Goal: Task Accomplishment & Management: Manage account settings

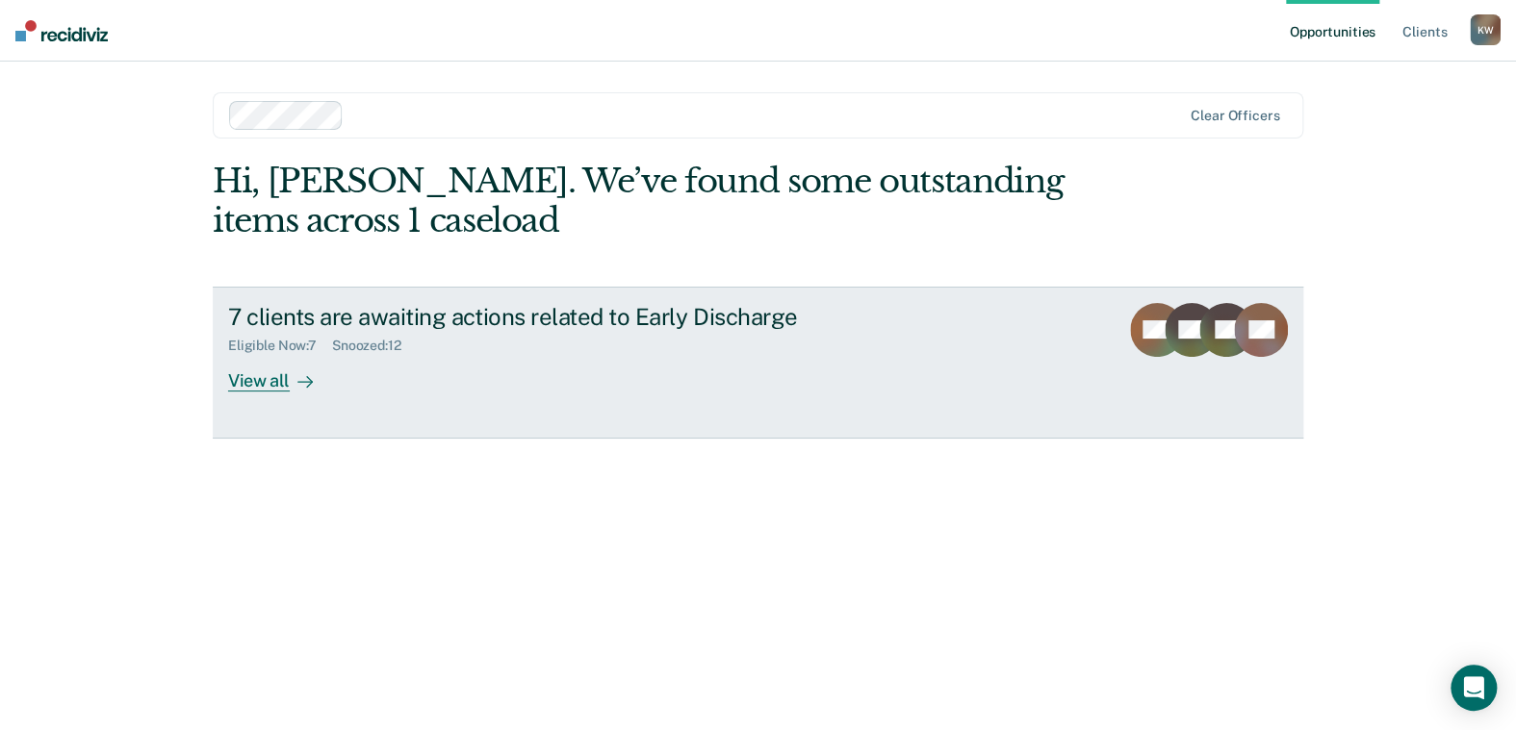
click at [258, 394] on link "7 clients are awaiting actions related to Early Discharge Eligible Now : 7 Snoo…" at bounding box center [758, 363] width 1090 height 152
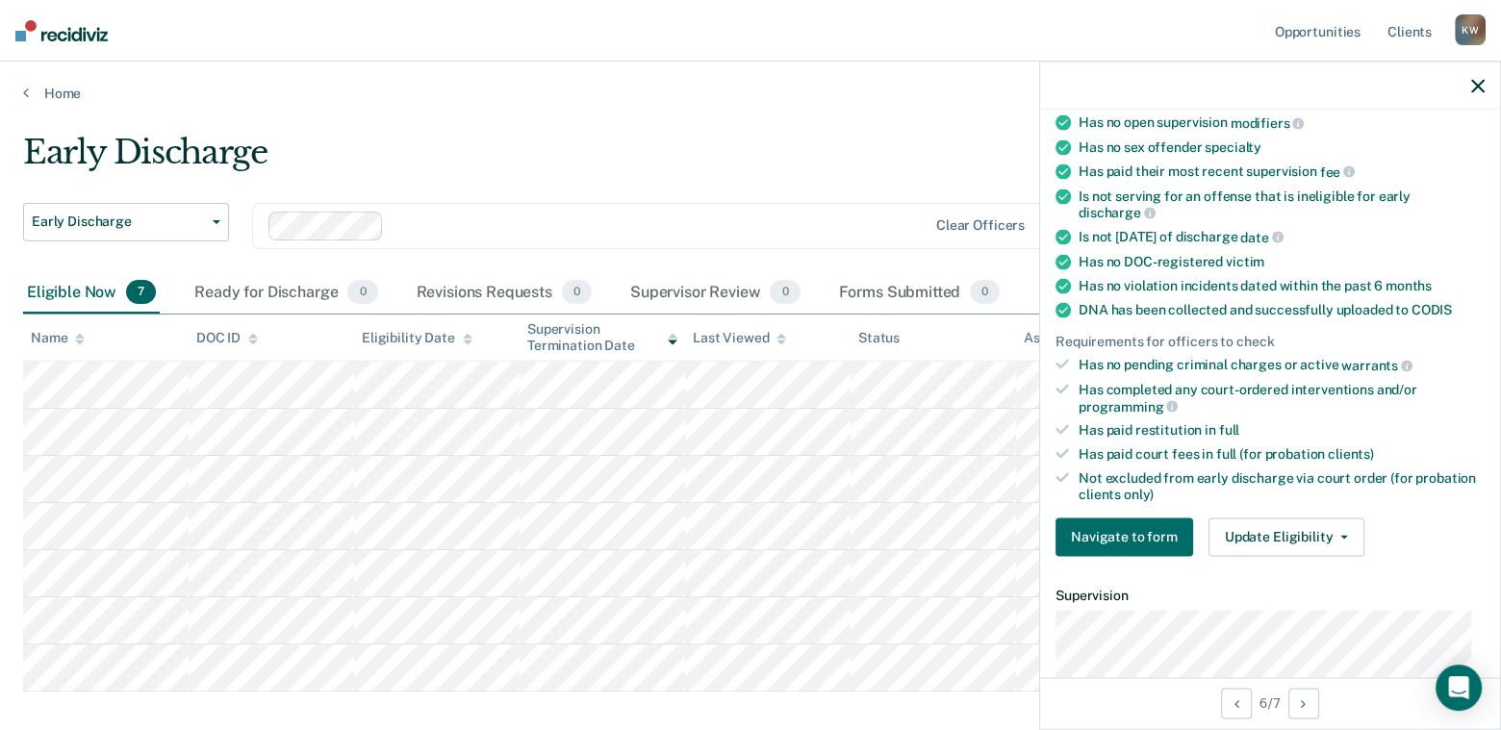
scroll to position [289, 0]
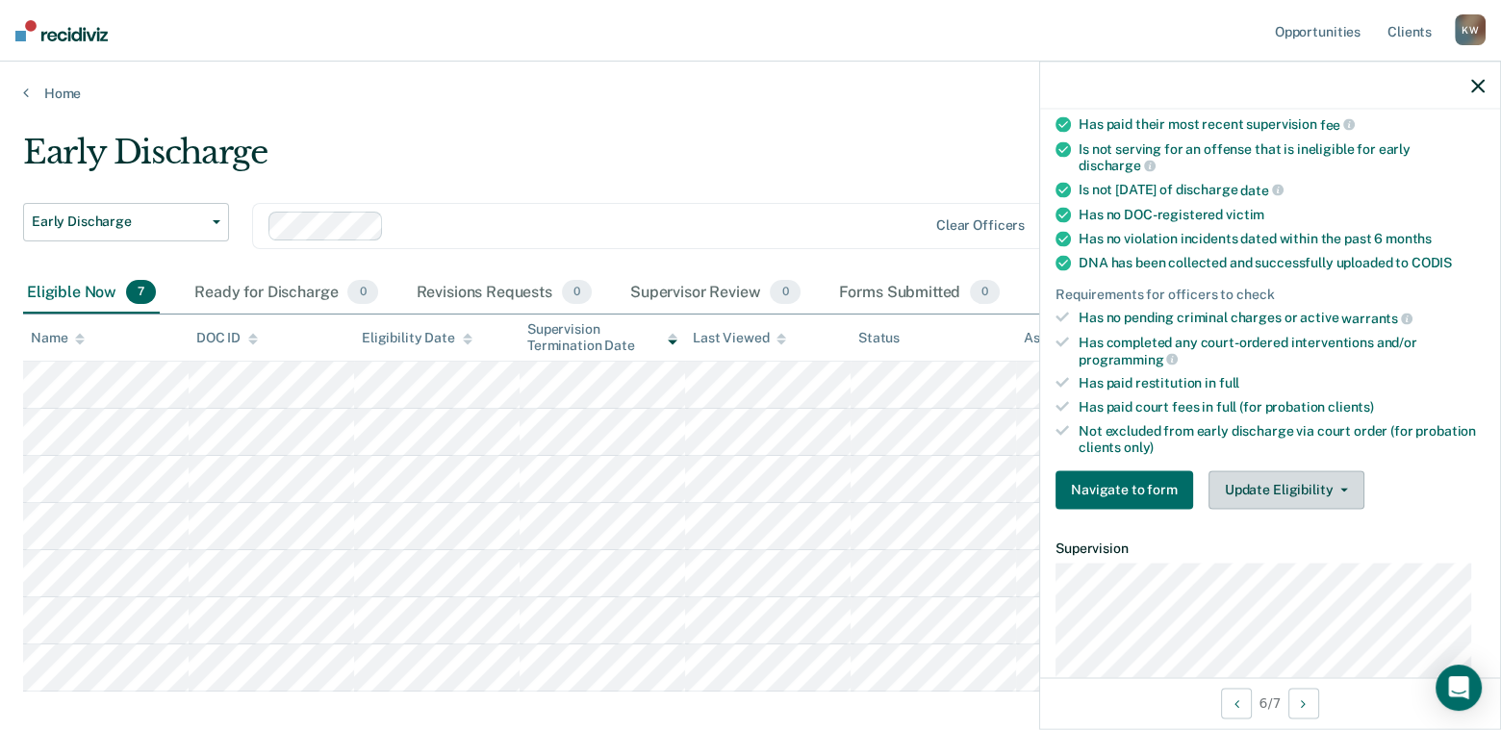
click at [1341, 488] on icon "button" at bounding box center [1345, 490] width 8 height 4
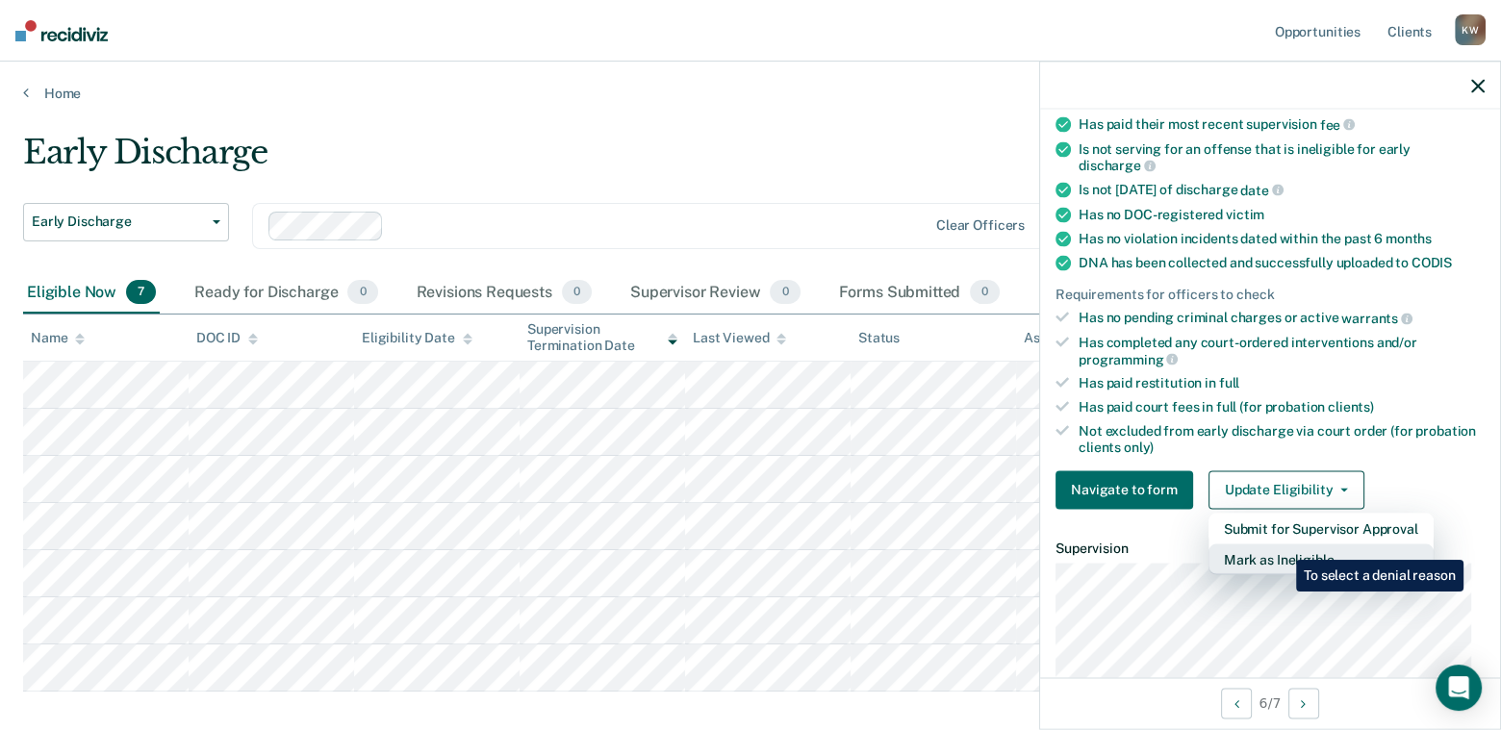
click at [1282, 546] on button "Mark as Ineligible" at bounding box center [1321, 559] width 225 height 31
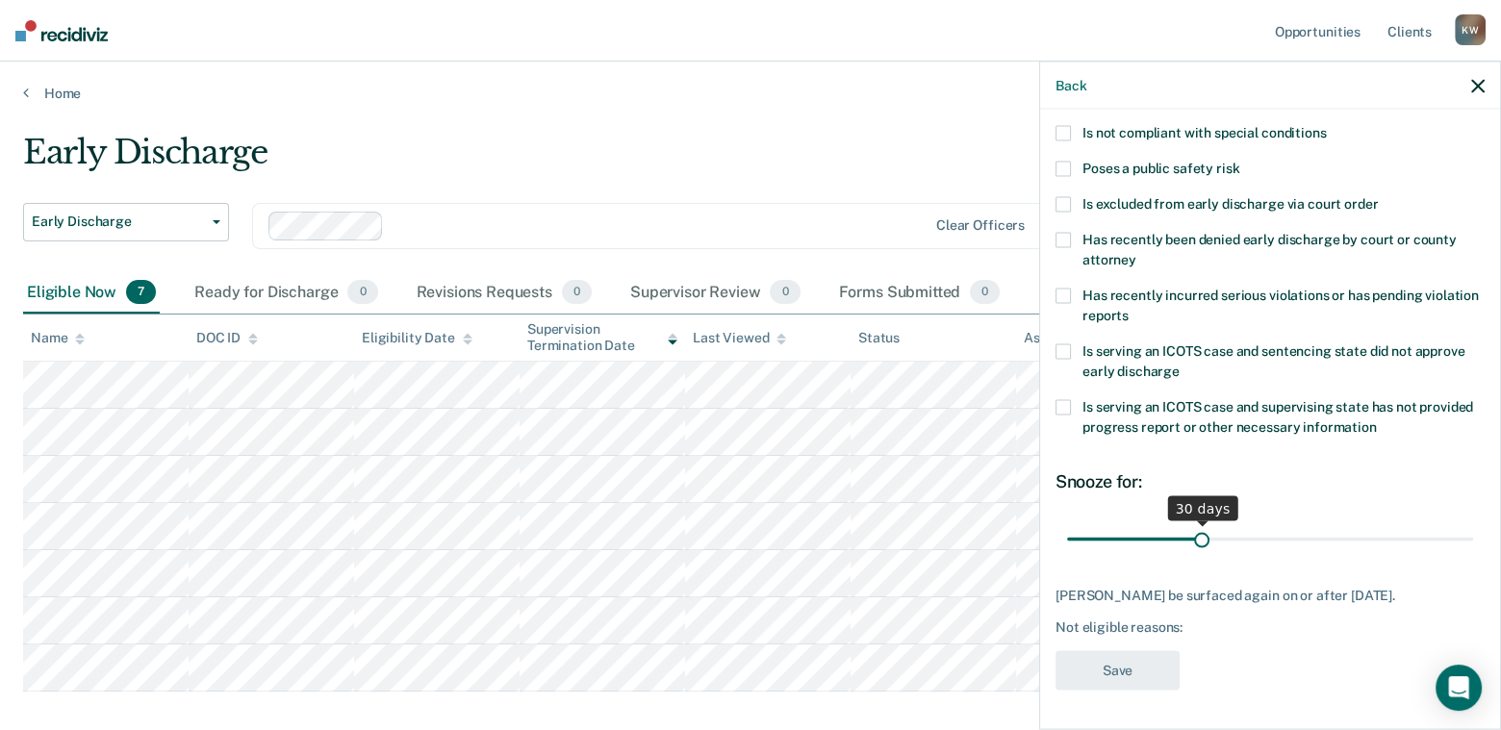
scroll to position [249, 0]
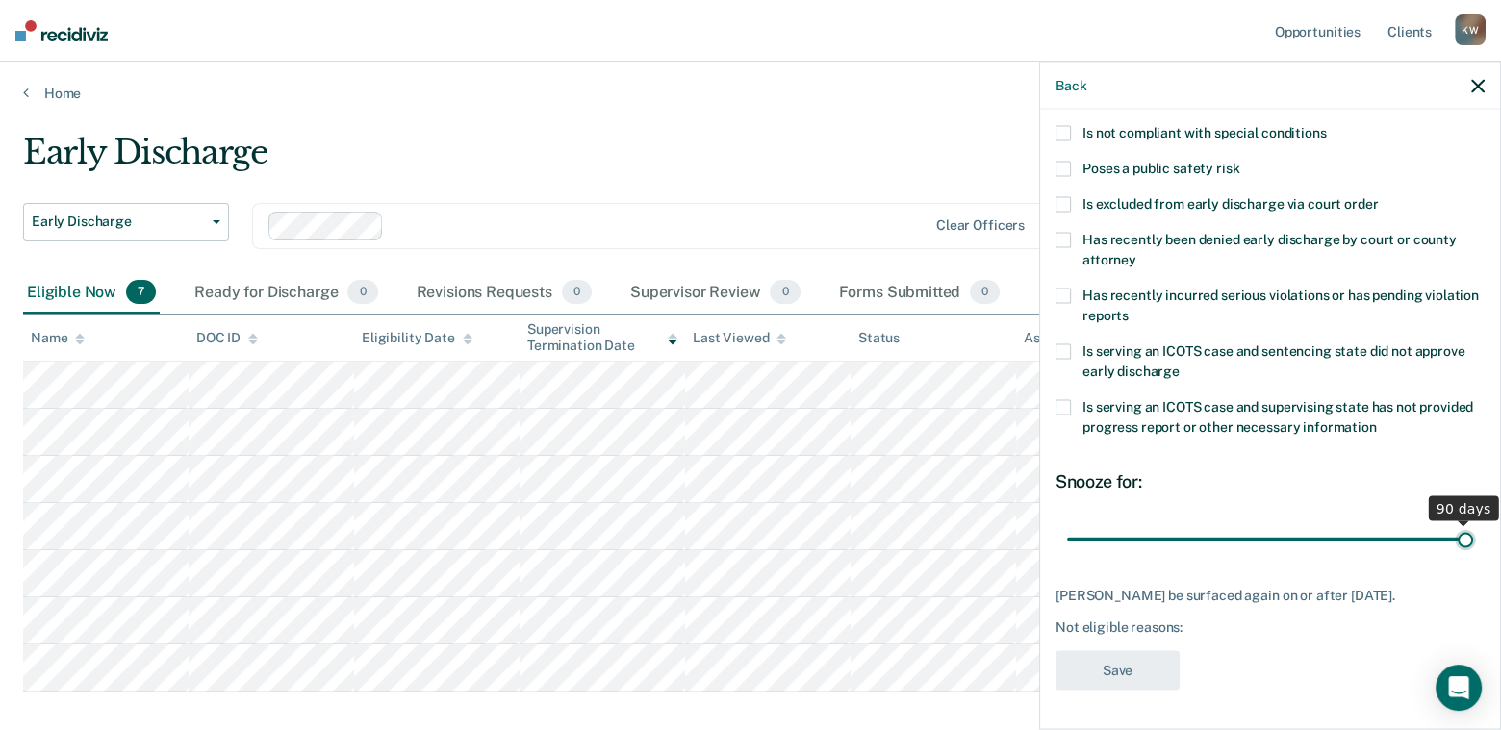
drag, startPoint x: 1197, startPoint y: 527, endPoint x: 1461, endPoint y: 527, distance: 263.7
type input "90"
click at [1461, 527] on input "range" at bounding box center [1270, 540] width 406 height 34
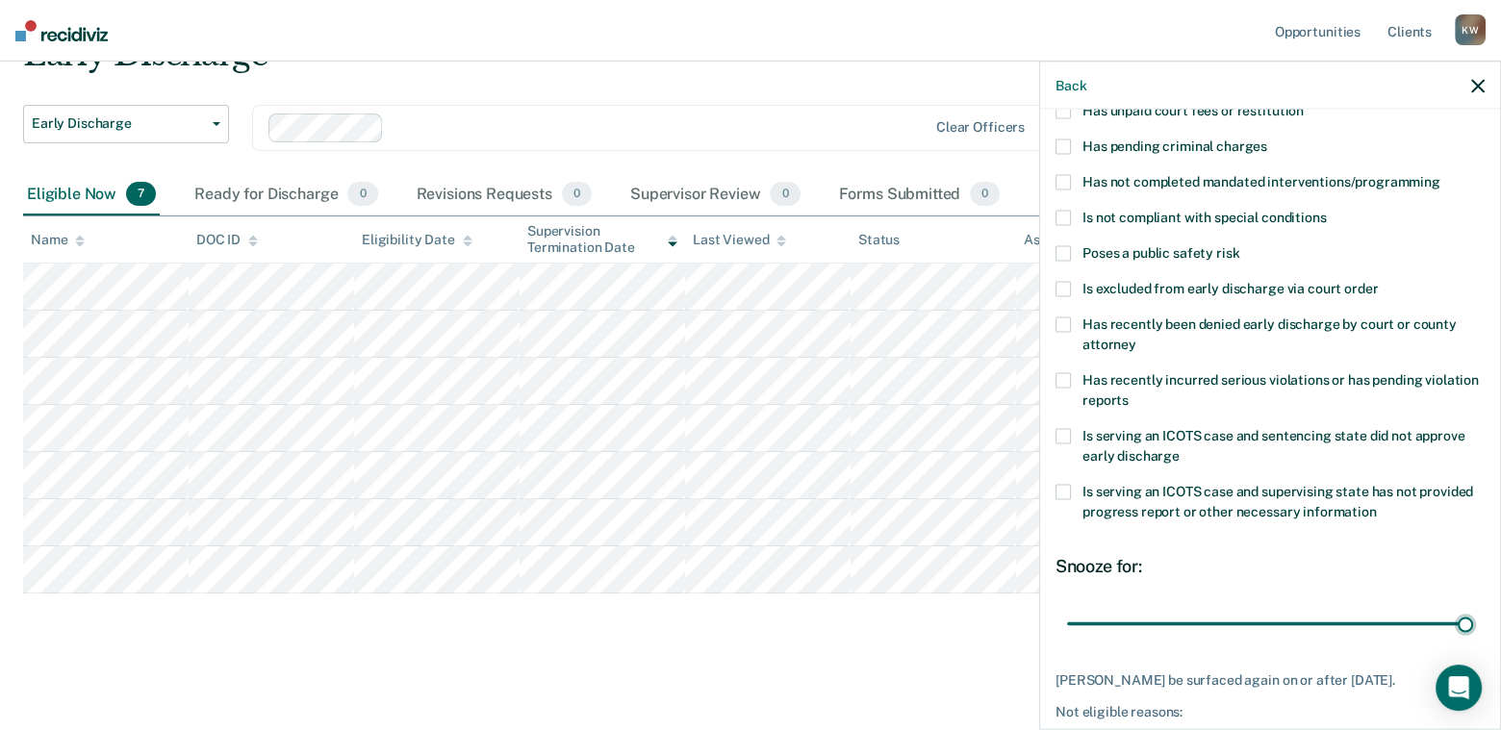
scroll to position [57, 0]
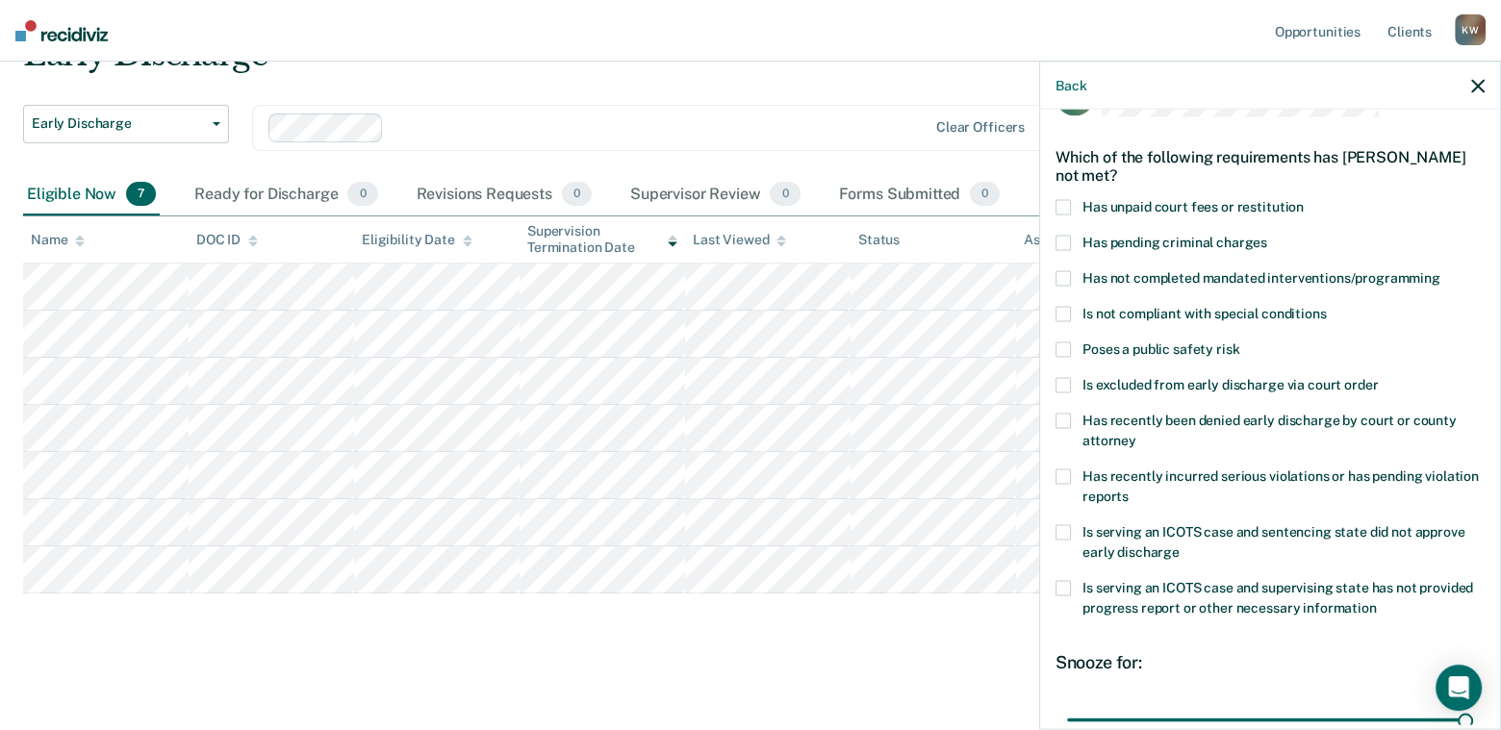
drag, startPoint x: 1076, startPoint y: 528, endPoint x: 1107, endPoint y: 557, distance: 42.2
click at [1107, 557] on label "Is serving an ICOTS case and sentencing state did not approve early discharge" at bounding box center [1270, 545] width 429 height 40
click at [1180, 546] on input "Is serving an ICOTS case and sentencing state did not approve early discharge" at bounding box center [1180, 546] width 0 height 0
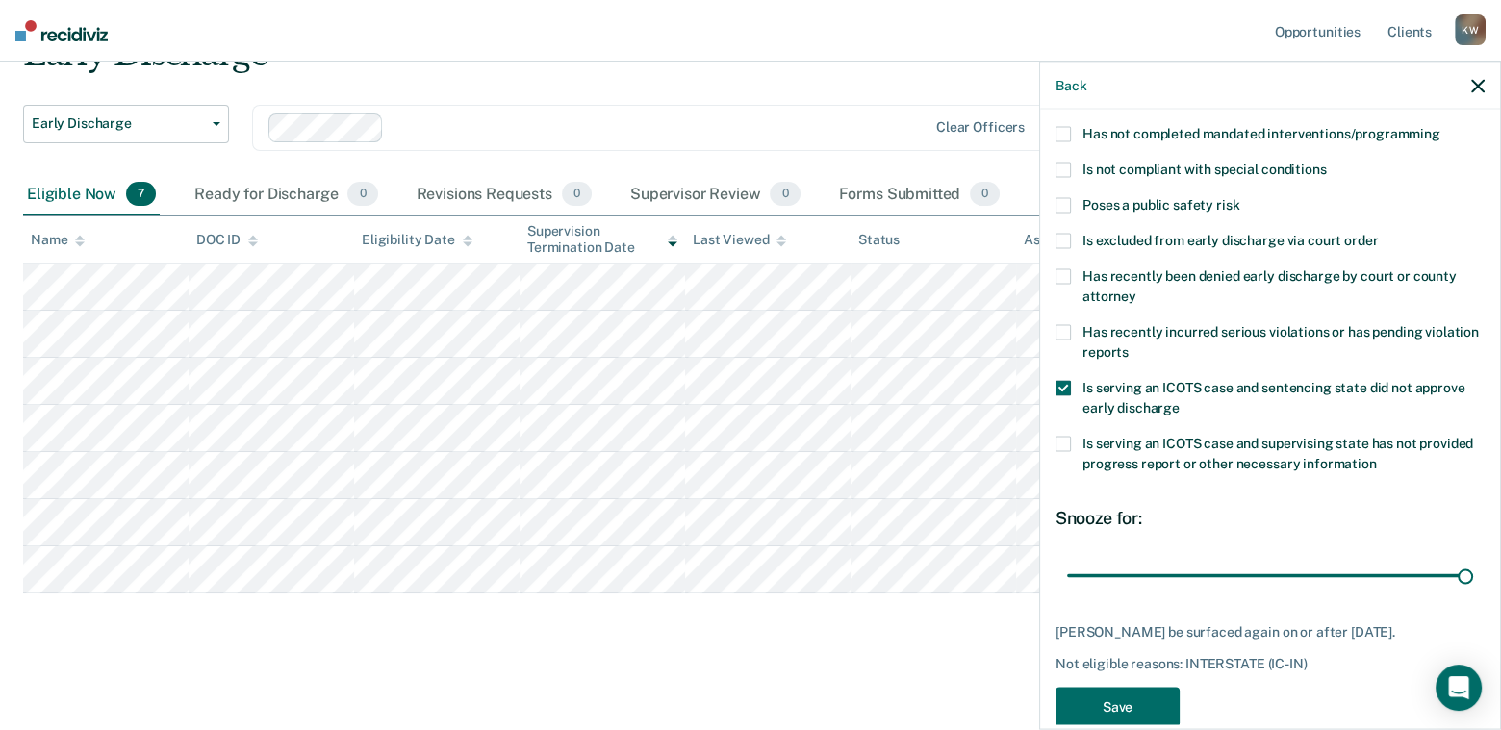
scroll to position [249, 0]
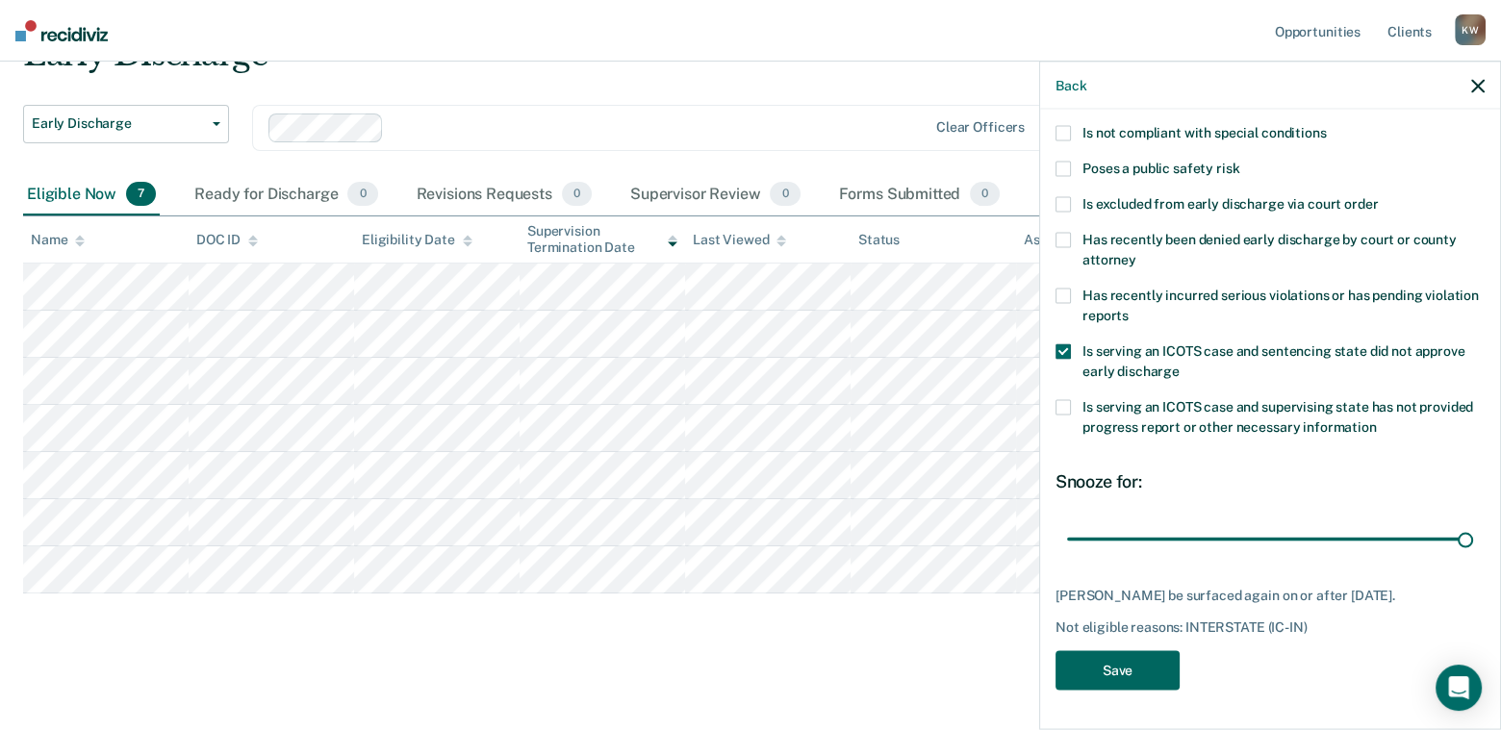
click at [1119, 669] on button "Save" at bounding box center [1118, 671] width 124 height 39
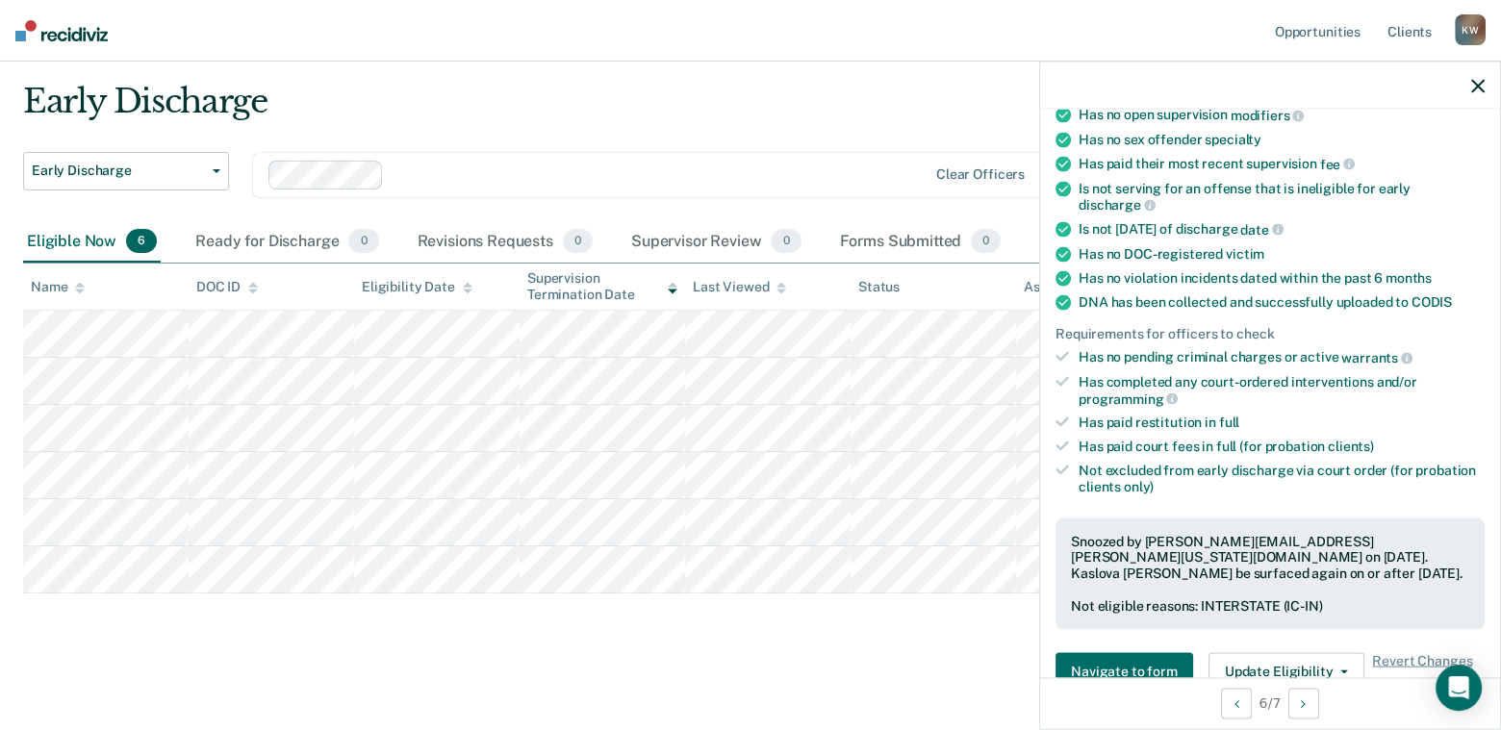
click at [949, 119] on div "Early Discharge" at bounding box center [586, 109] width 1126 height 55
click at [1472, 78] on button "button" at bounding box center [1478, 85] width 13 height 16
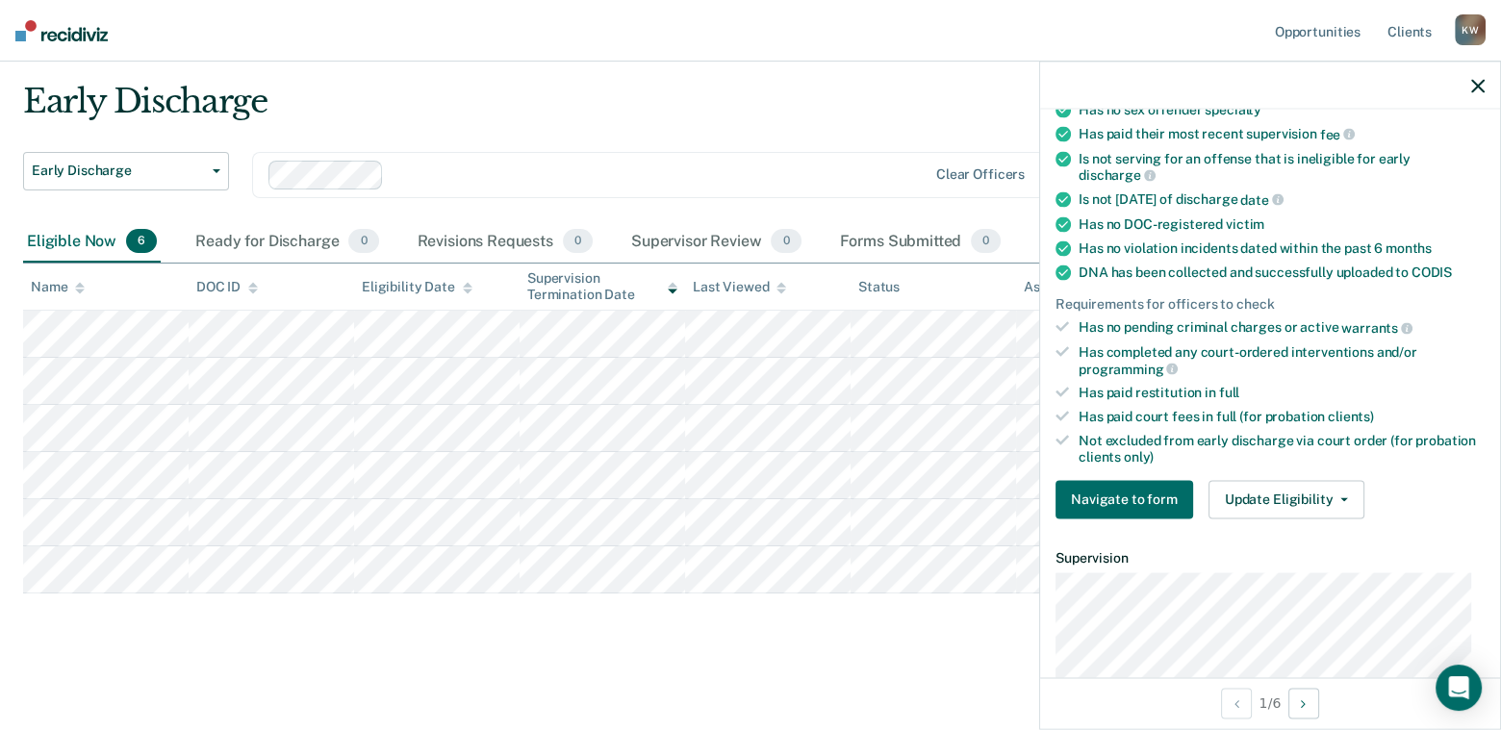
scroll to position [289, 0]
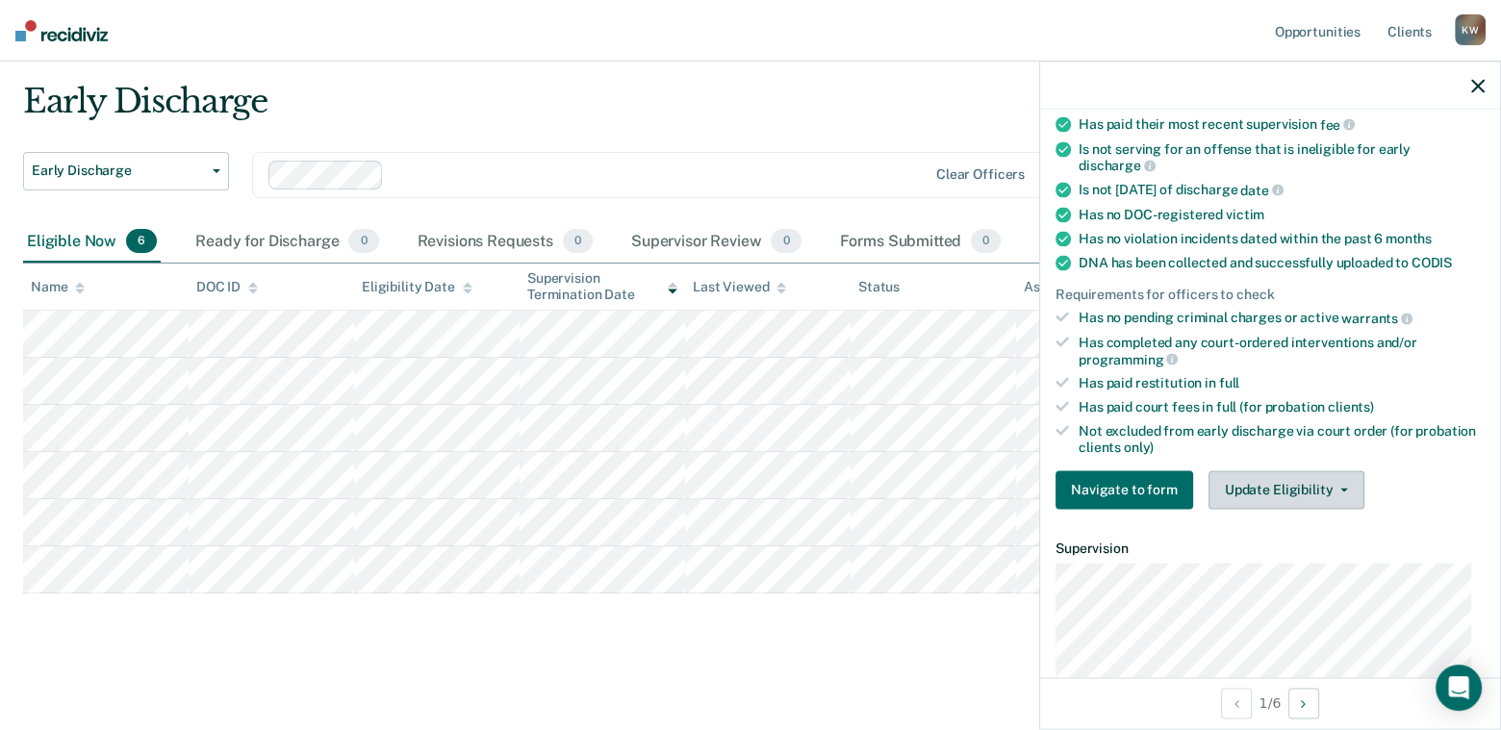
click at [1338, 479] on button "Update Eligibility" at bounding box center [1287, 490] width 156 height 38
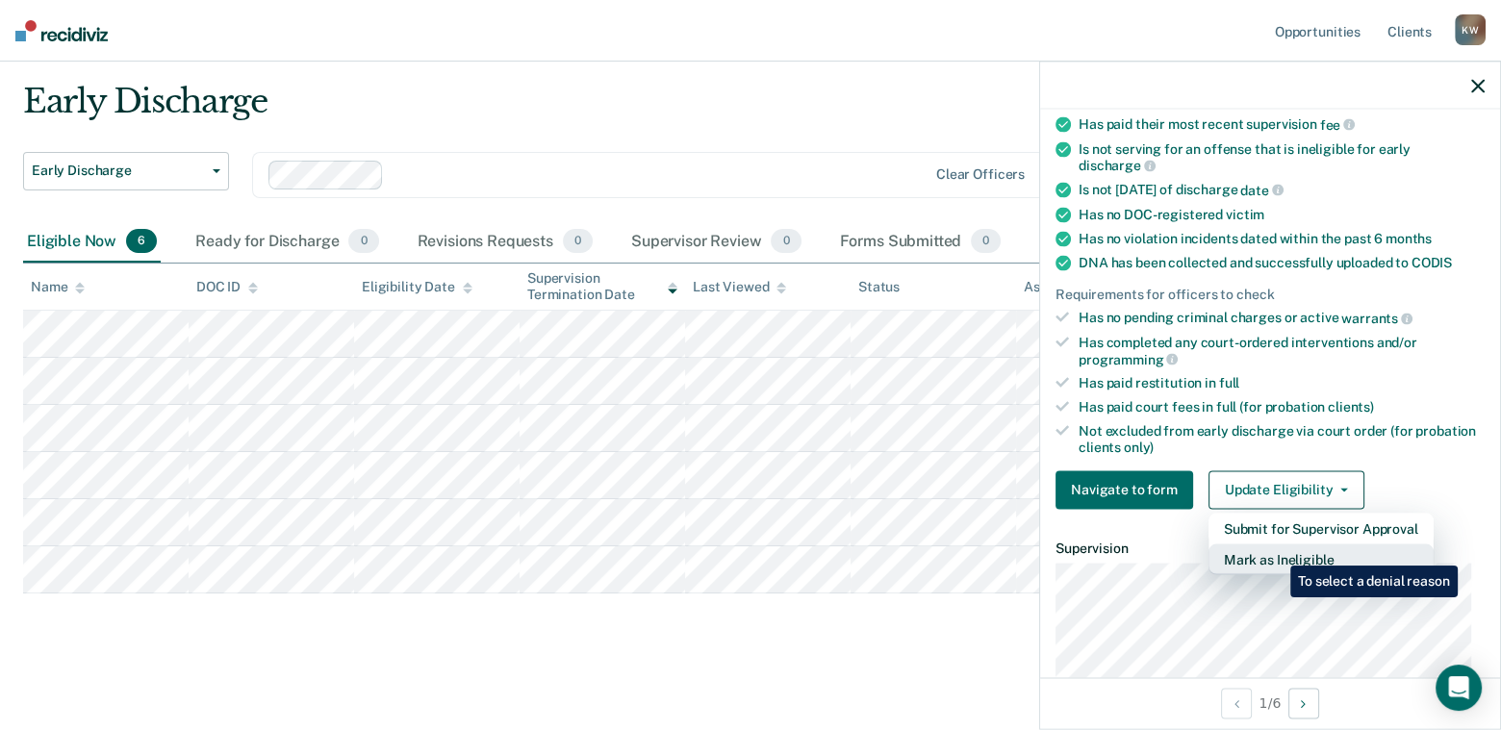
click at [1276, 551] on button "Mark as Ineligible" at bounding box center [1321, 559] width 225 height 31
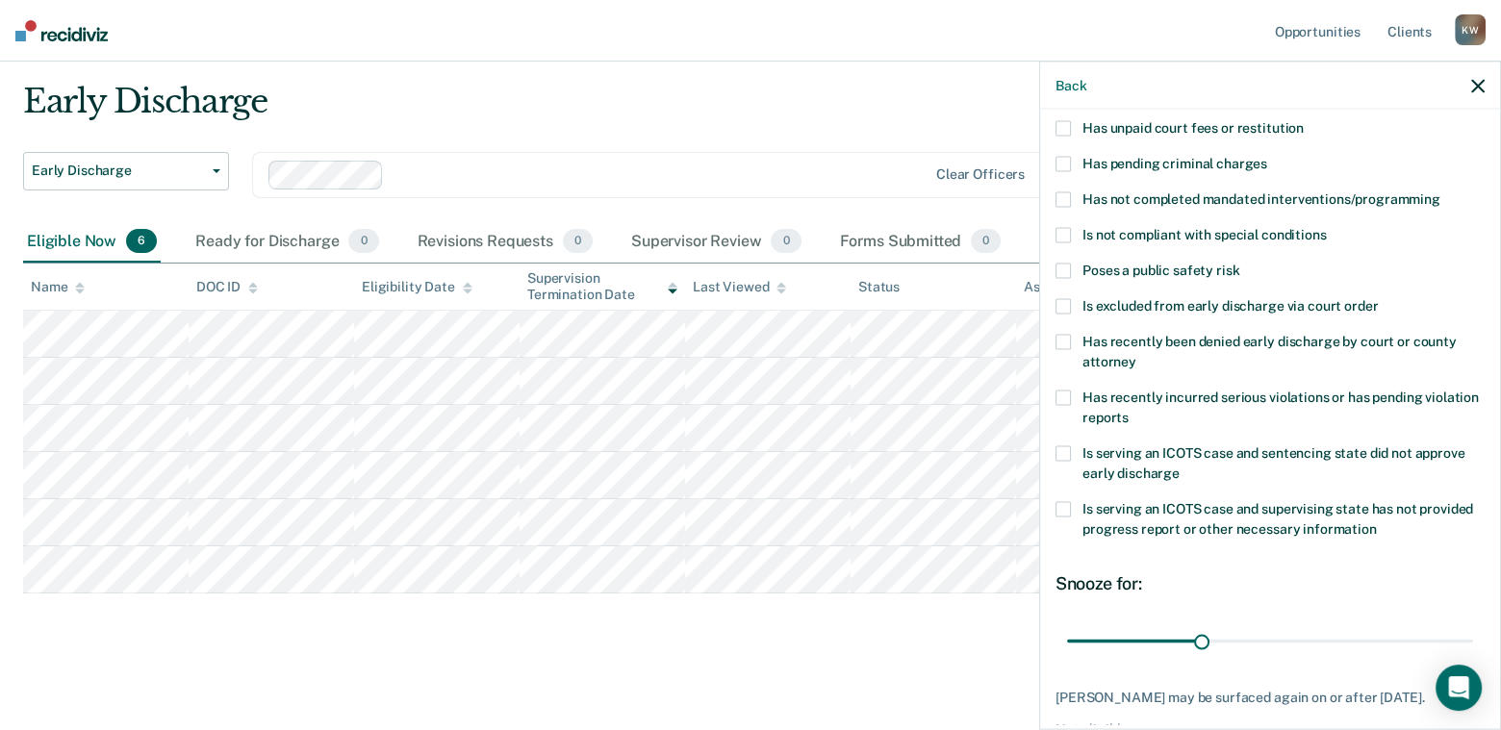
scroll to position [41, 0]
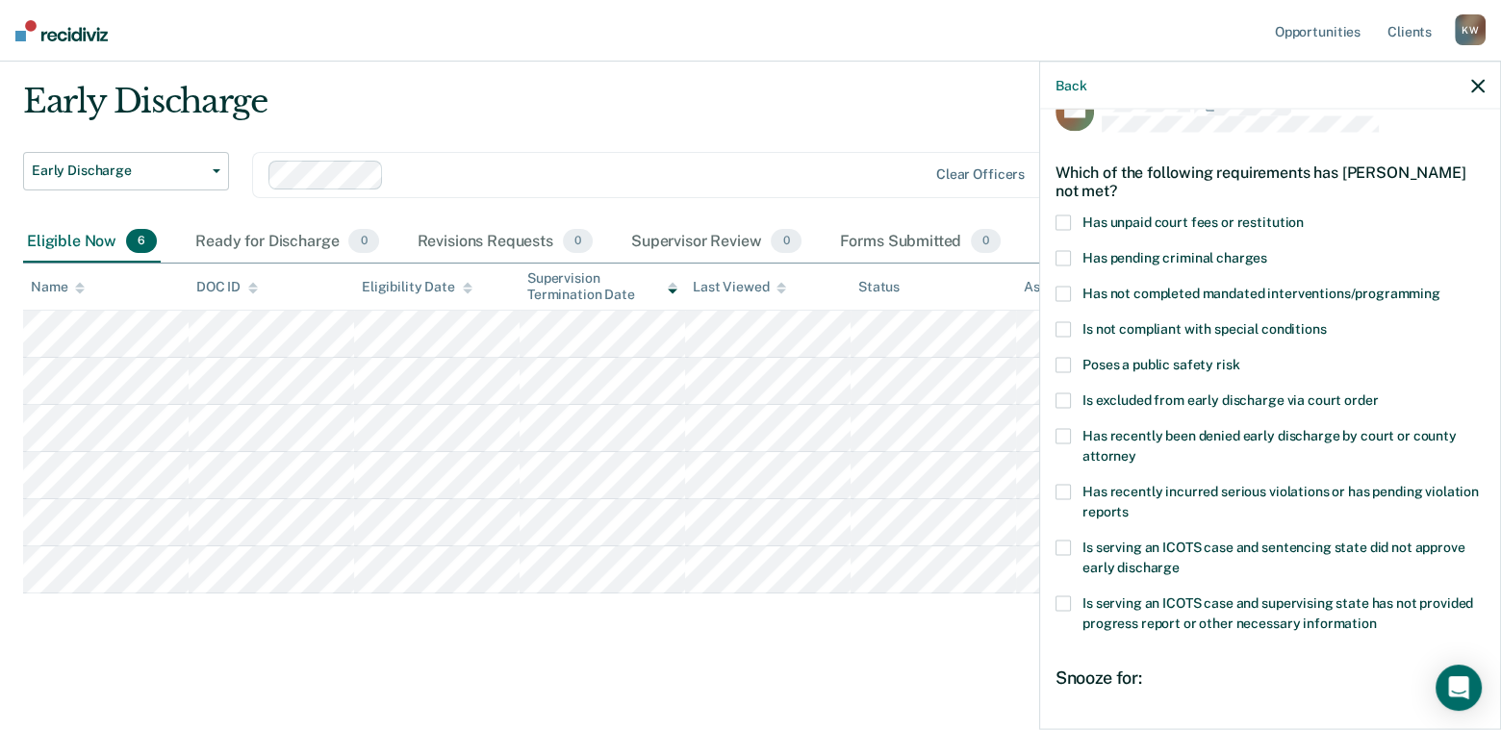
click at [1071, 222] on label "Has unpaid court fees or restitution" at bounding box center [1270, 226] width 429 height 20
click at [1304, 216] on input "Has unpaid court fees or restitution" at bounding box center [1304, 216] width 0 height 0
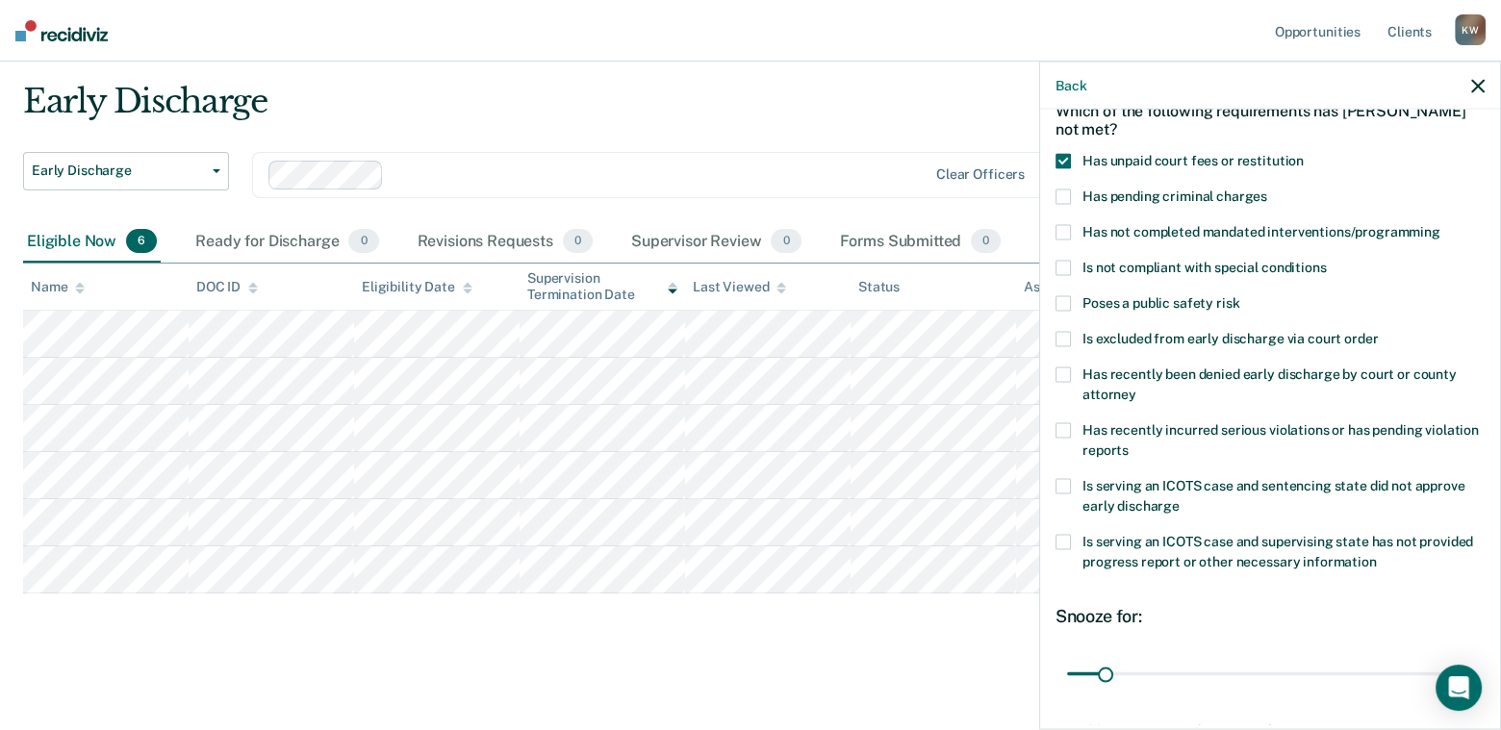
scroll to position [234, 0]
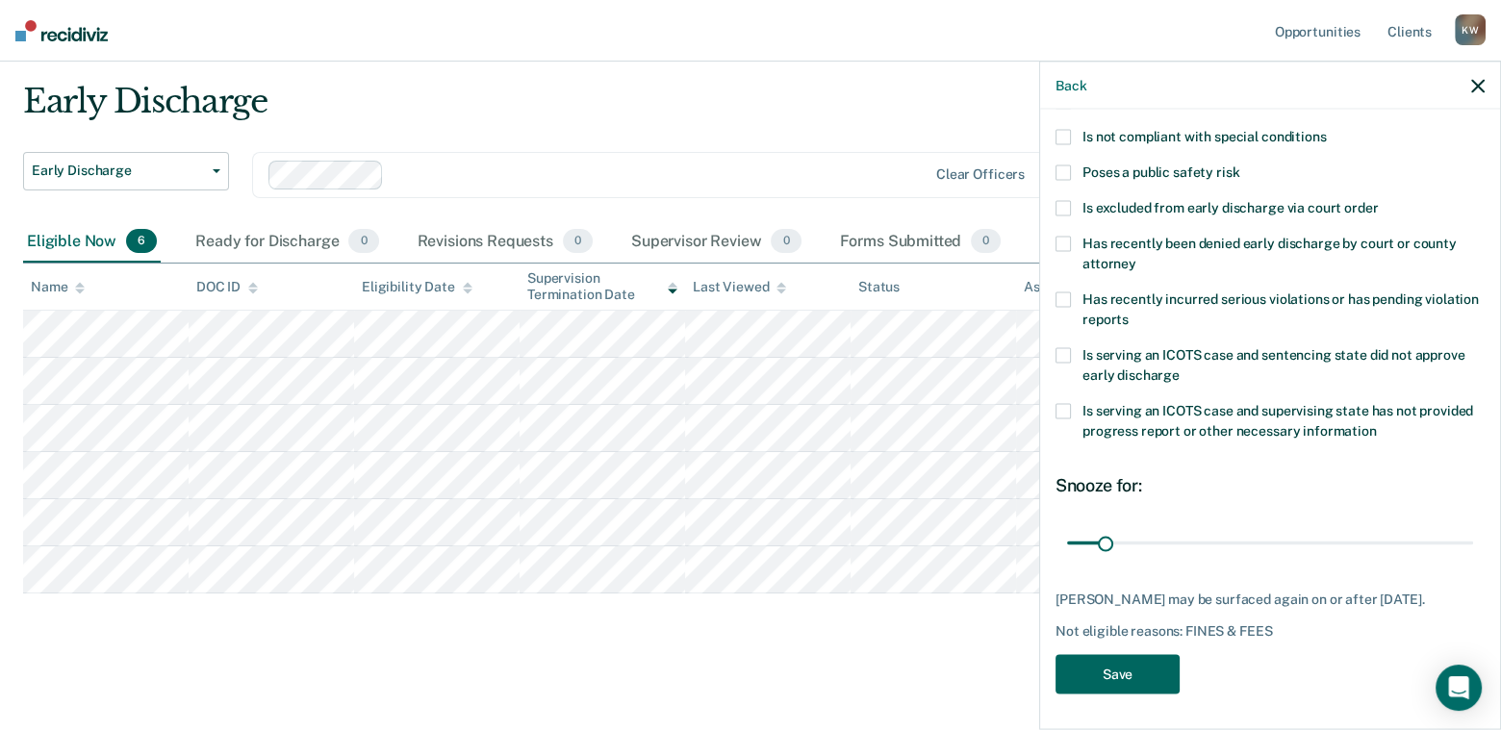
click at [1097, 668] on button "Save" at bounding box center [1118, 674] width 124 height 39
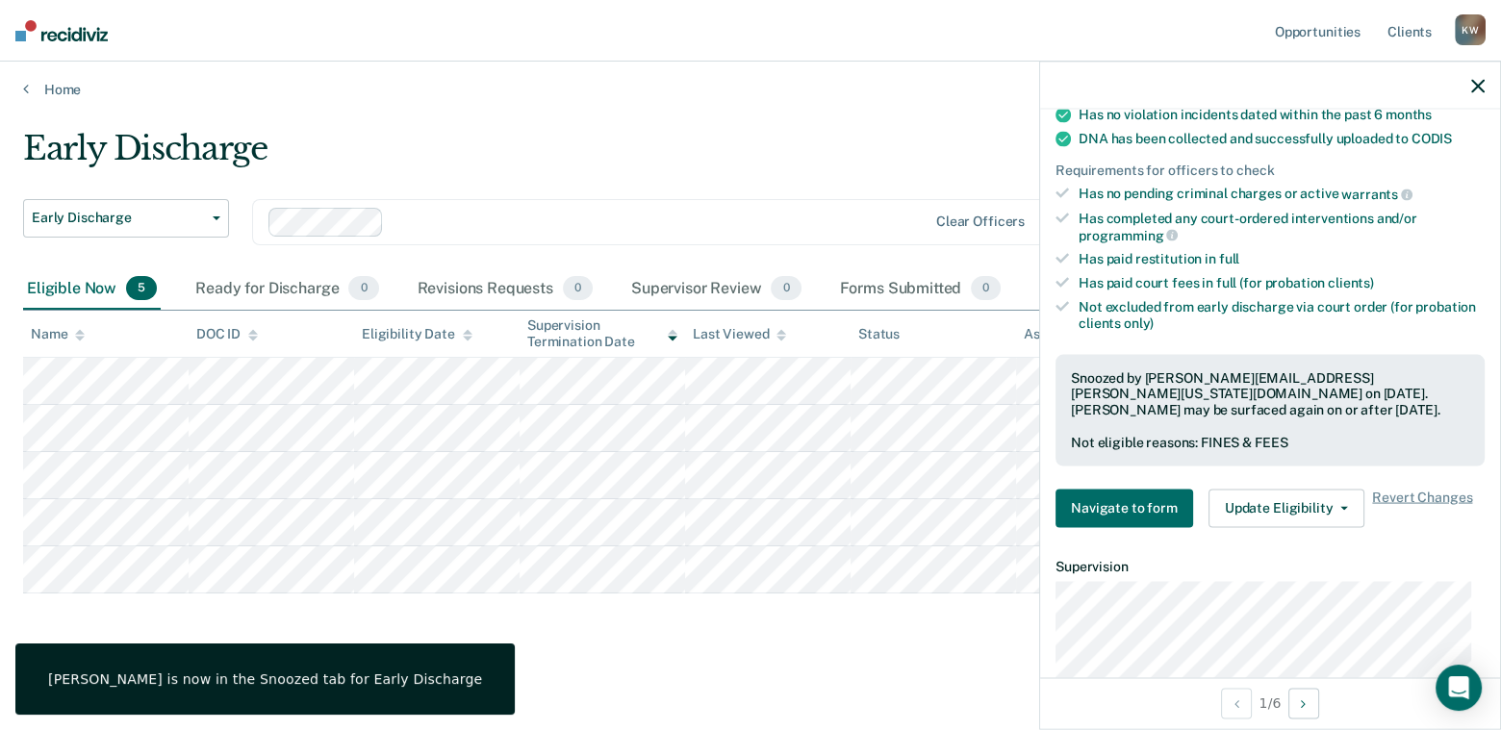
scroll to position [426, 0]
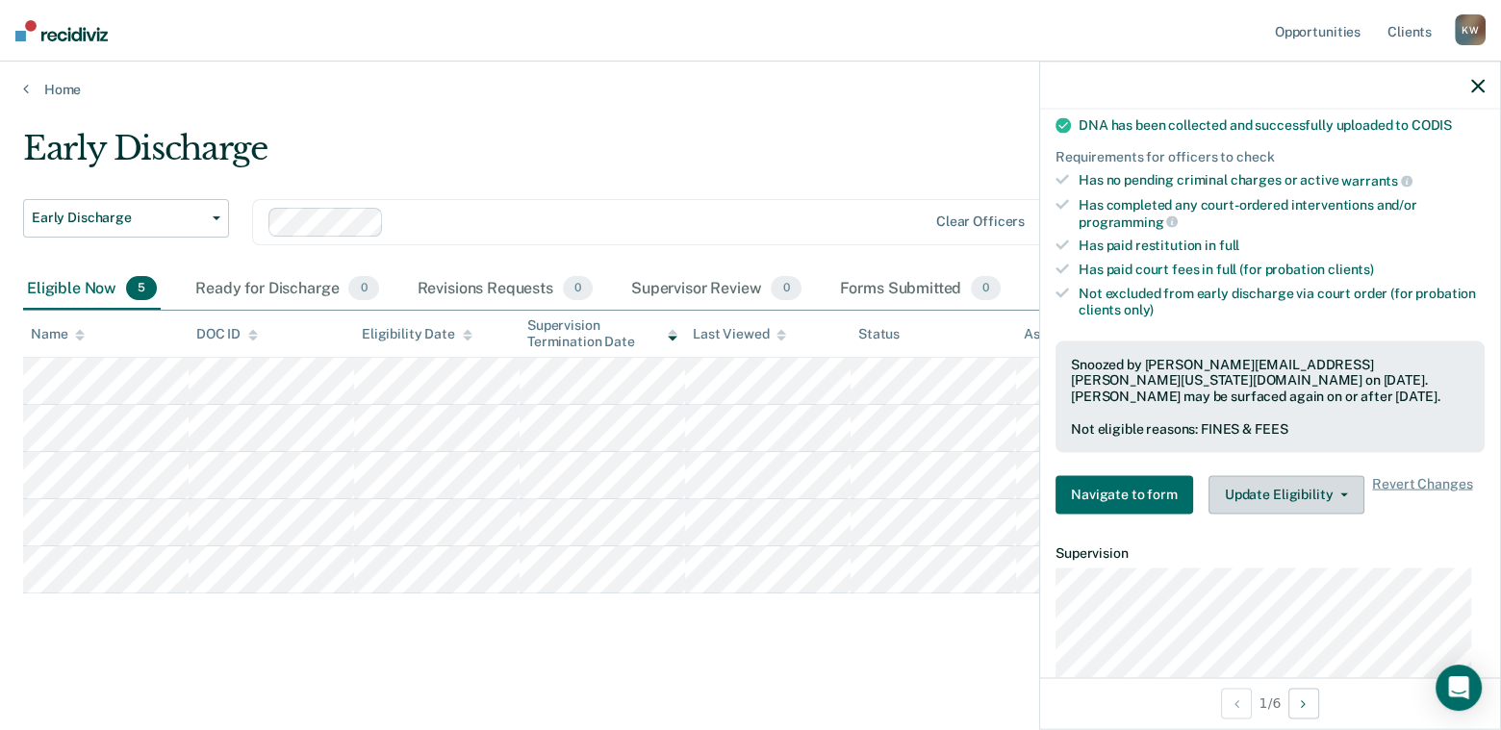
click at [1343, 475] on button "Update Eligibility" at bounding box center [1287, 494] width 156 height 38
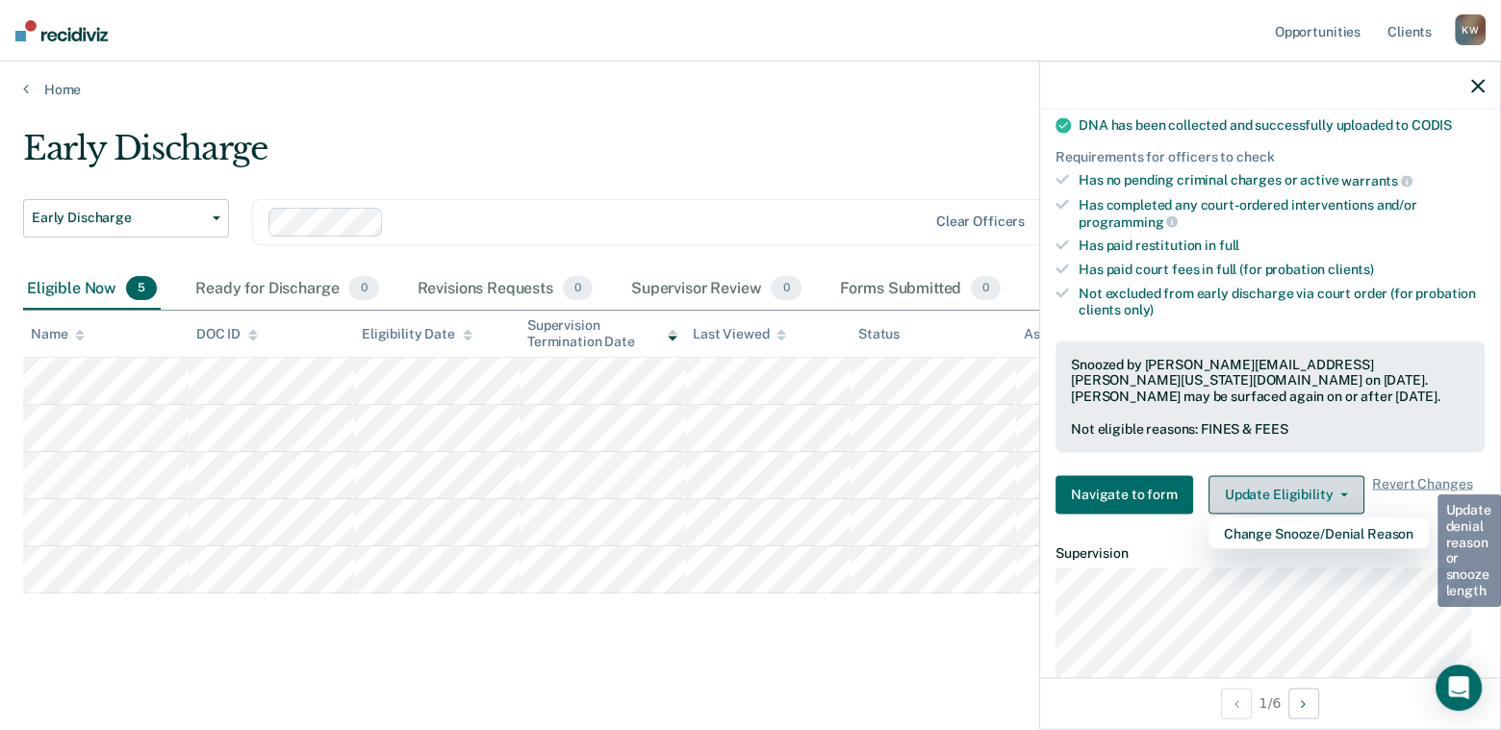
click at [1343, 475] on button "Update Eligibility" at bounding box center [1287, 494] width 156 height 38
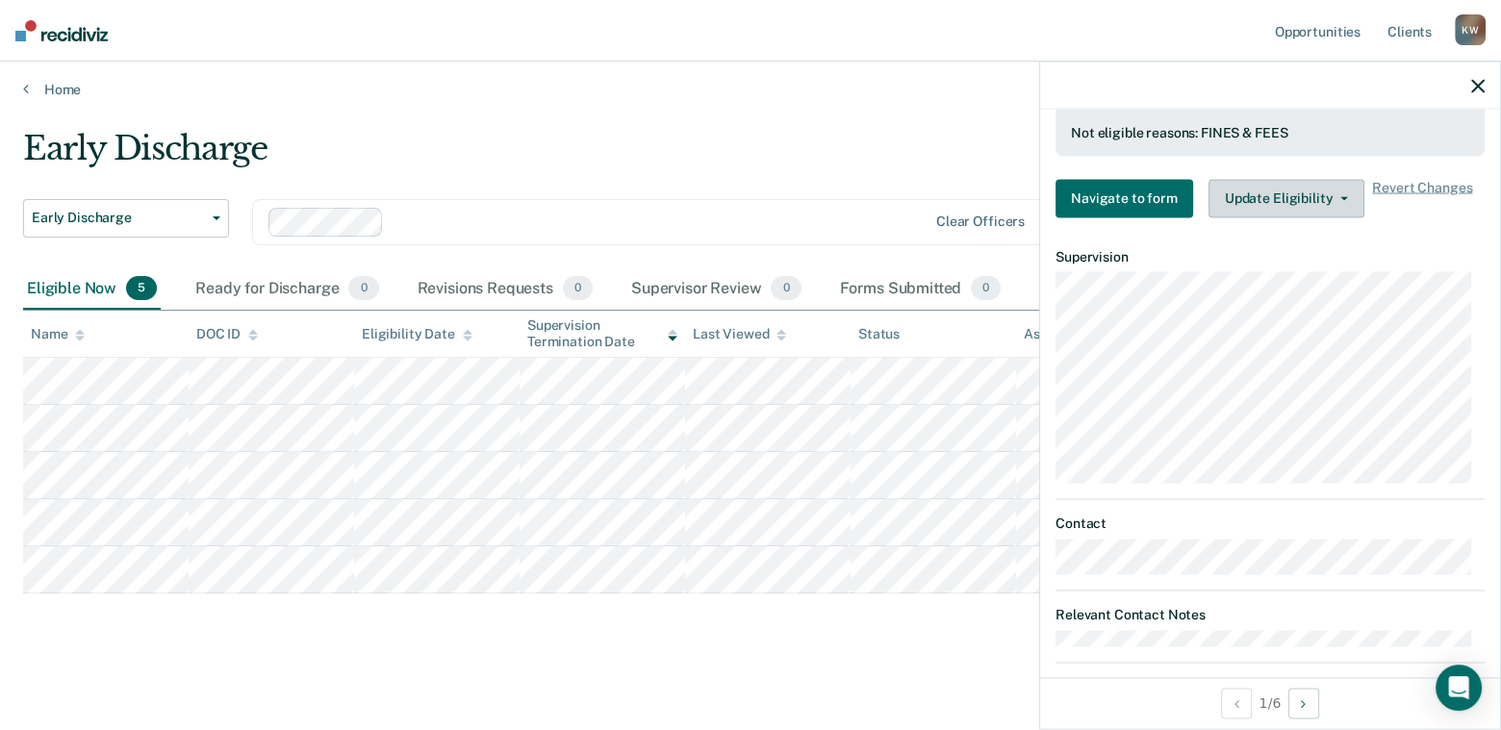
scroll to position [243, 0]
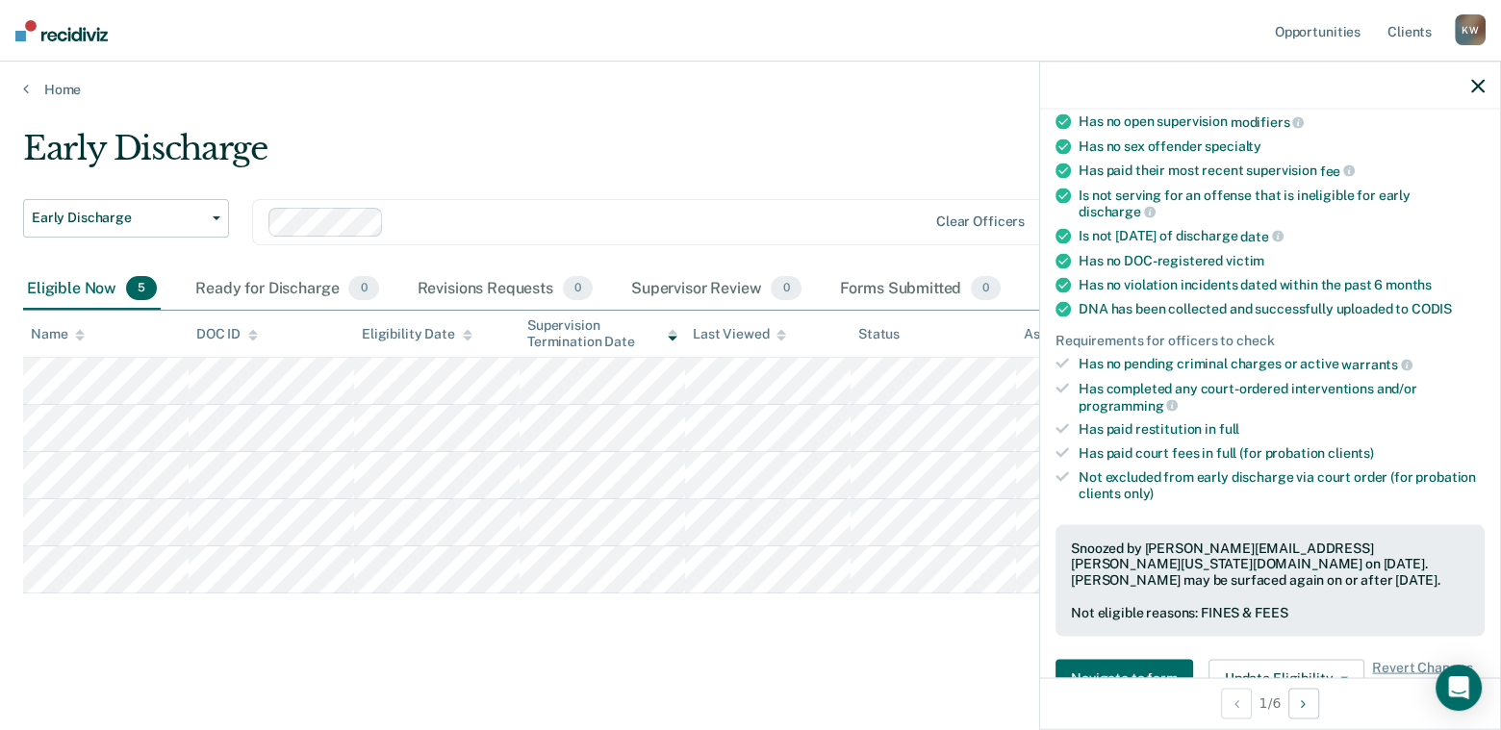
click at [1478, 82] on icon "button" at bounding box center [1478, 85] width 13 height 13
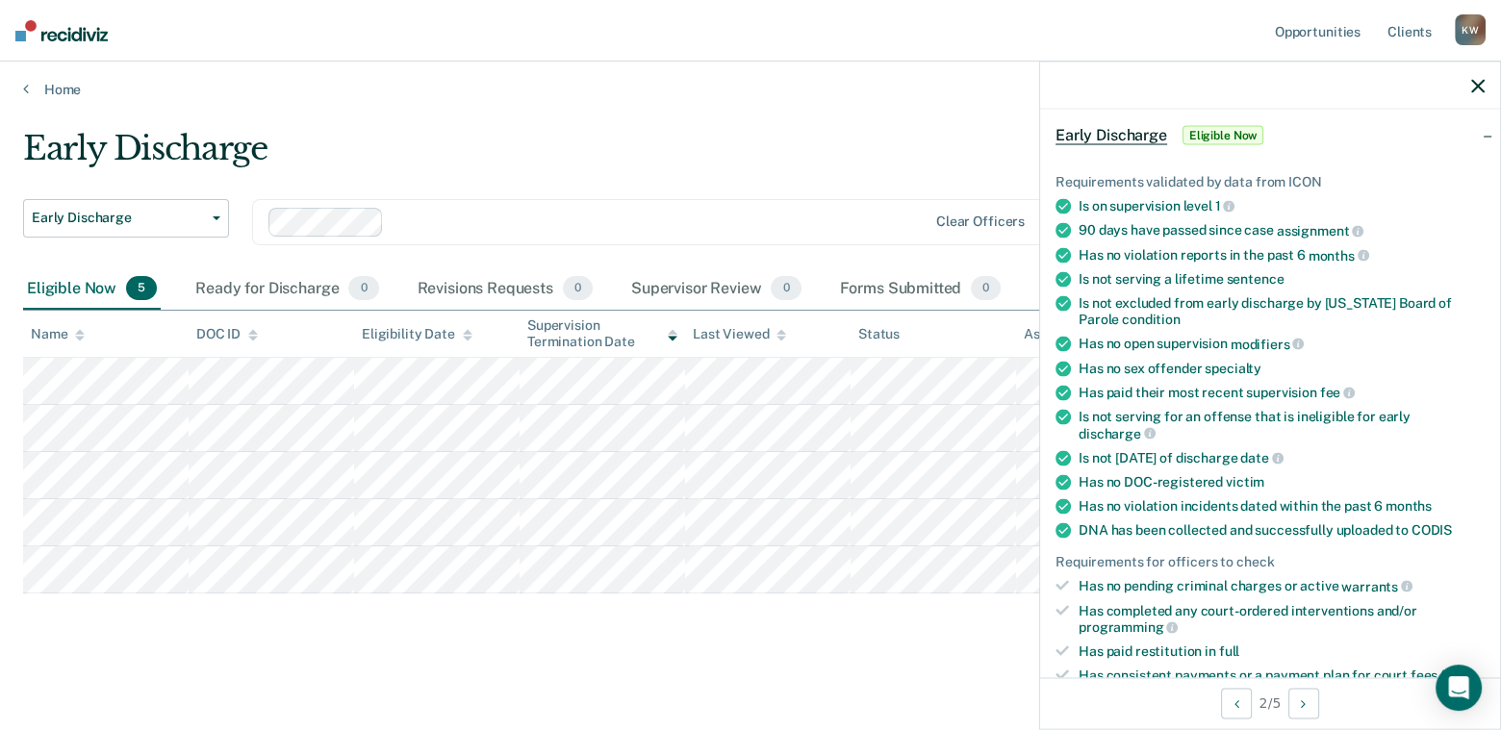
scroll to position [385, 0]
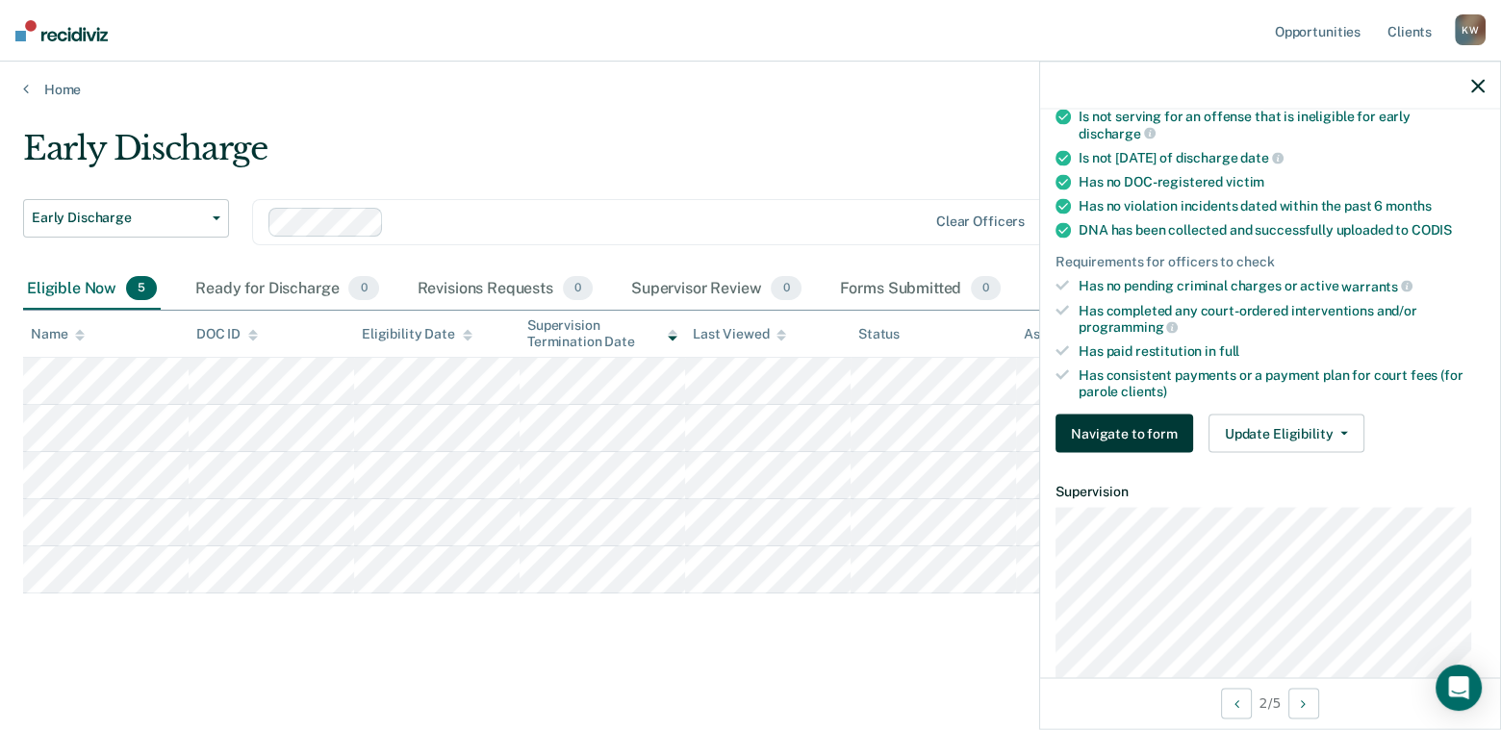
click at [1113, 434] on button "Navigate to form" at bounding box center [1125, 434] width 138 height 38
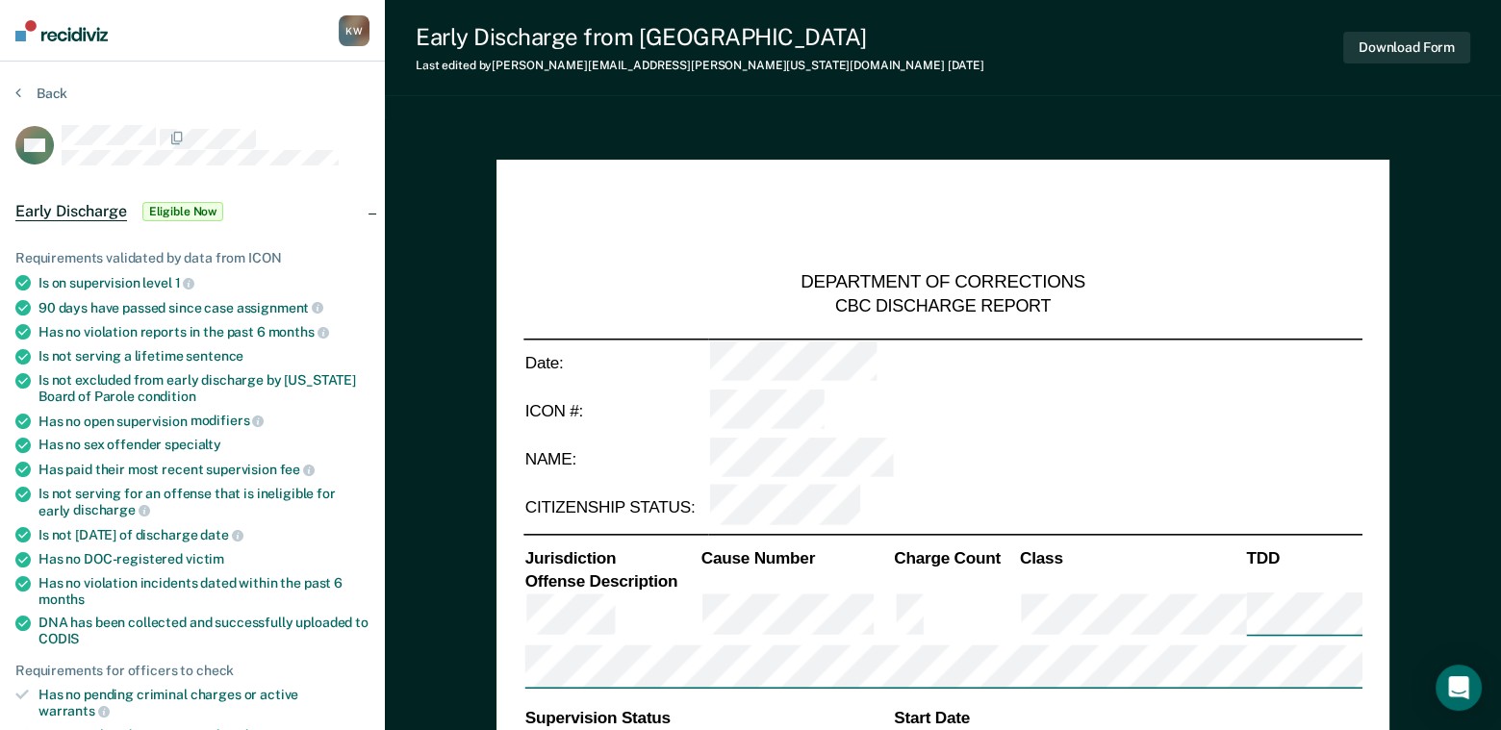
type textarea "x"
click at [188, 214] on span "Eligible Now" at bounding box center [183, 211] width 82 height 19
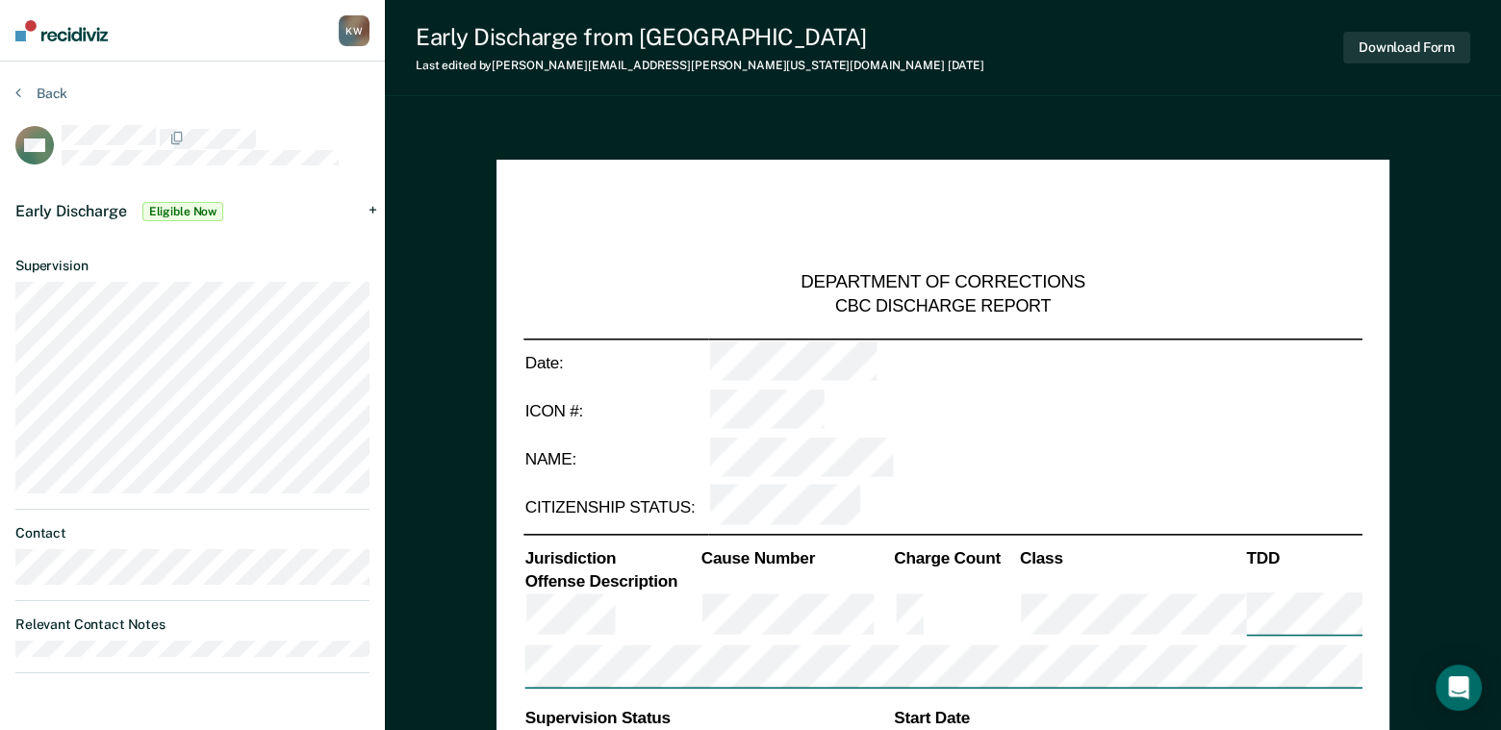
click at [188, 214] on span "Eligible Now" at bounding box center [183, 211] width 82 height 19
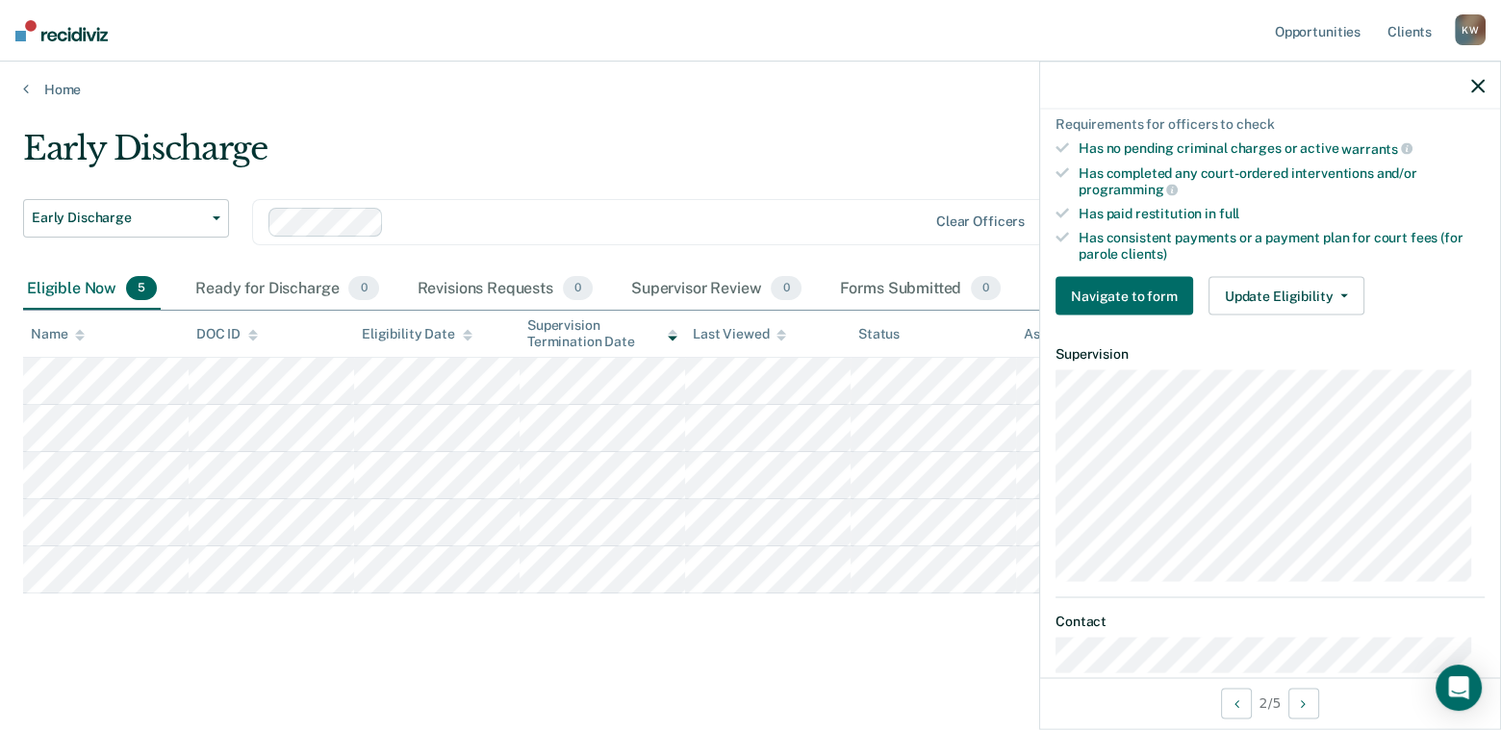
scroll to position [577, 0]
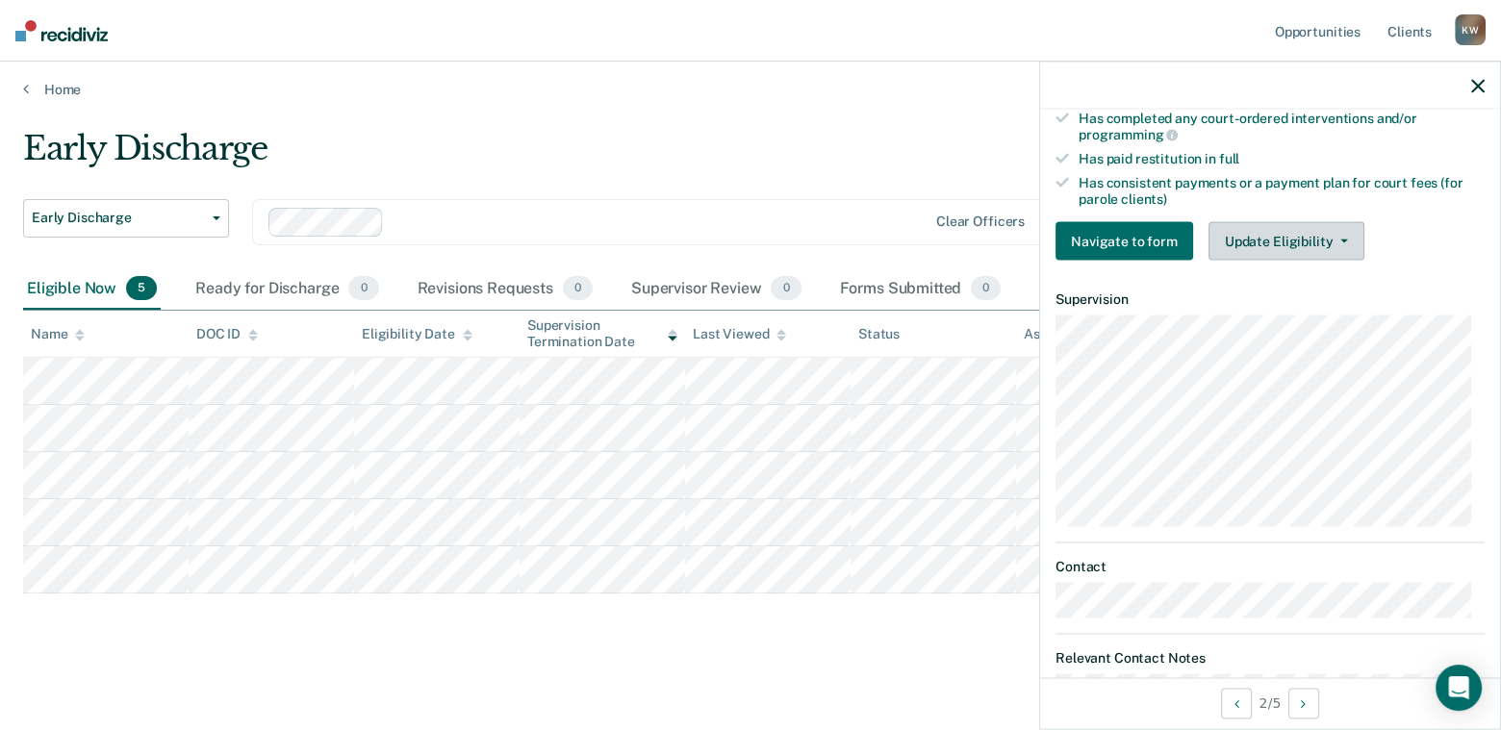
click at [1341, 240] on icon "button" at bounding box center [1345, 242] width 8 height 4
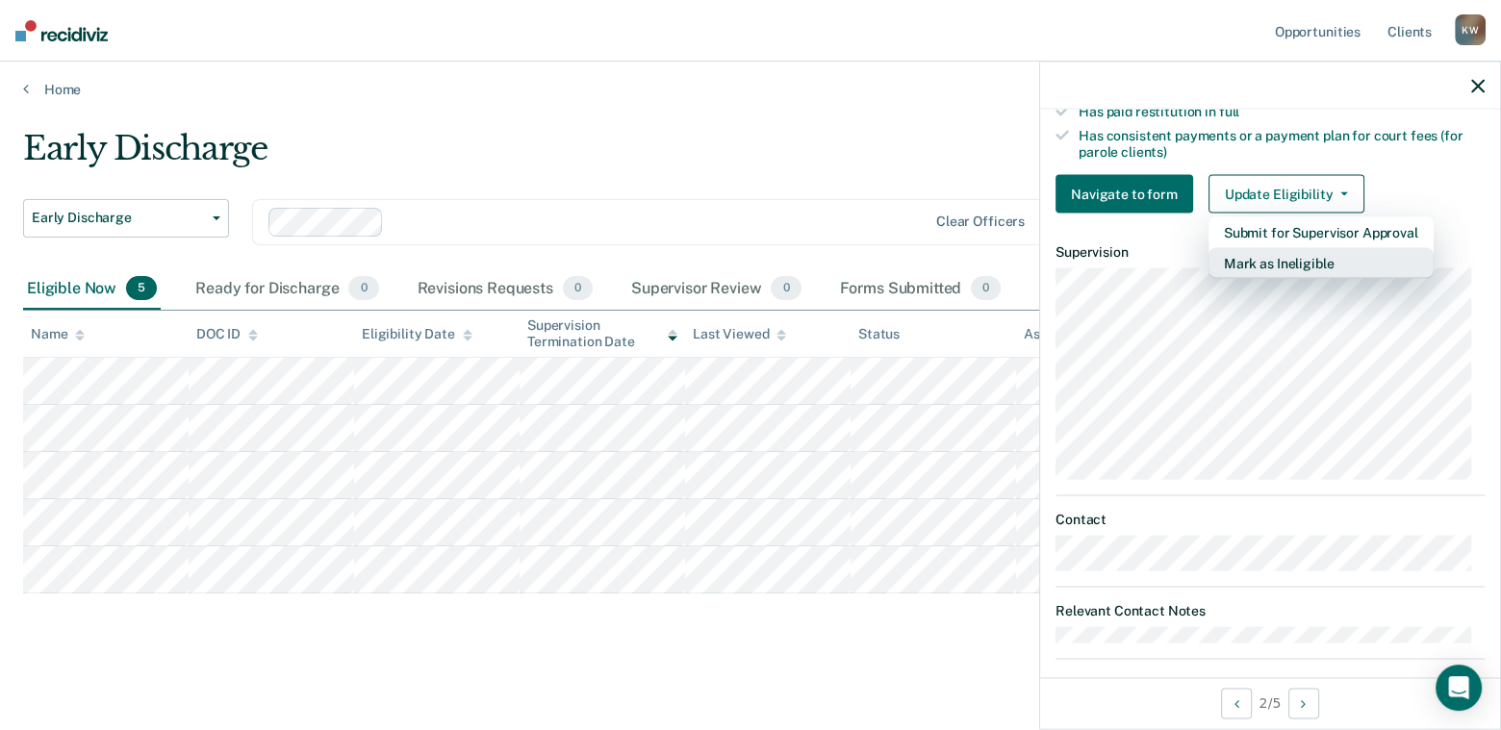
scroll to position [637, 0]
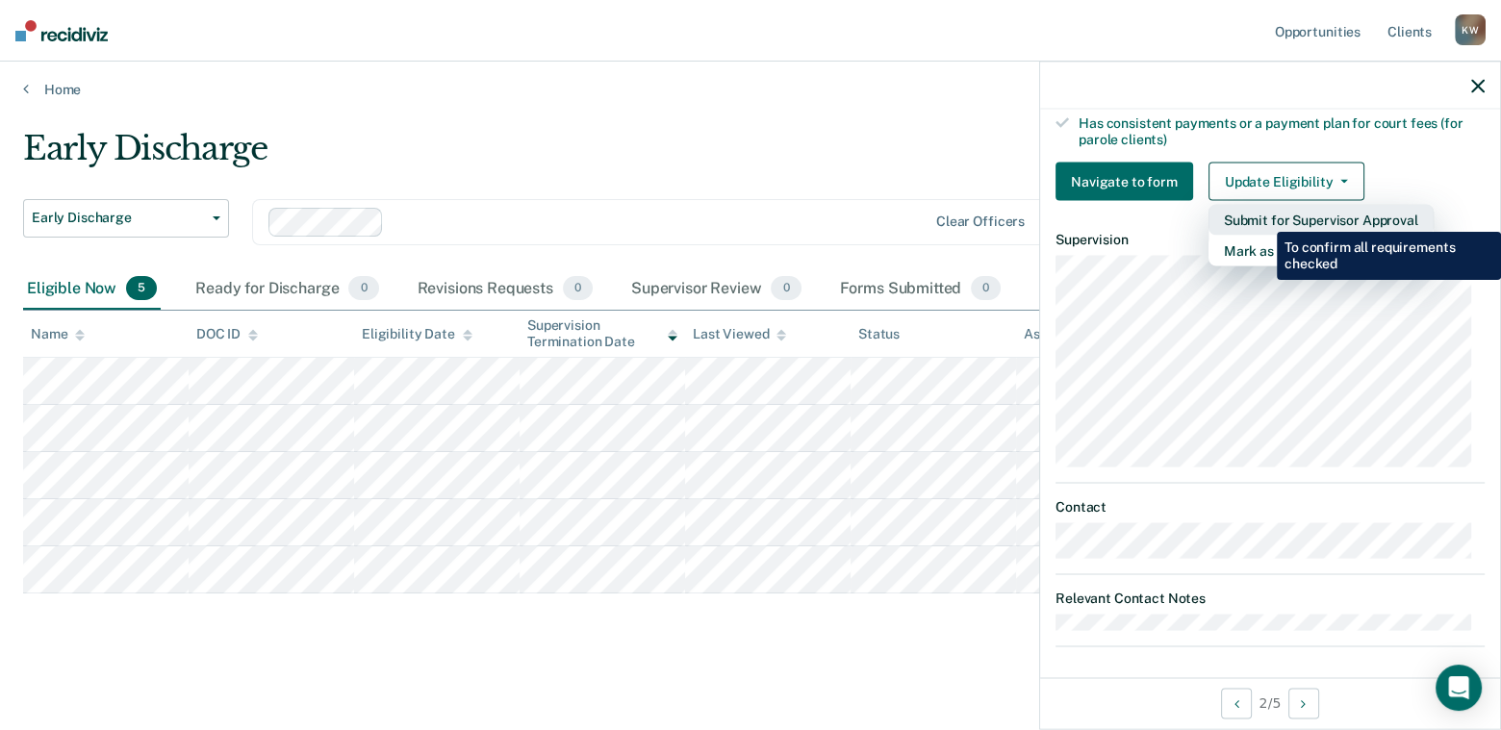
click at [1263, 218] on button "Submit for Supervisor Approval" at bounding box center [1321, 220] width 225 height 31
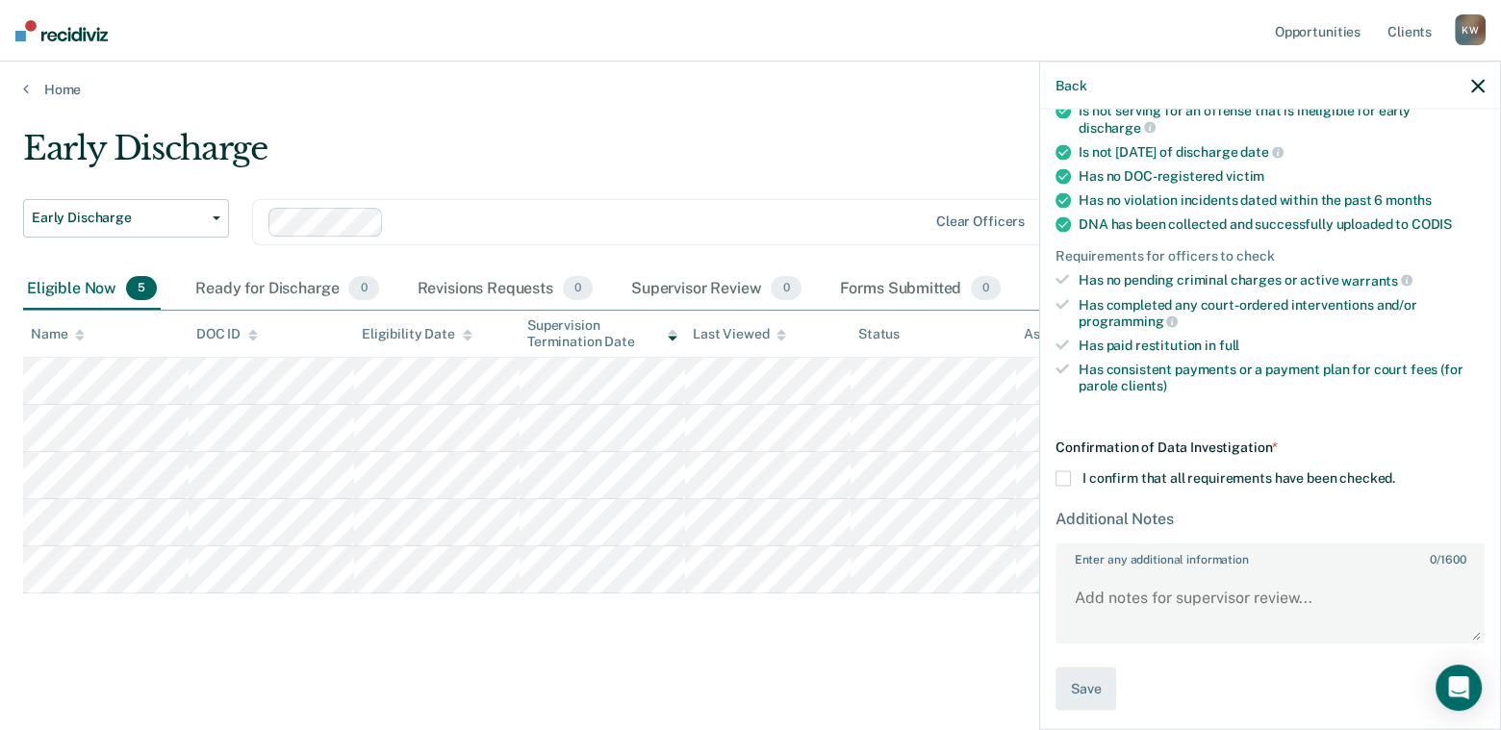
scroll to position [390, 0]
click at [1062, 475] on span at bounding box center [1063, 480] width 15 height 15
click at [1396, 473] on input "I confirm that all requirements have been checked." at bounding box center [1396, 473] width 0 height 0
drag, startPoint x: 1080, startPoint y: 679, endPoint x: 1228, endPoint y: 663, distance: 149.0
click at [1227, 664] on div "Confirmation of Data Investigation * I confirm that all requirements have been …" at bounding box center [1270, 576] width 429 height 271
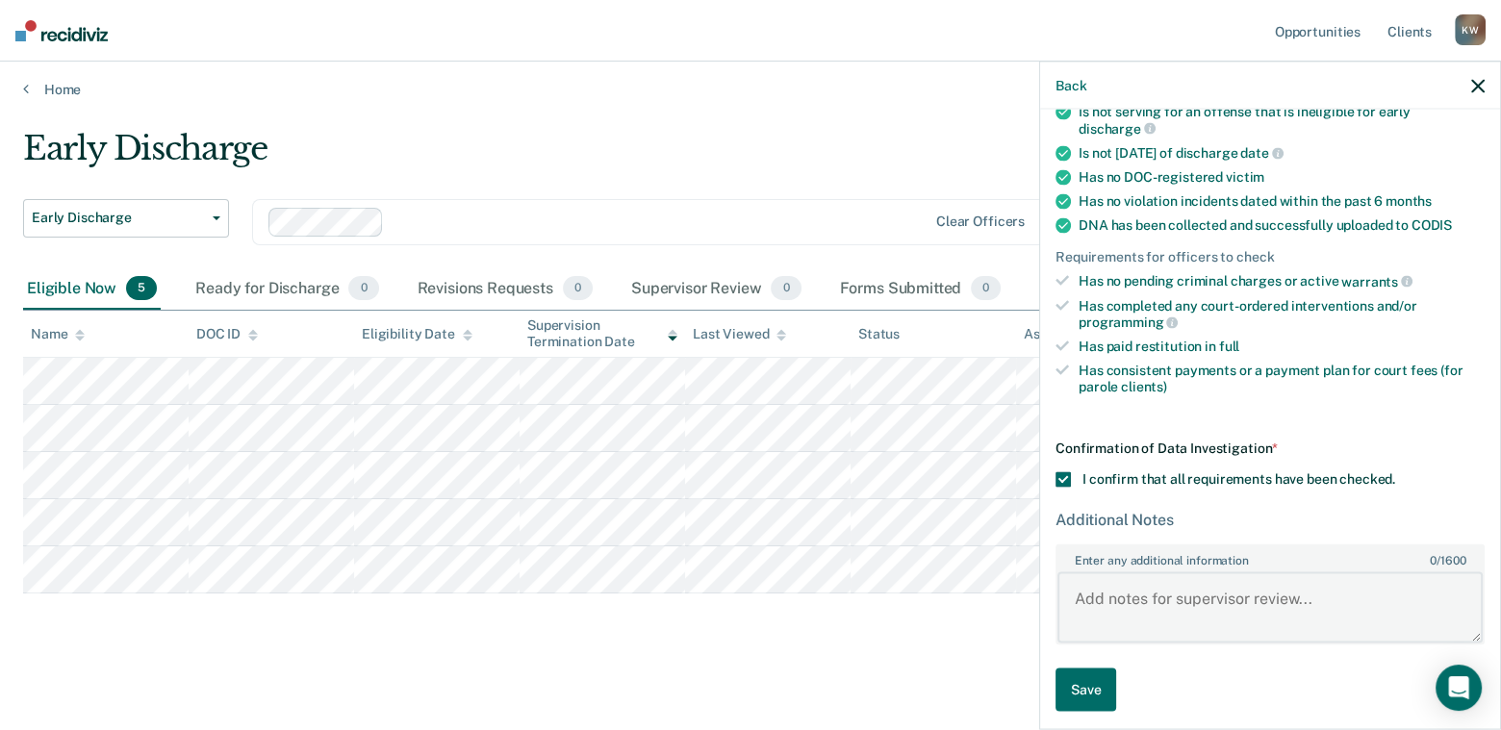
click at [1098, 597] on textarea "Enter any additional information 0 / 1600" at bounding box center [1270, 607] width 425 height 71
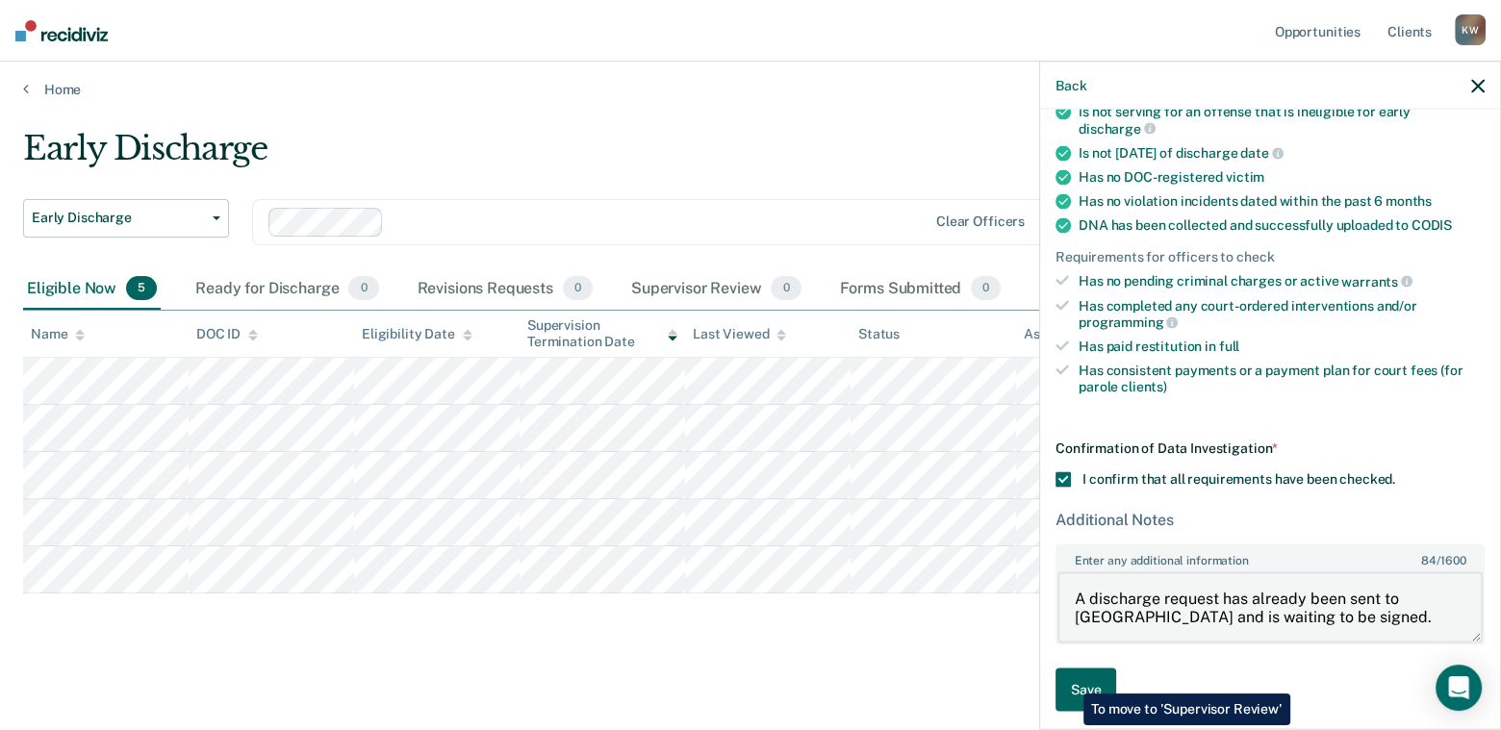
type textarea "A discharge request has already been sent to [GEOGRAPHIC_DATA] and is waiting t…"
click at [1069, 679] on button "Save" at bounding box center [1086, 690] width 61 height 43
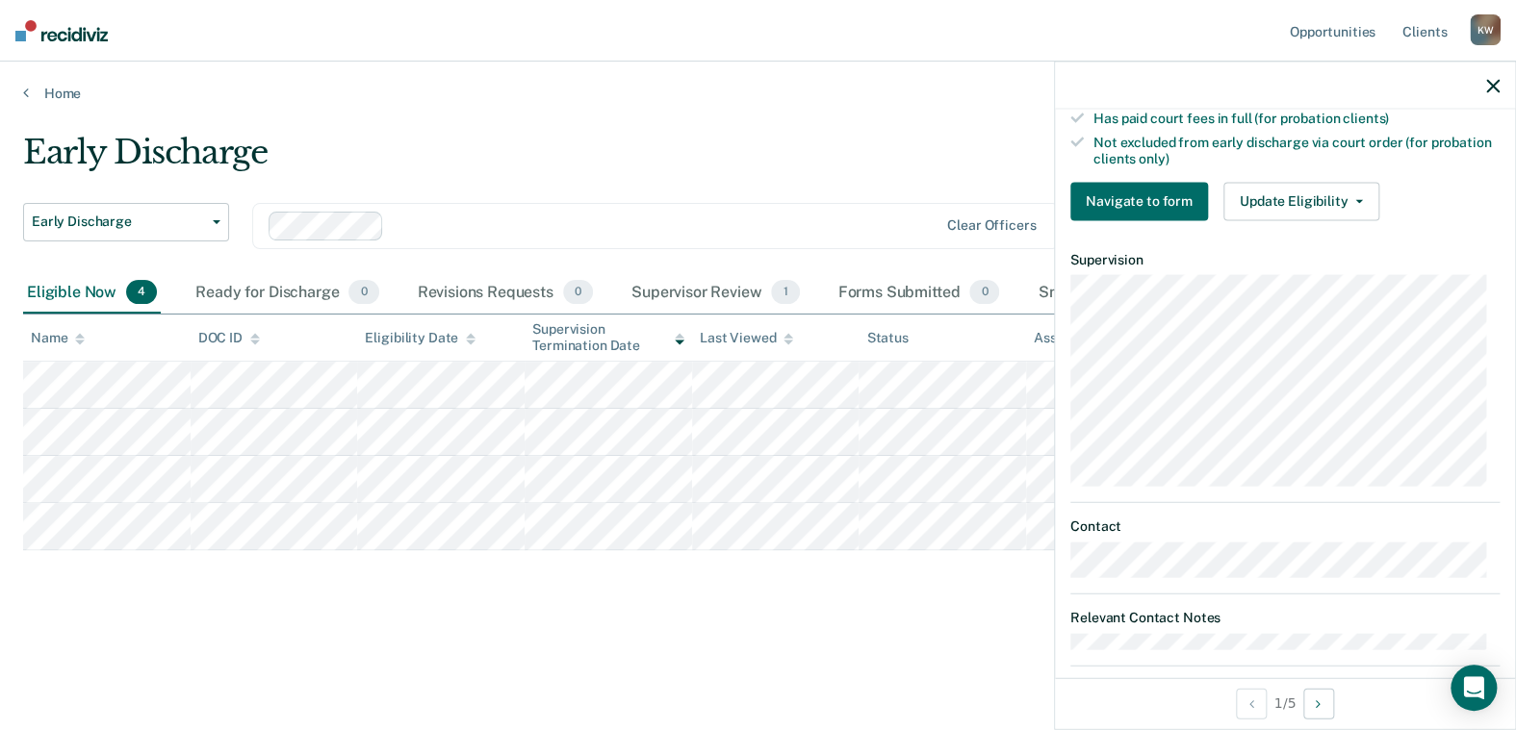
scroll to position [597, 0]
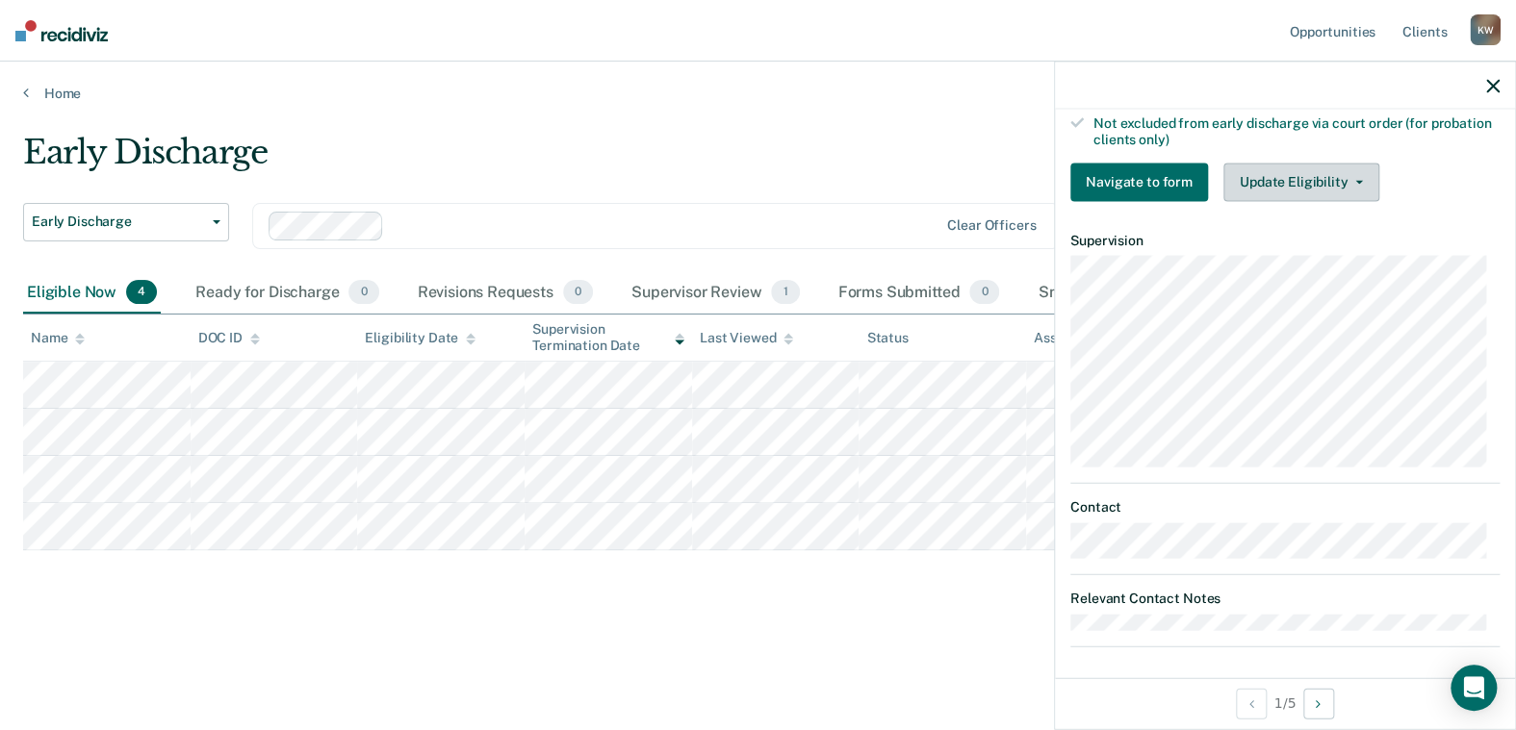
click at [1356, 172] on button "Update Eligibility" at bounding box center [1301, 182] width 156 height 38
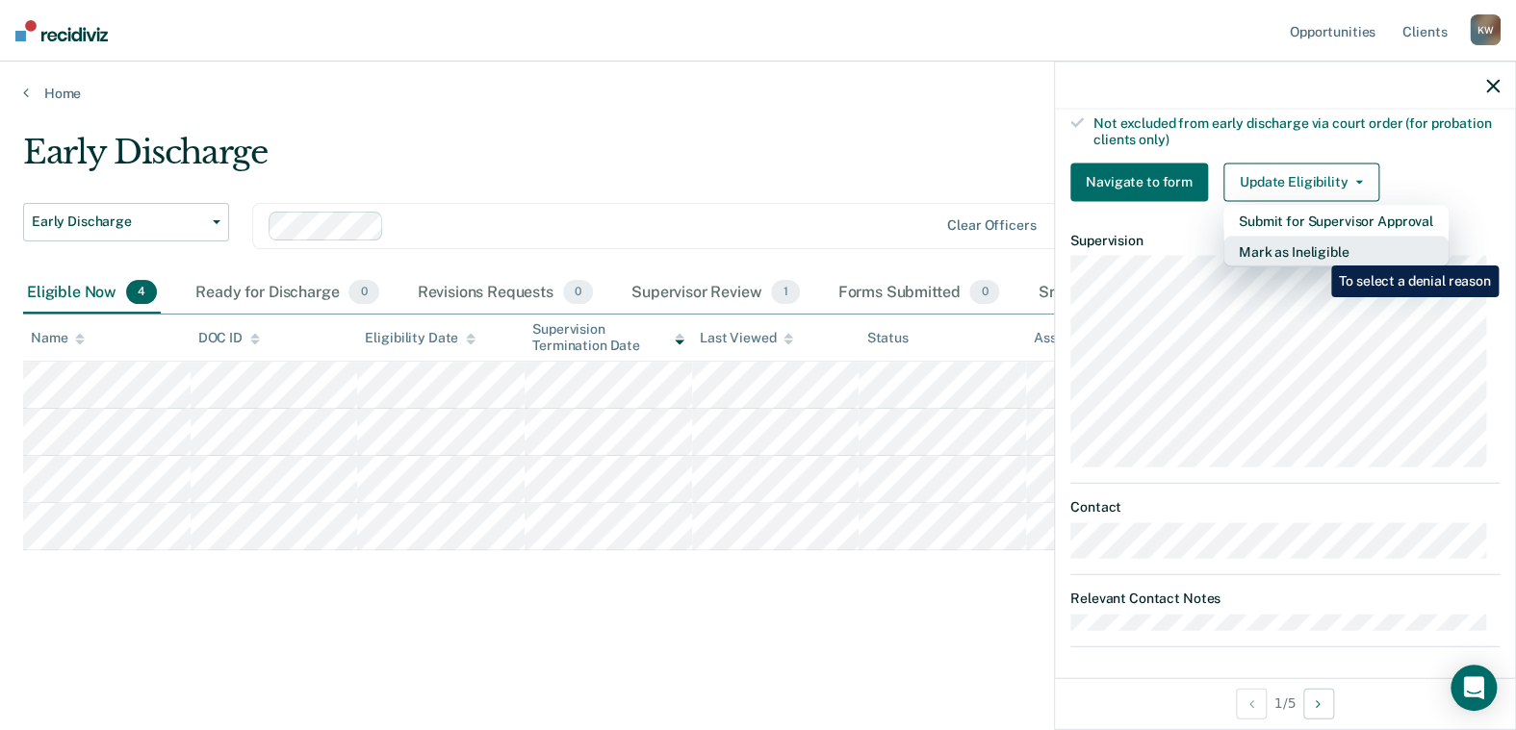
drag, startPoint x: 1317, startPoint y: 220, endPoint x: 1317, endPoint y: 251, distance: 30.8
click at [1317, 251] on div "Submit for Supervisor Approval [PERSON_NAME] as Ineligible" at bounding box center [1335, 236] width 225 height 62
click at [1316, 252] on button "Mark as Ineligible" at bounding box center [1335, 251] width 225 height 31
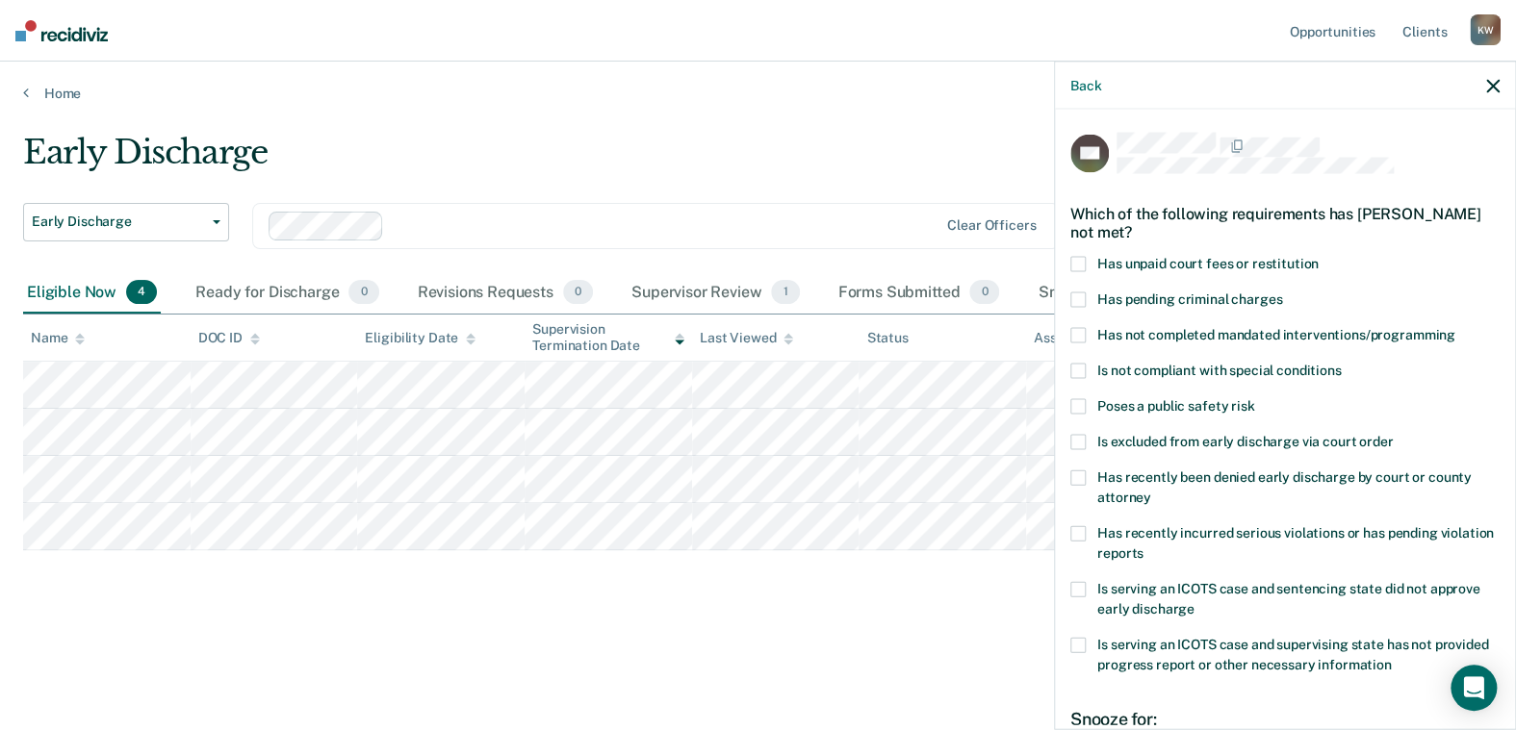
scroll to position [0, 0]
click at [1085, 264] on label "Has unpaid court fees or restitution" at bounding box center [1284, 267] width 429 height 20
click at [1319, 257] on input "Has unpaid court fees or restitution" at bounding box center [1319, 257] width 0 height 0
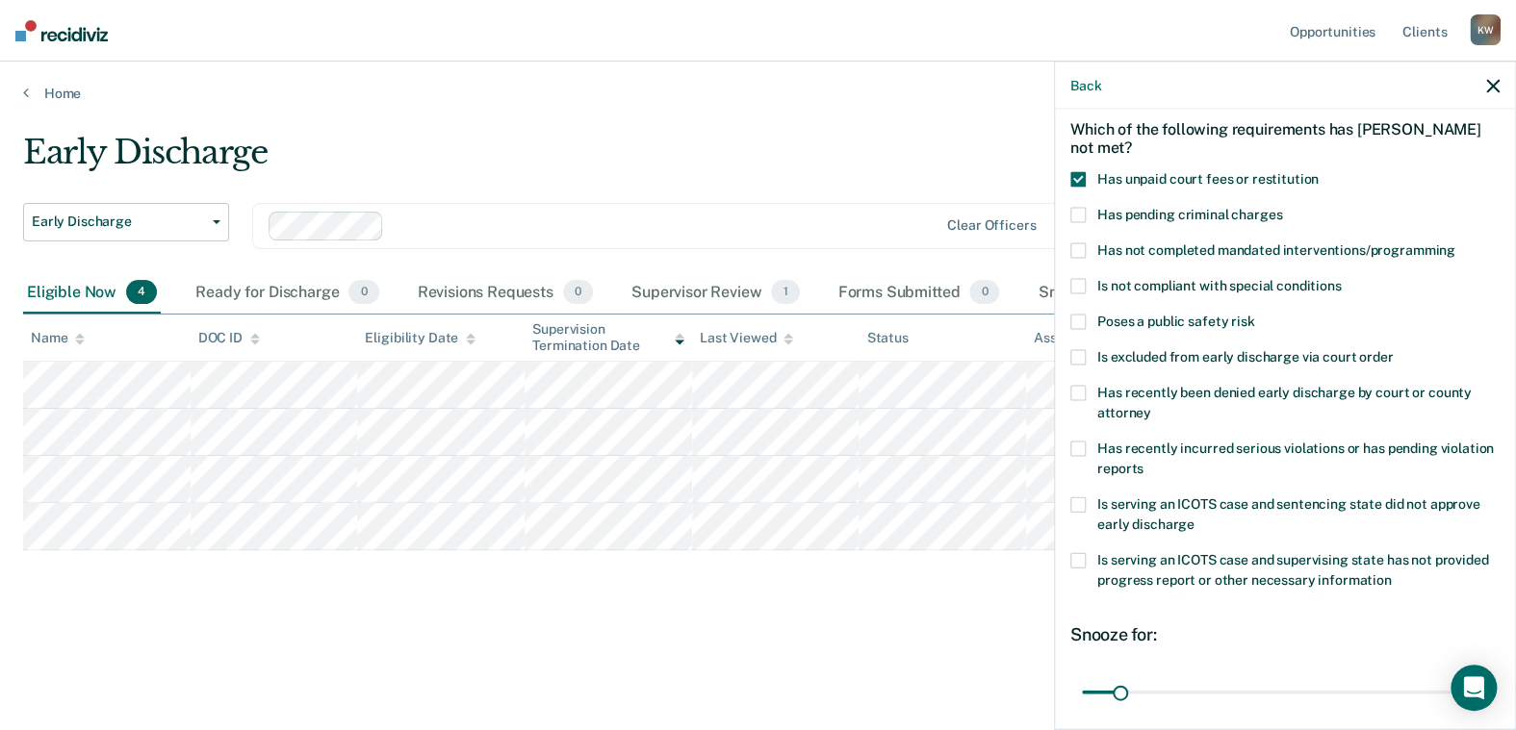
scroll to position [234, 0]
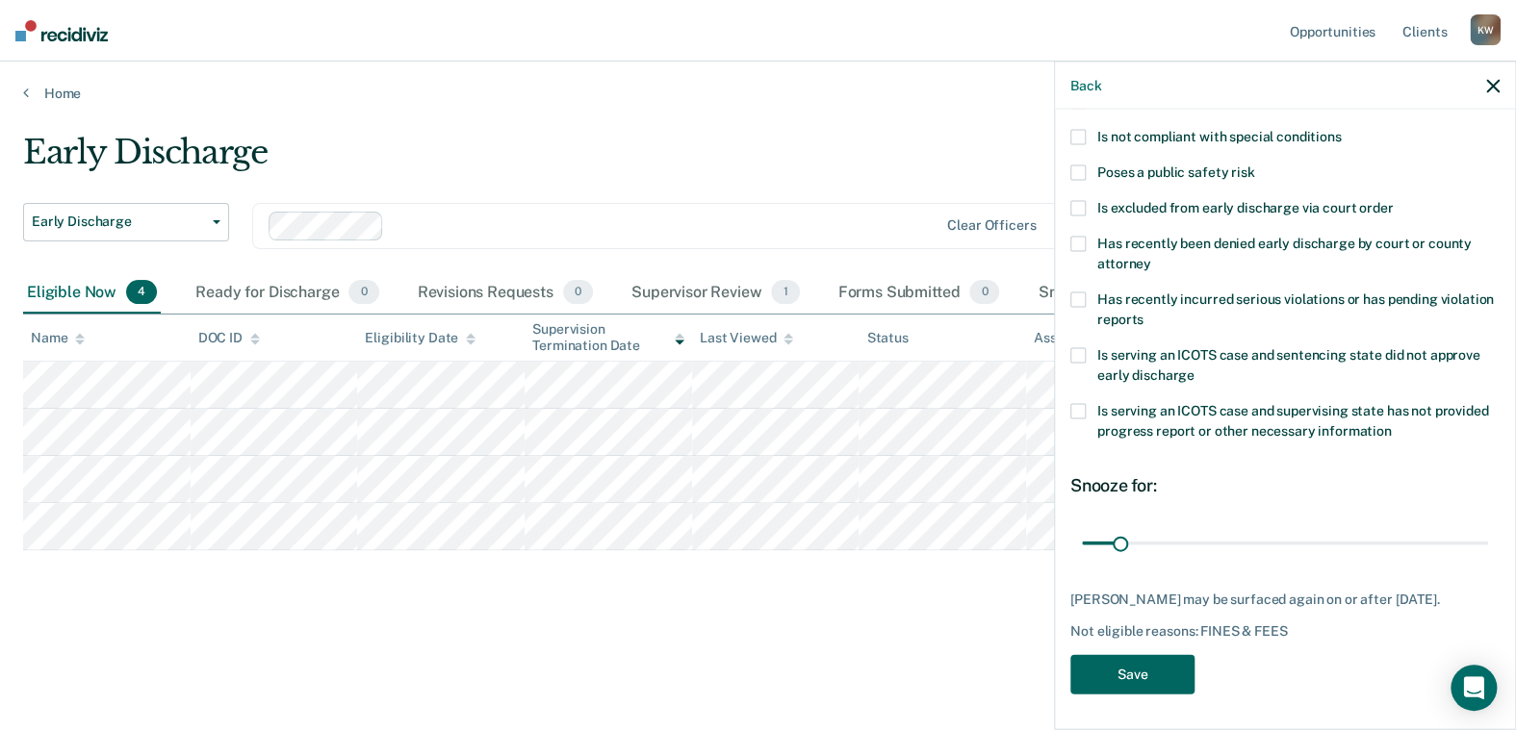
click at [1120, 675] on button "Save" at bounding box center [1132, 674] width 124 height 39
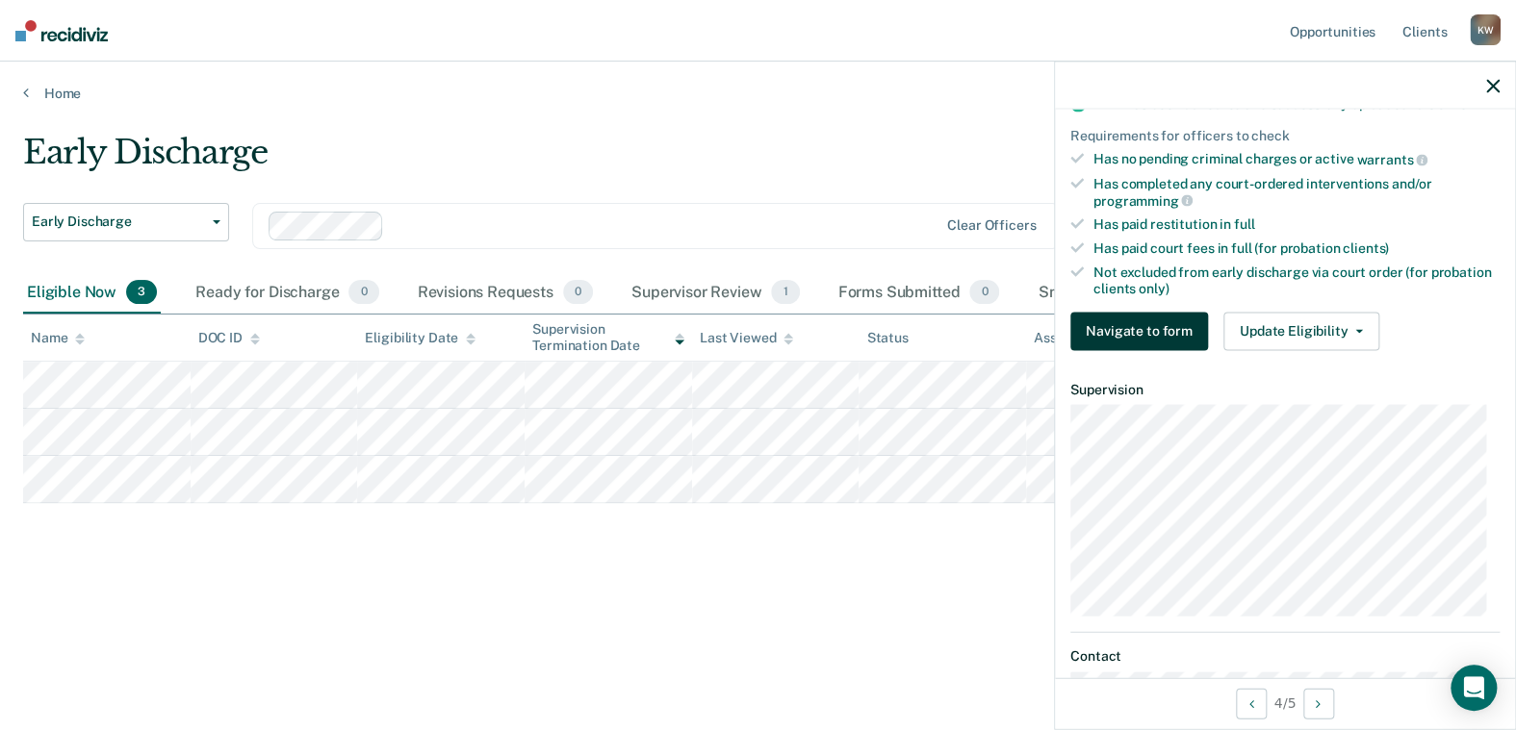
scroll to position [481, 0]
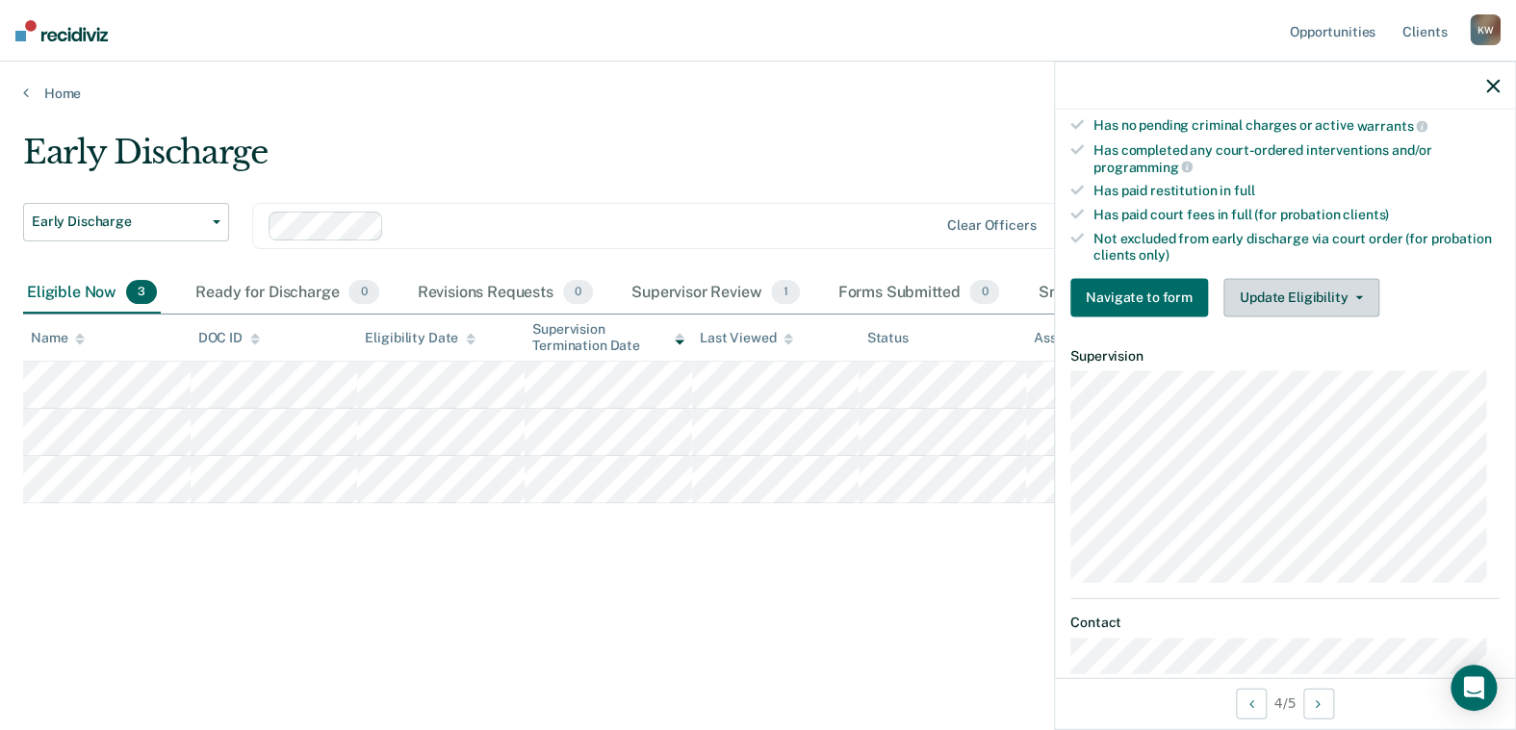
click at [1355, 295] on icon "button" at bounding box center [1359, 297] width 8 height 4
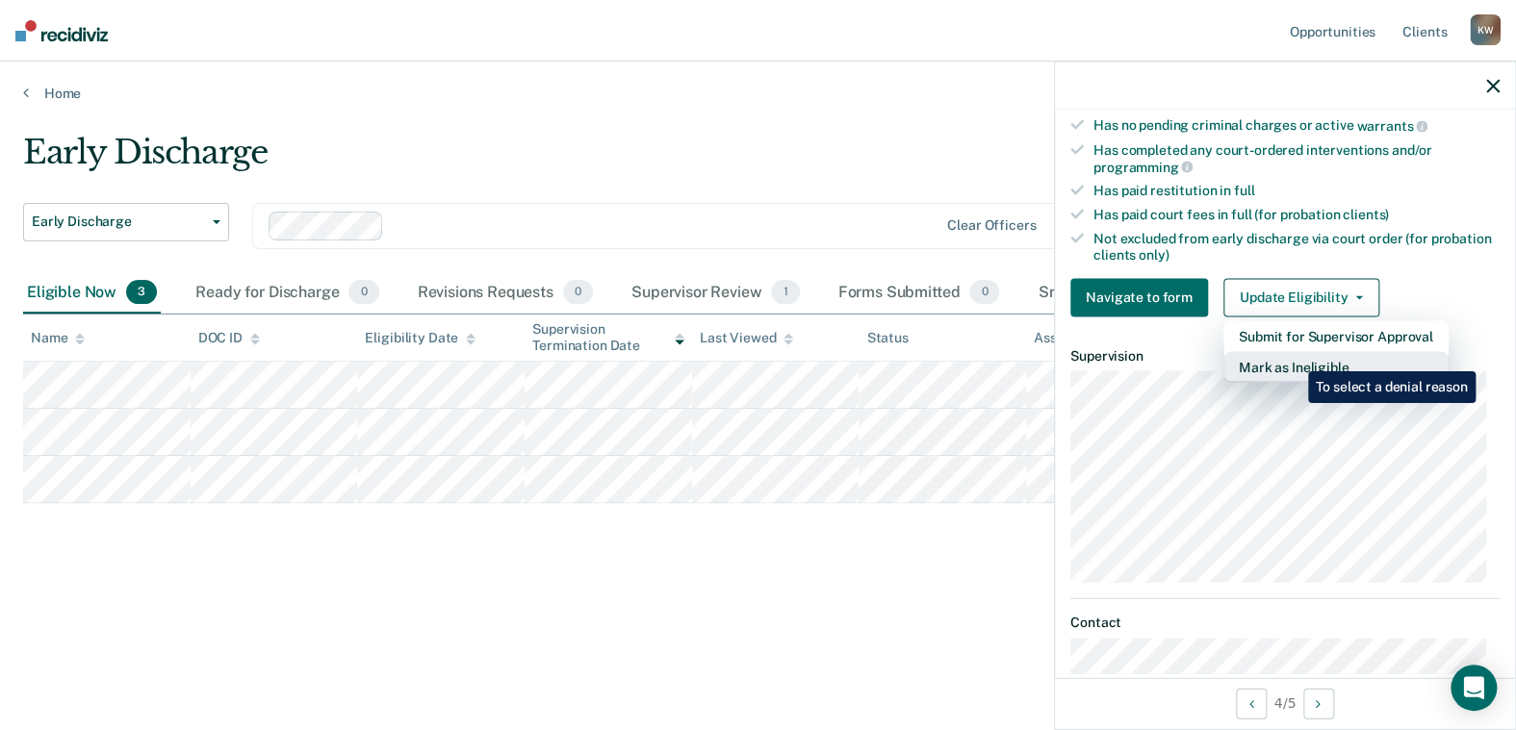
click at [1294, 357] on button "Mark as Ineligible" at bounding box center [1335, 366] width 225 height 31
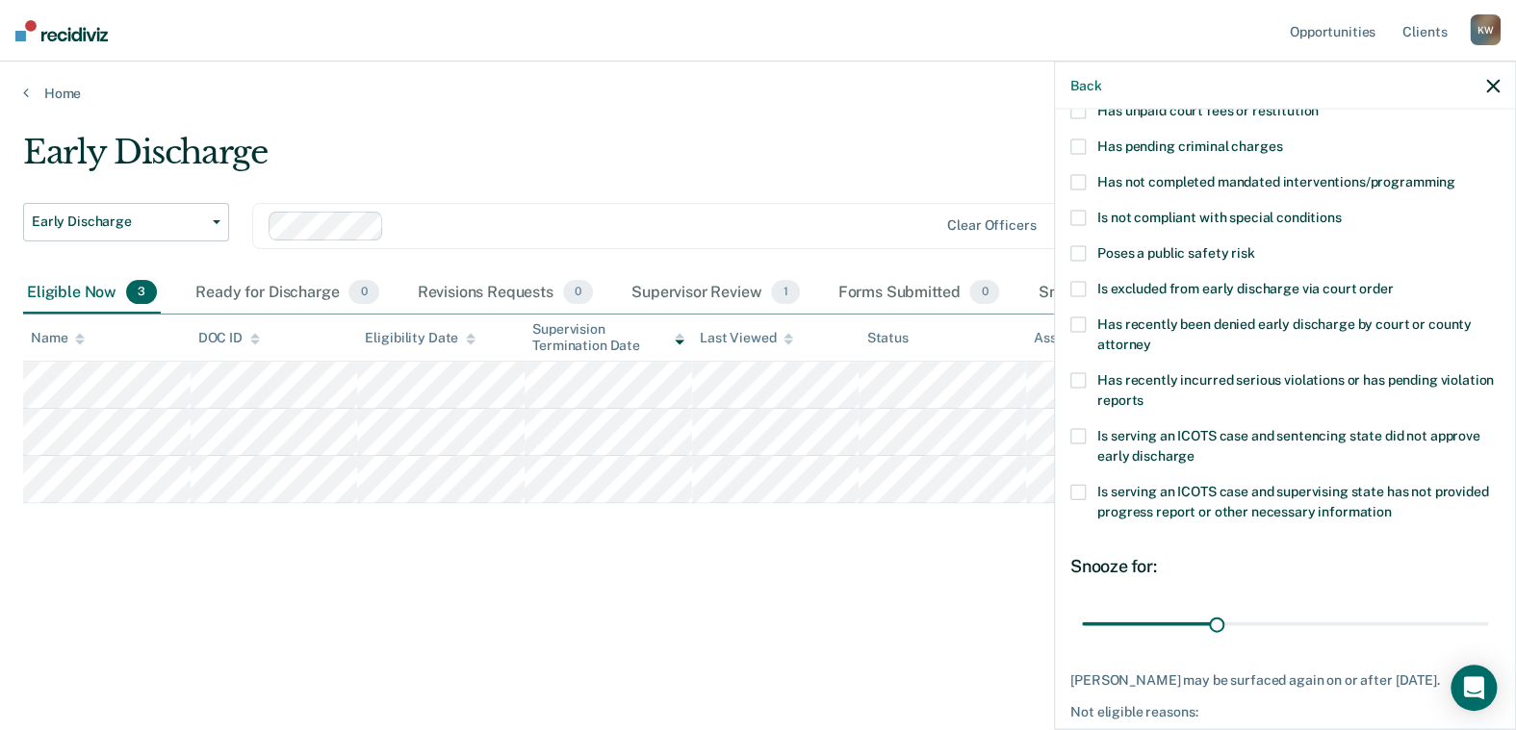
scroll to position [41, 0]
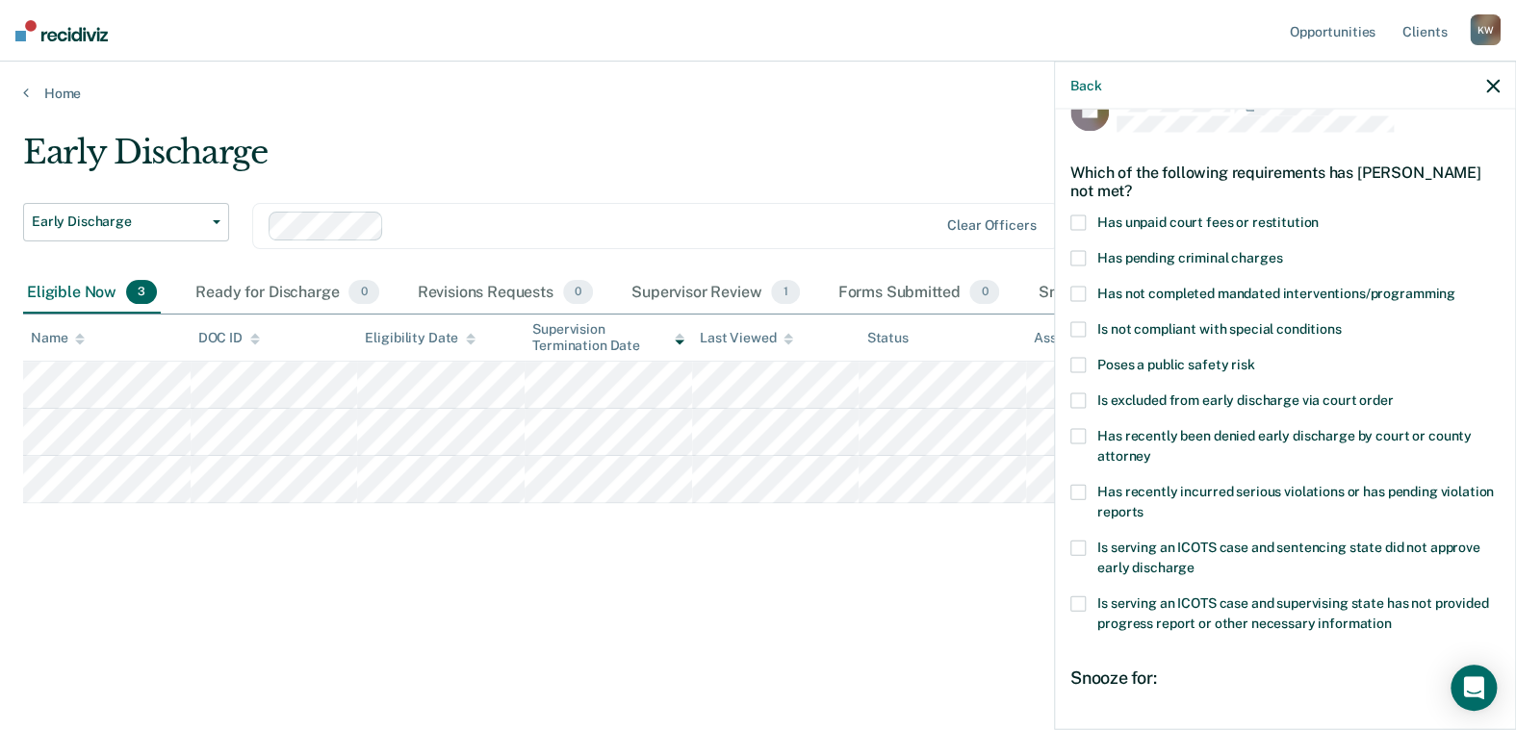
click at [1082, 326] on span at bounding box center [1077, 329] width 15 height 15
click at [1341, 322] on input "Is not compliant with special conditions" at bounding box center [1341, 322] width 0 height 0
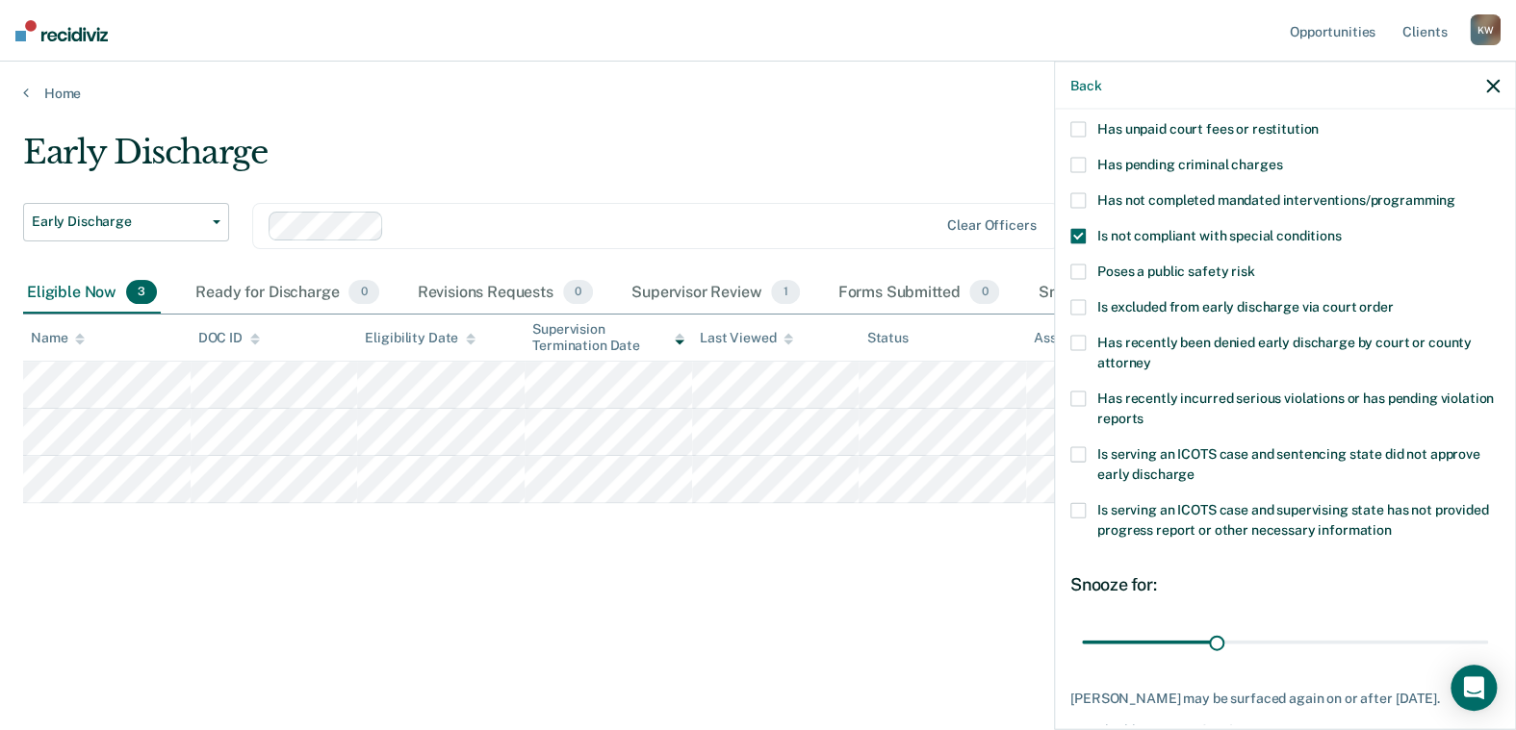
scroll to position [234, 0]
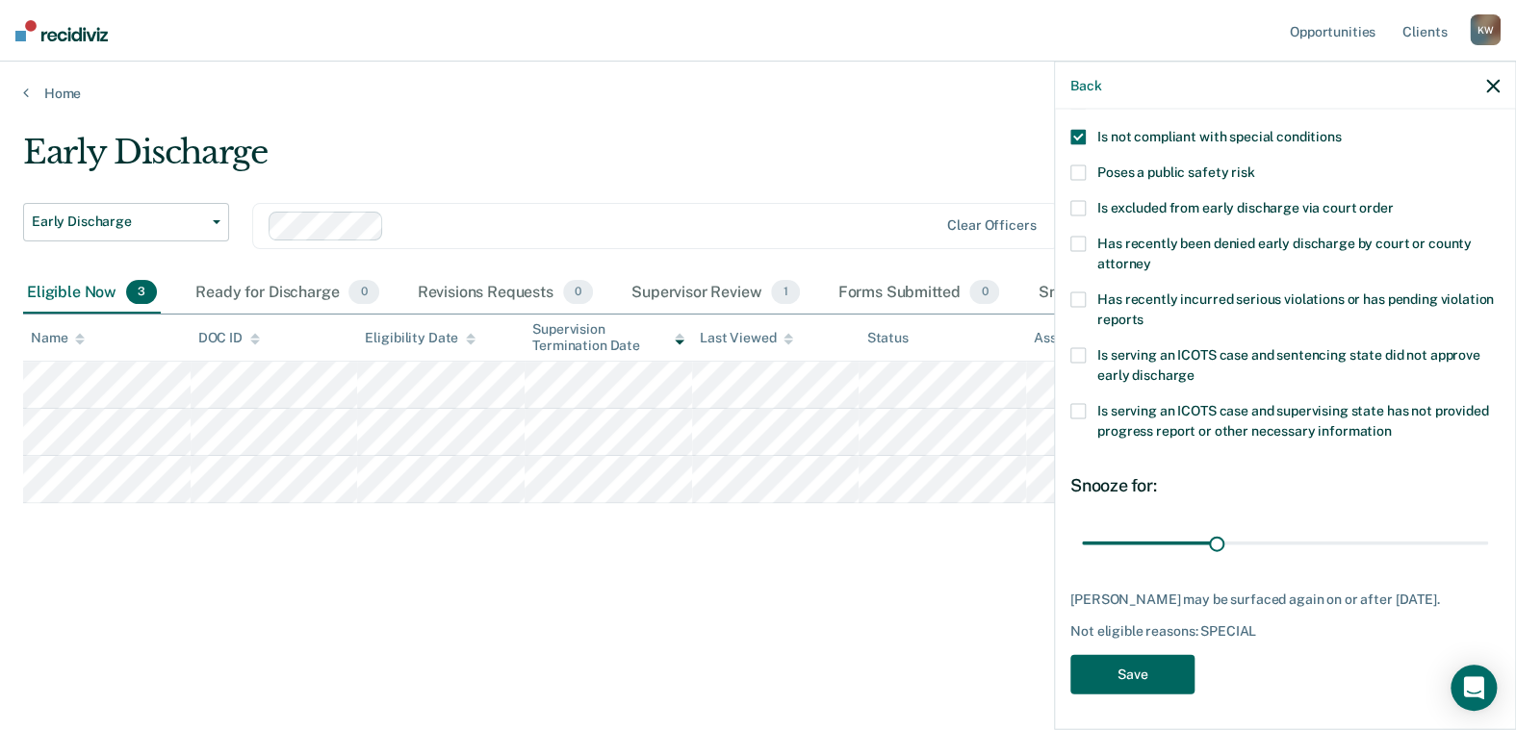
click at [1133, 659] on button "Save" at bounding box center [1132, 674] width 124 height 39
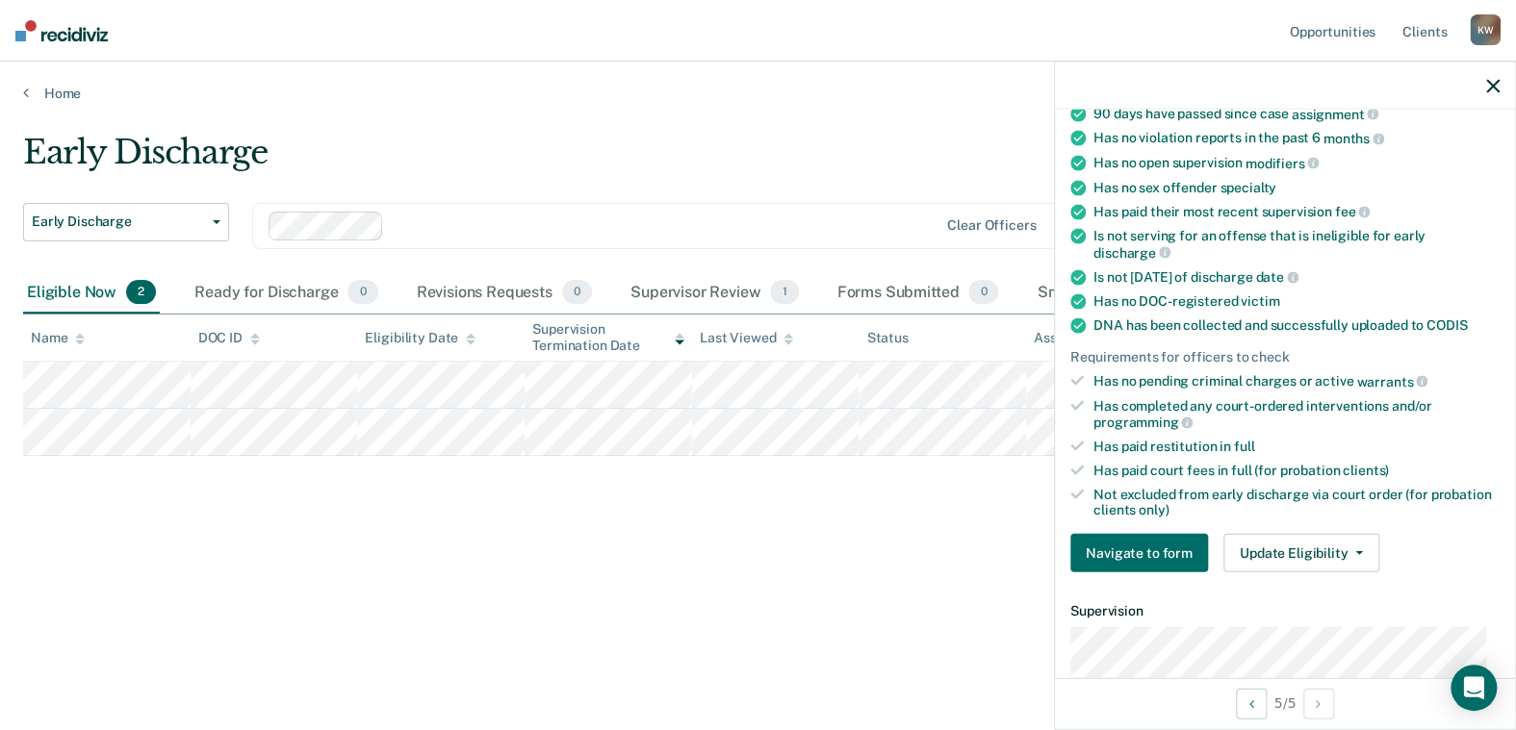
scroll to position [241, 0]
click at [1347, 542] on button "Update Eligibility" at bounding box center [1301, 554] width 156 height 38
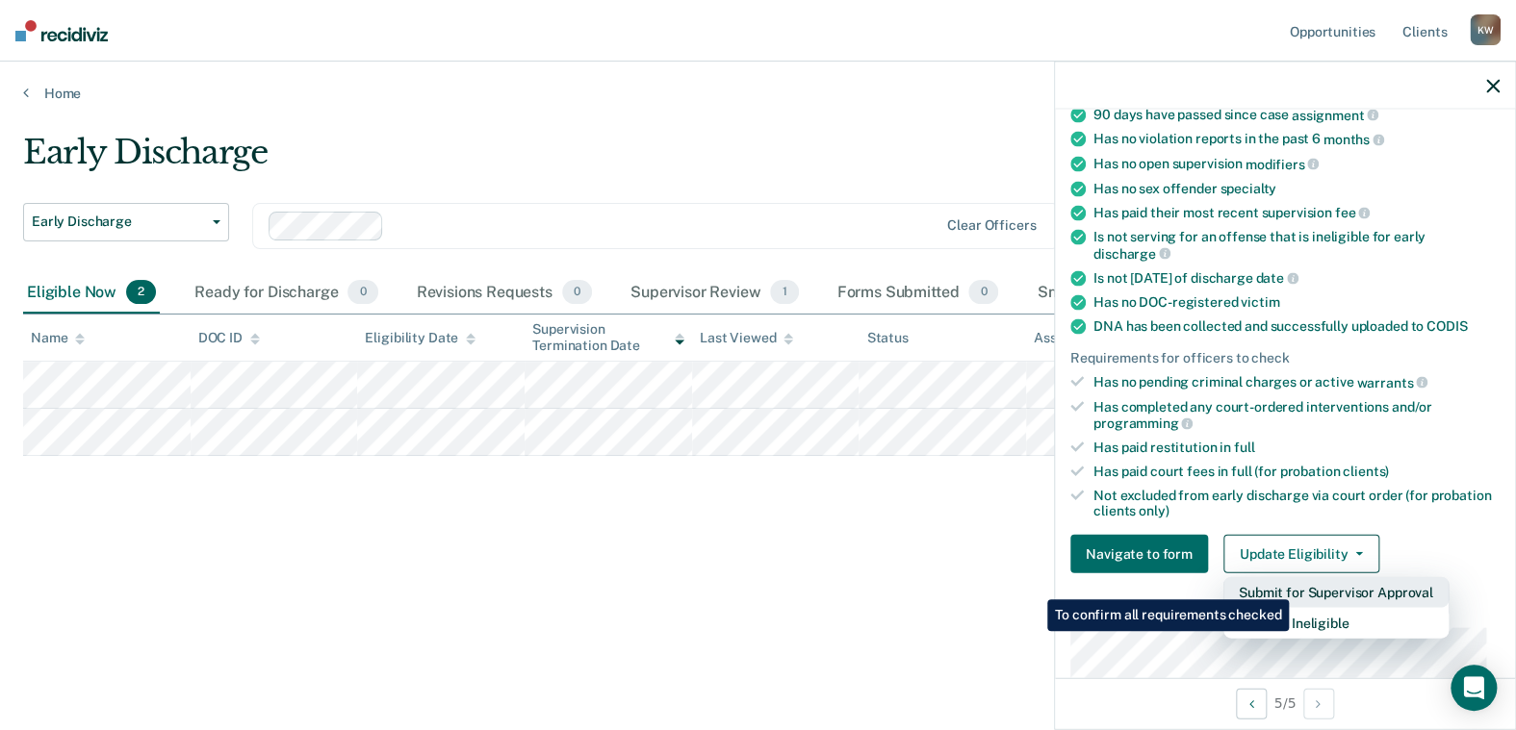
click at [1292, 585] on button "Submit for Supervisor Approval" at bounding box center [1335, 592] width 225 height 31
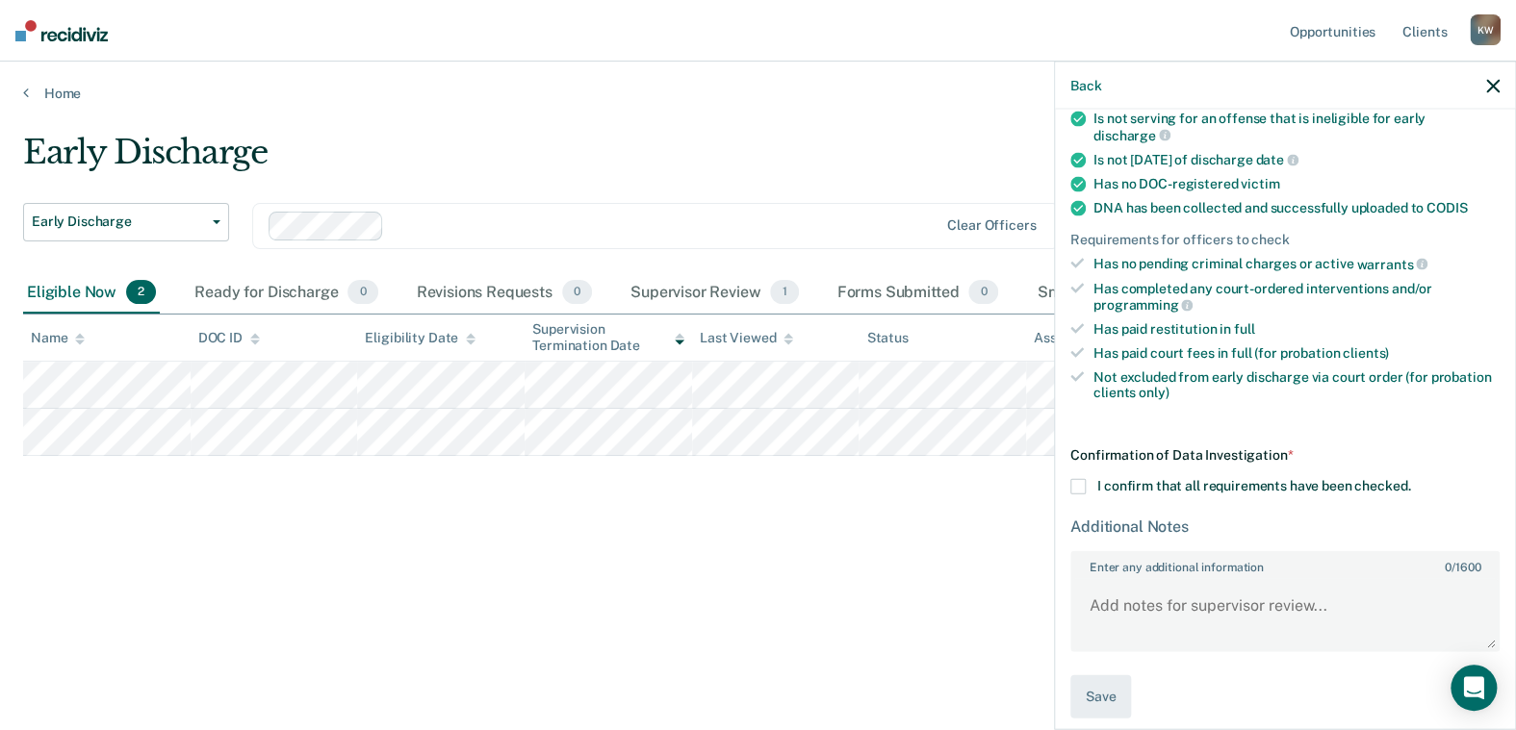
scroll to position [366, 0]
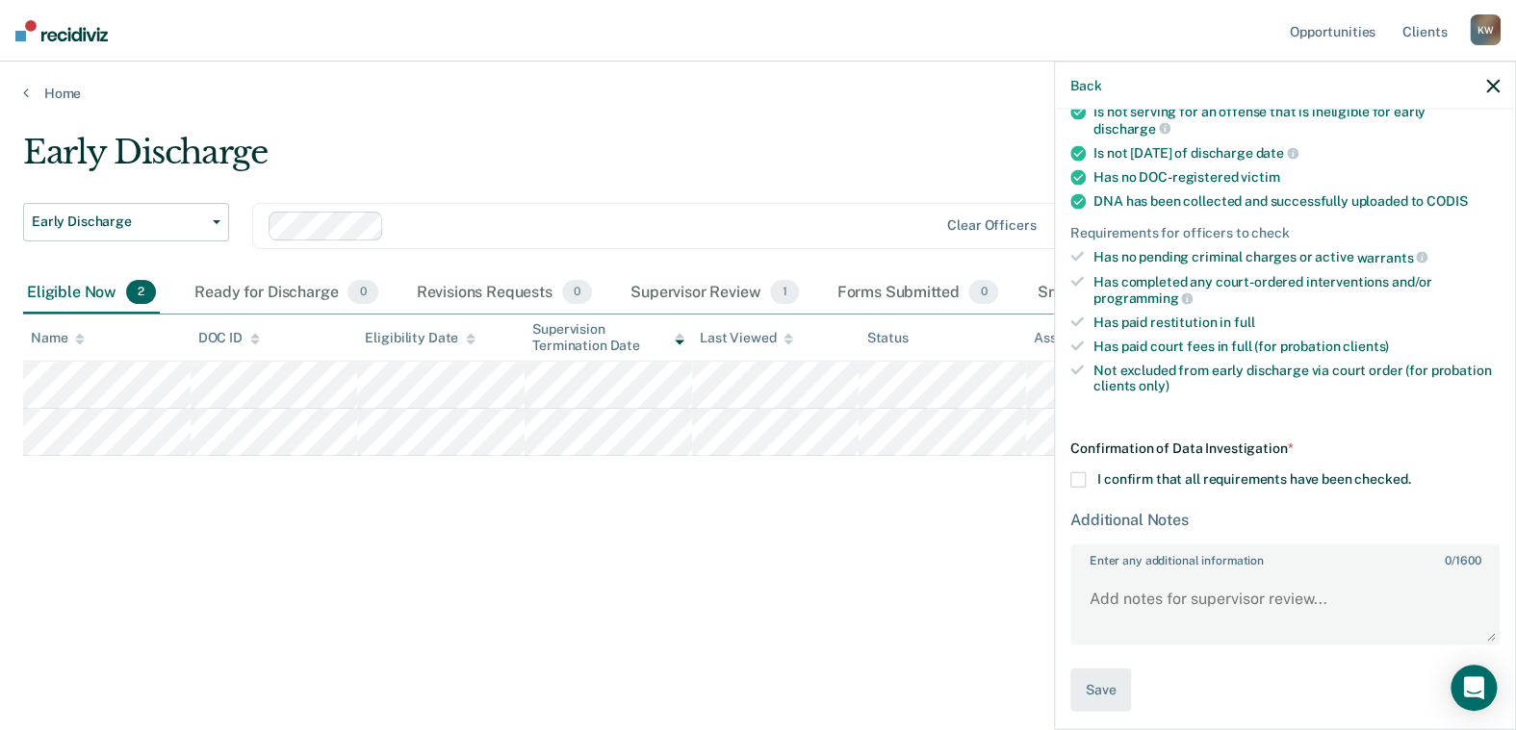
click at [1072, 475] on span at bounding box center [1077, 479] width 15 height 15
click at [1410, 472] on input "I confirm that all requirements have been checked." at bounding box center [1410, 472] width 0 height 0
click at [1134, 589] on textarea "Enter any additional information 0 / 1600" at bounding box center [1284, 607] width 425 height 71
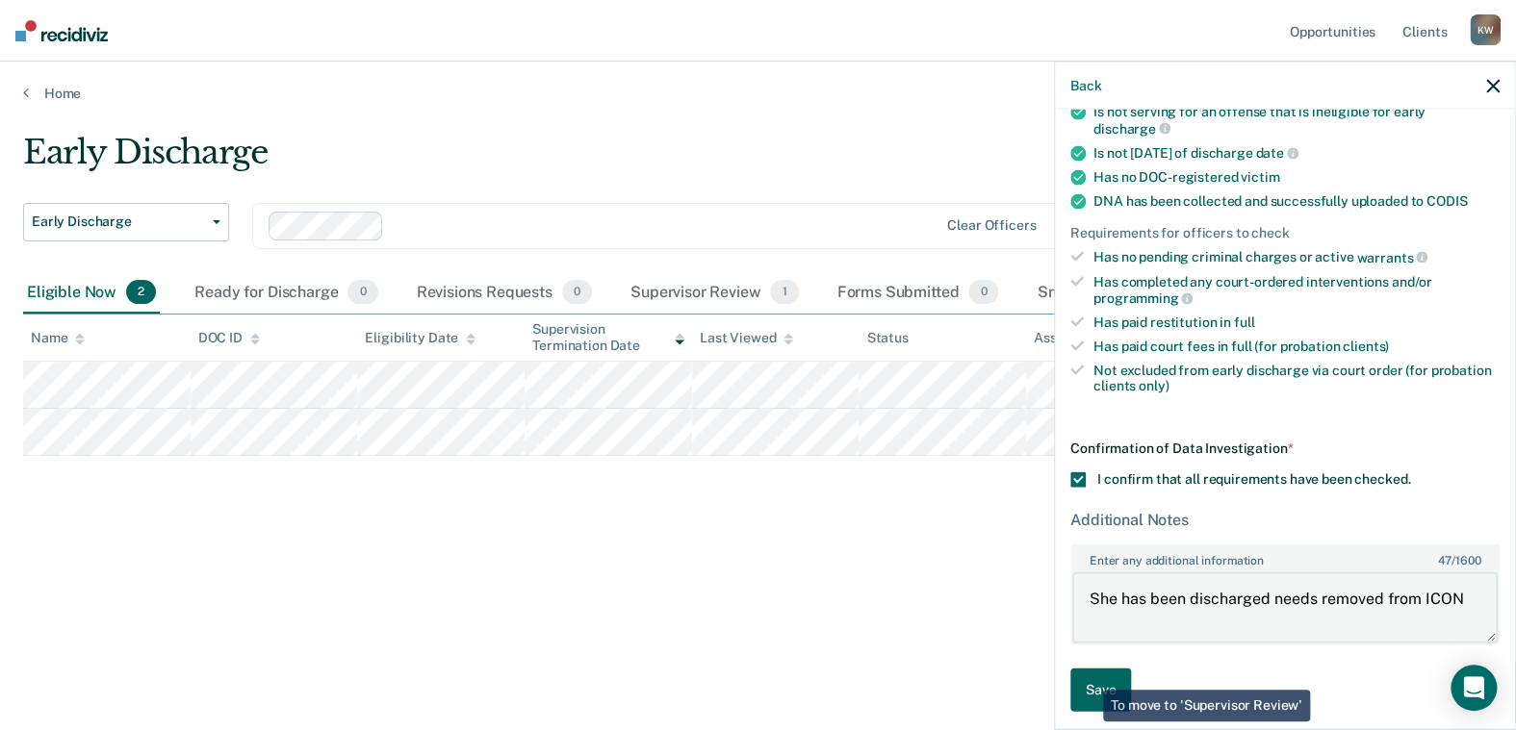
type textarea "She has been discharged needs removed from ICON"
click at [1089, 673] on button "Save" at bounding box center [1100, 689] width 61 height 43
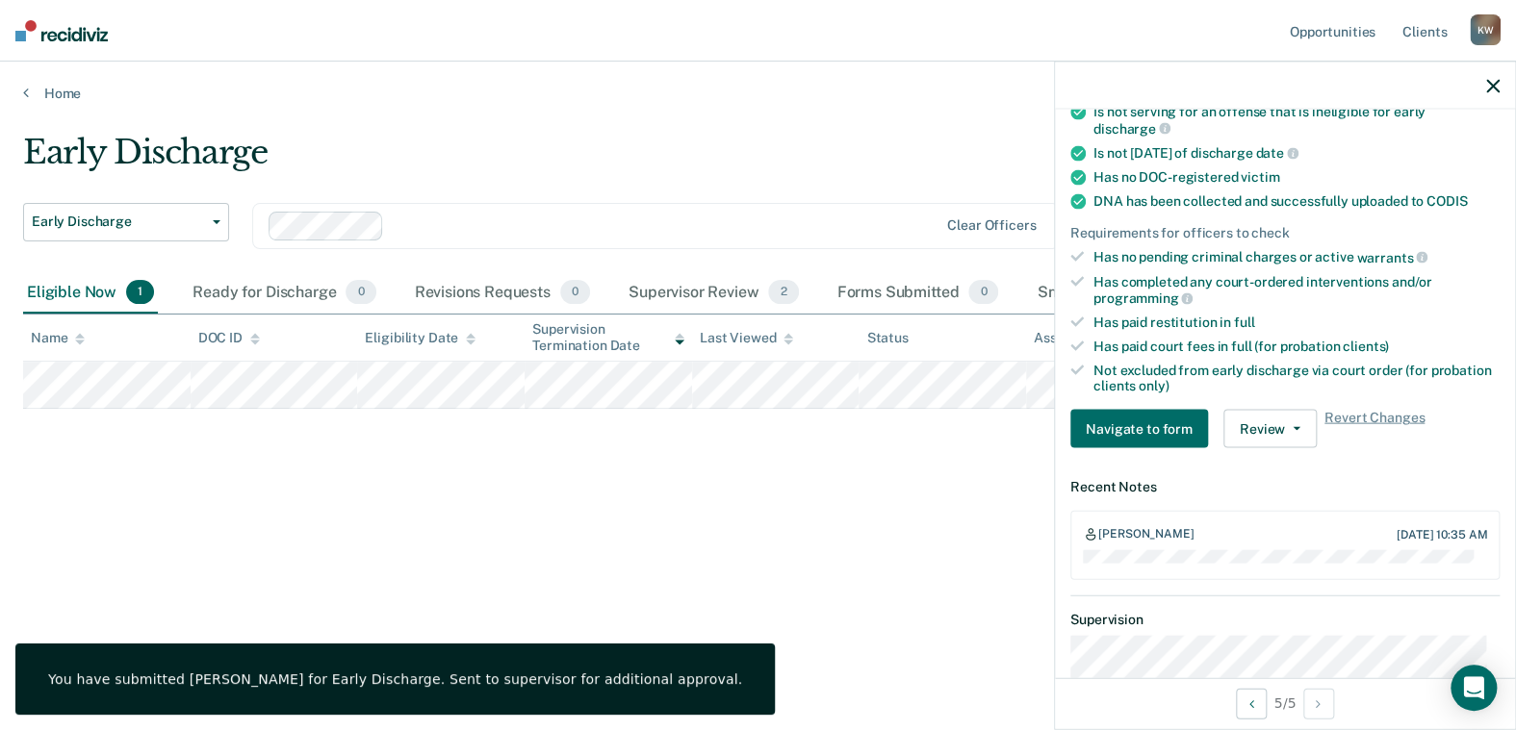
click at [1482, 75] on div at bounding box center [1285, 86] width 460 height 48
click at [1495, 85] on icon "button" at bounding box center [1492, 85] width 13 height 13
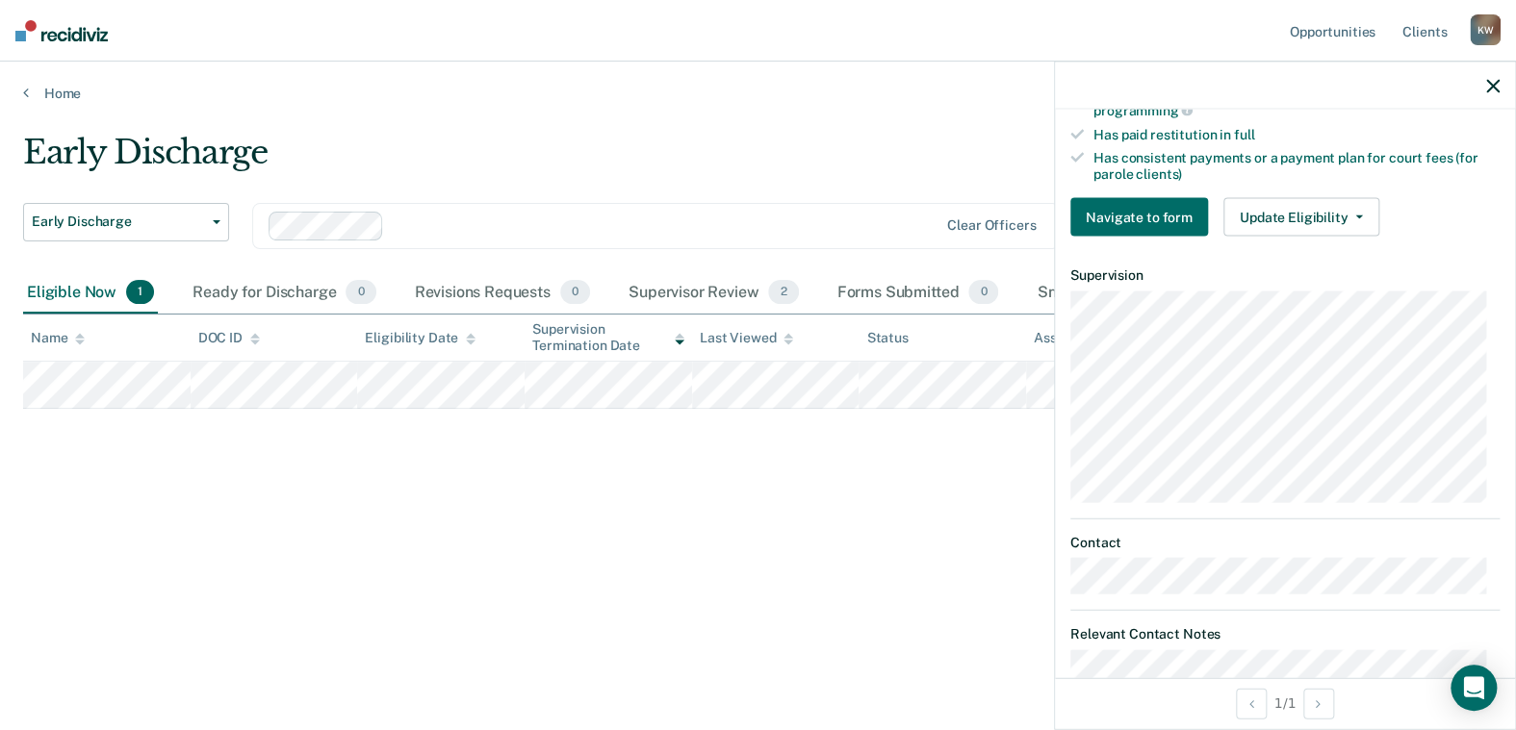
scroll to position [674, 0]
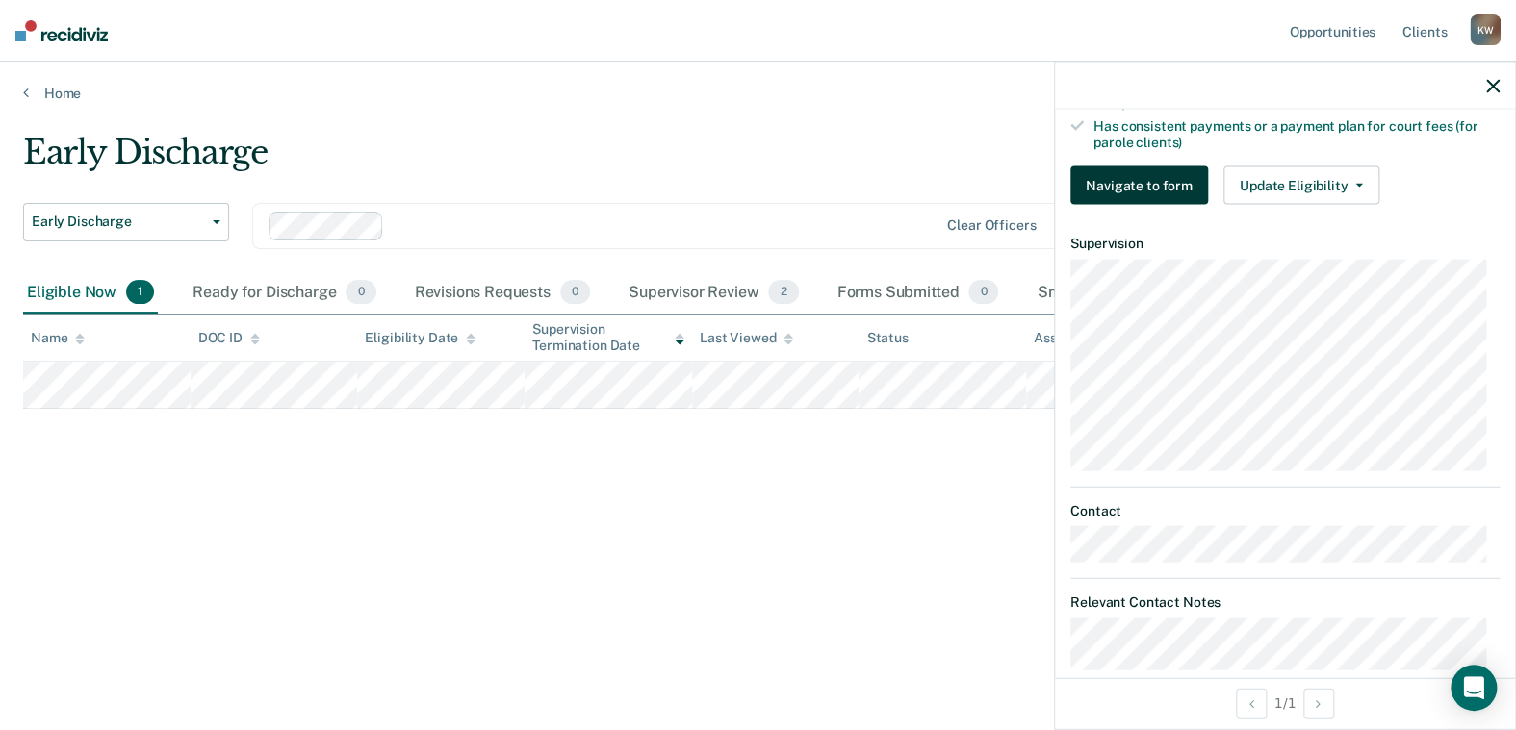
click at [1145, 174] on button "Navigate to form" at bounding box center [1139, 185] width 138 height 38
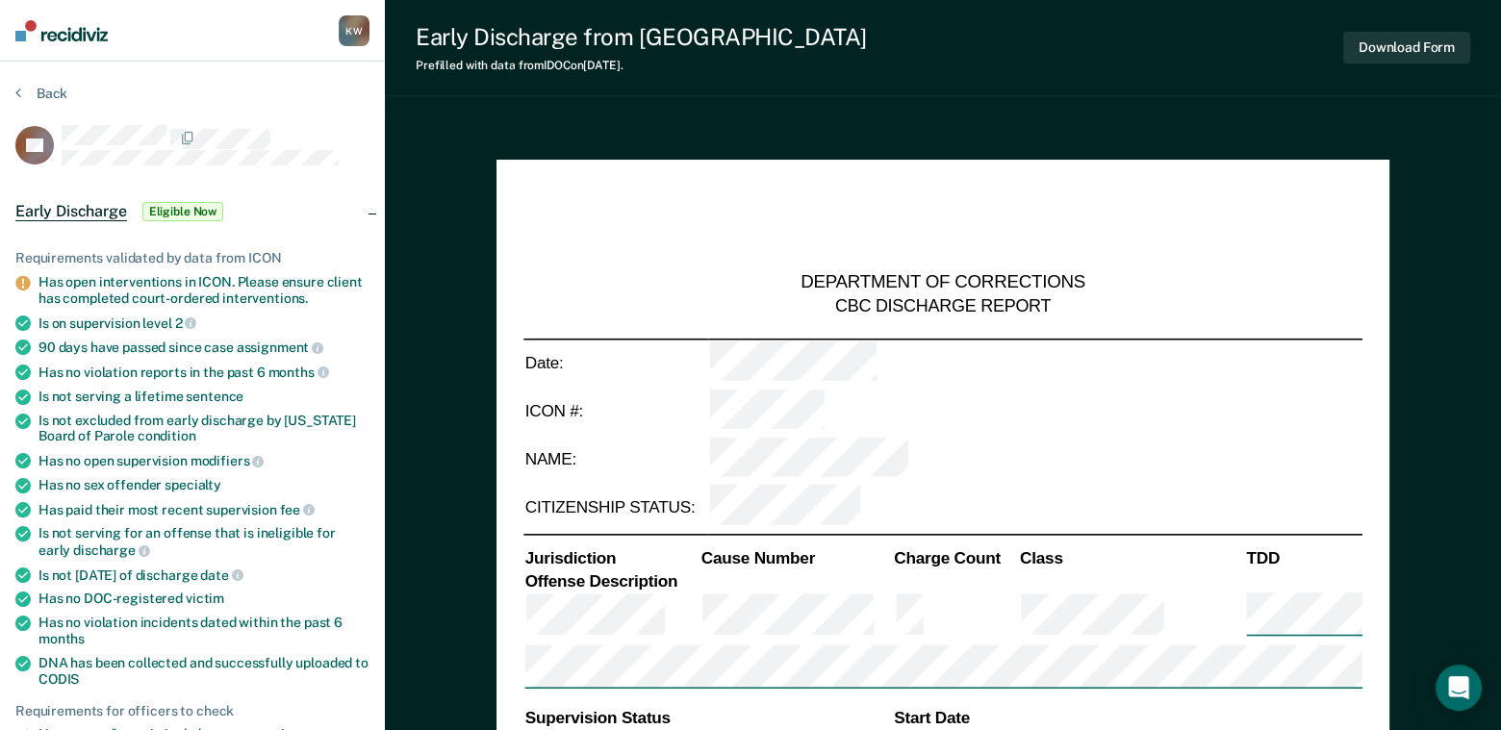
type textarea "x"
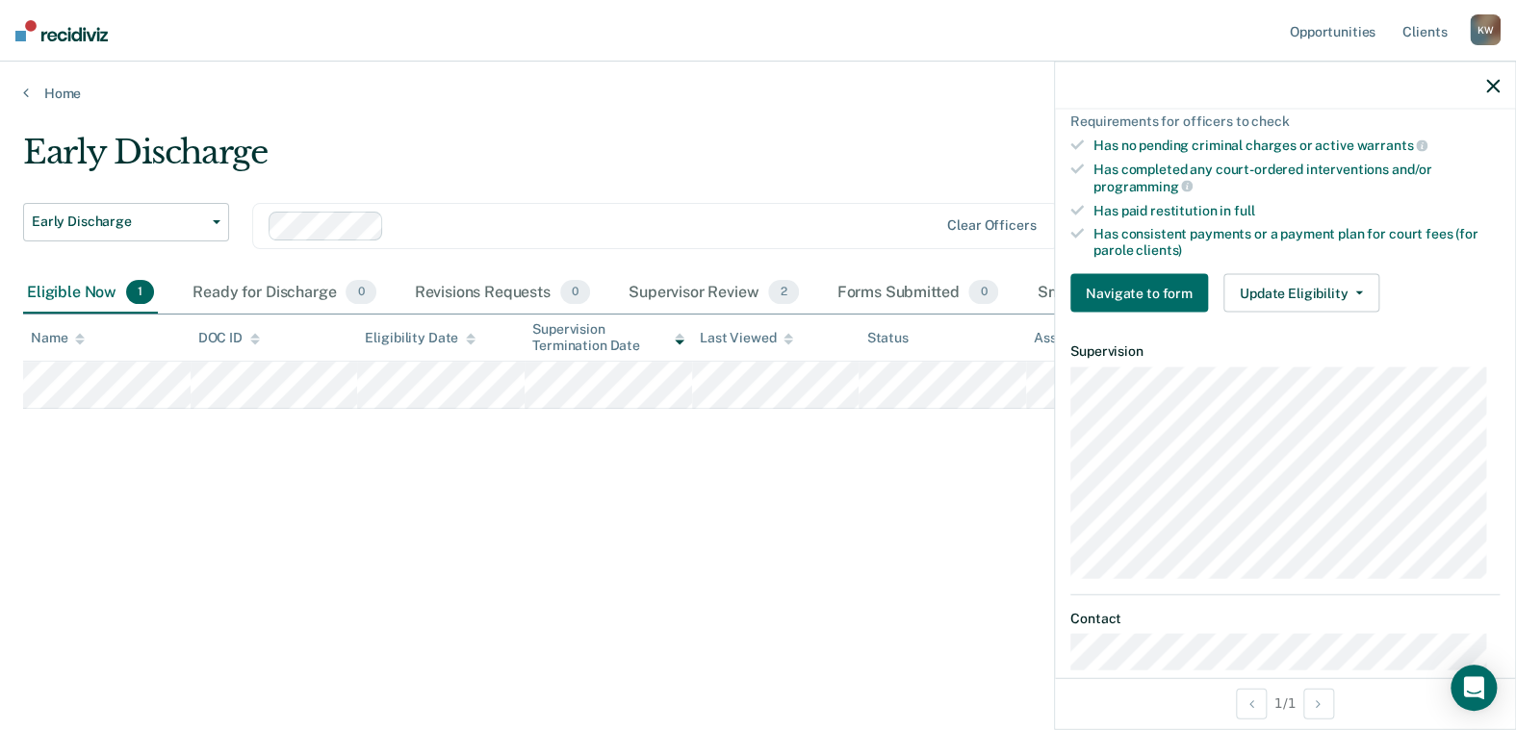
scroll to position [577, 0]
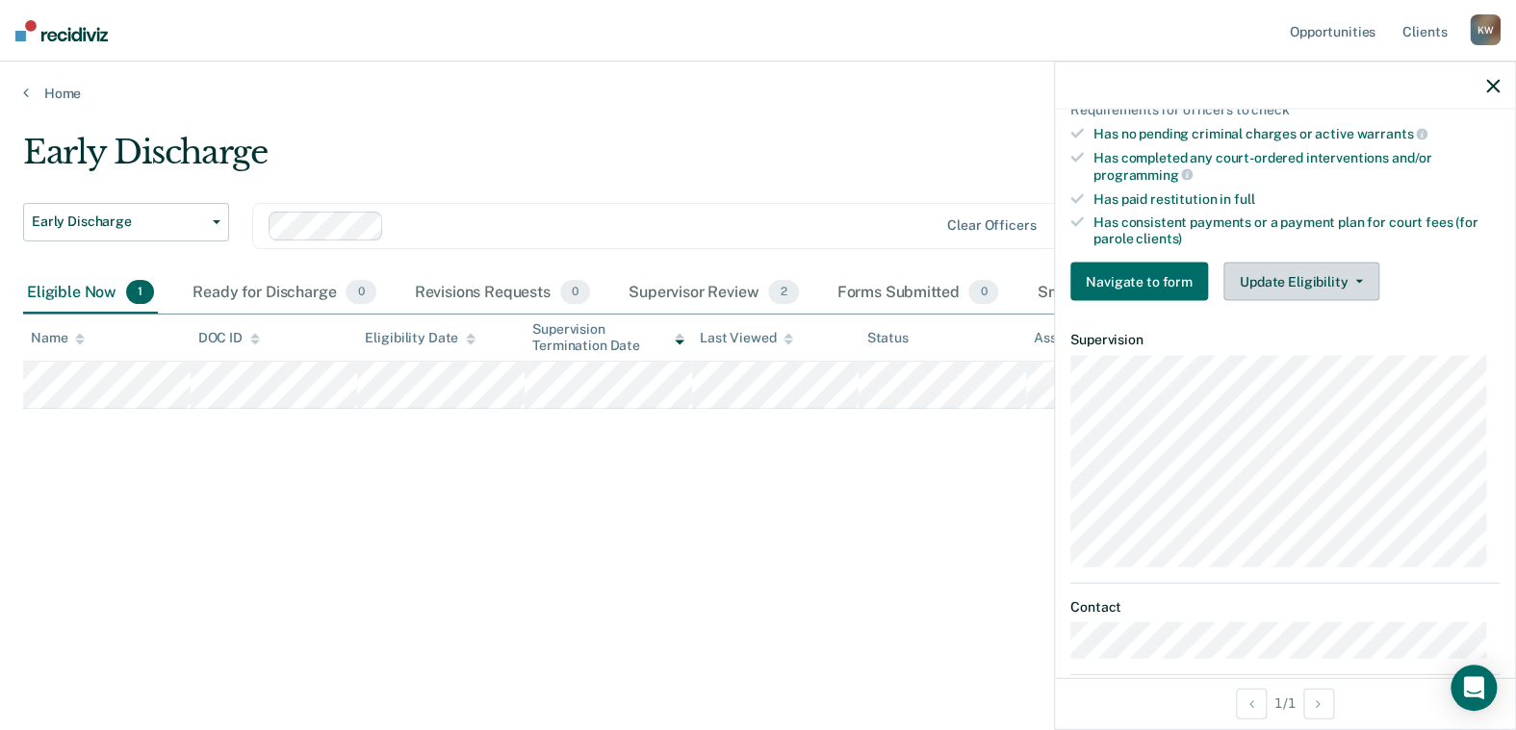
click at [1327, 263] on button "Update Eligibility" at bounding box center [1301, 281] width 156 height 38
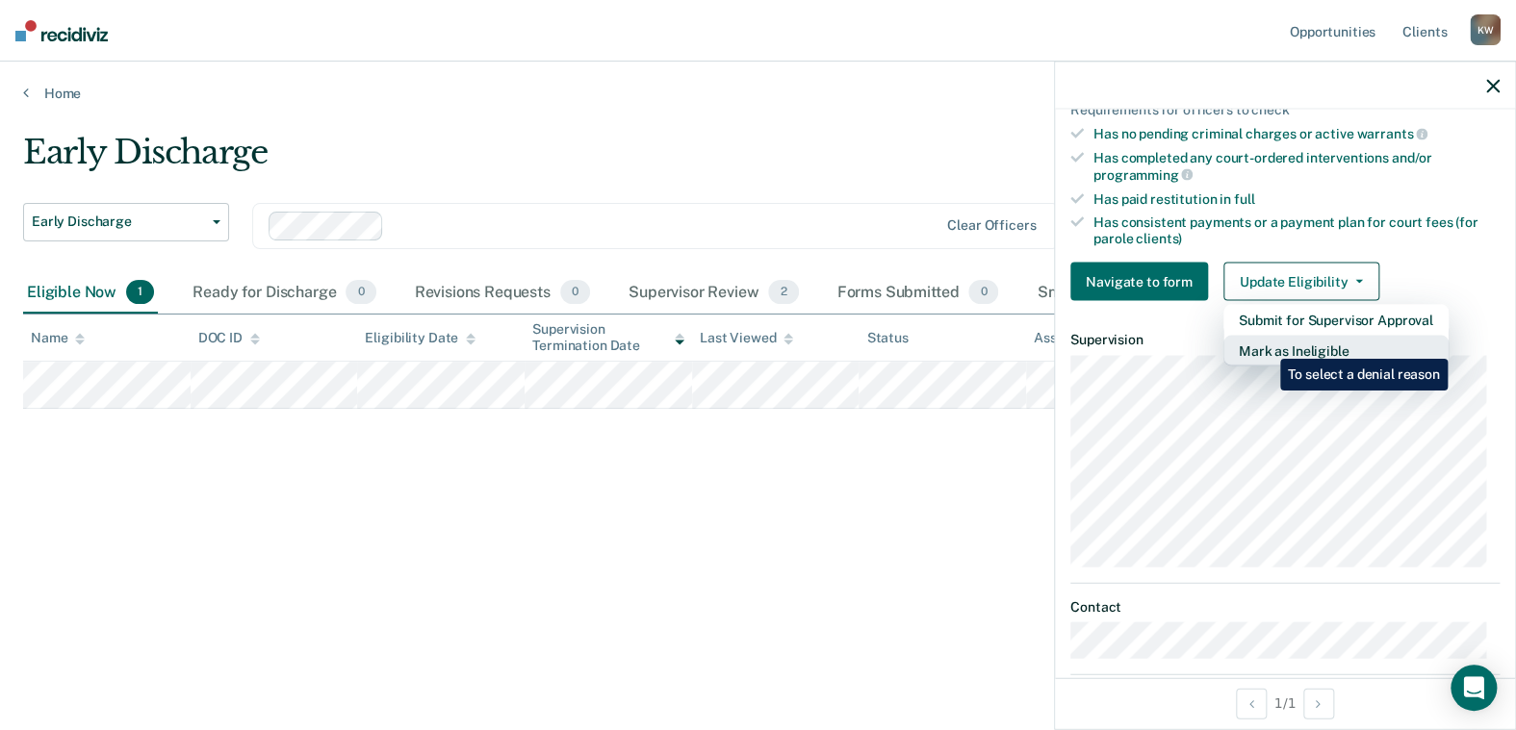
click at [1266, 345] on button "Mark as Ineligible" at bounding box center [1335, 350] width 225 height 31
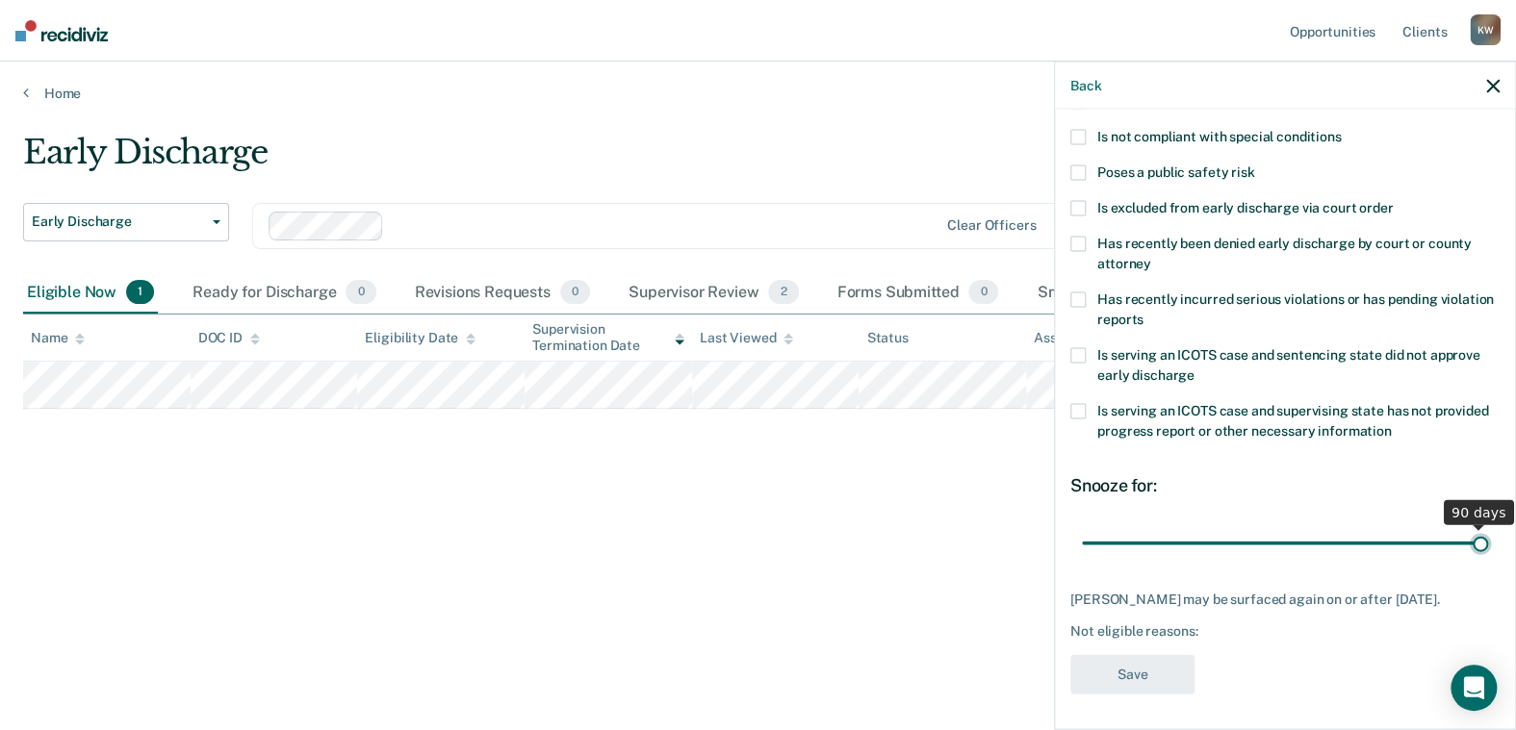
drag, startPoint x: 1217, startPoint y: 546, endPoint x: 1469, endPoint y: 540, distance: 251.3
type input "90"
click at [1469, 540] on input "range" at bounding box center [1285, 543] width 406 height 34
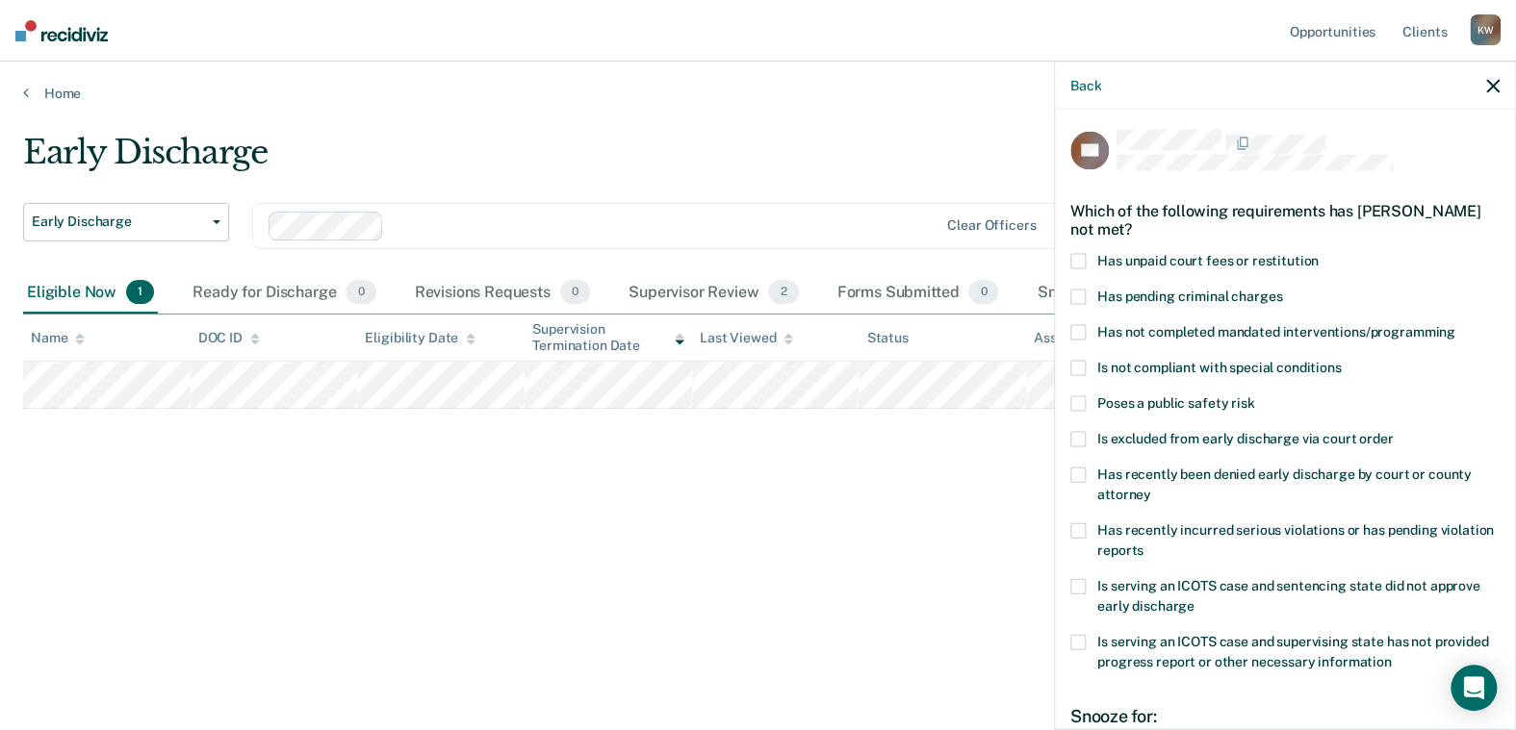
scroll to position [0, 0]
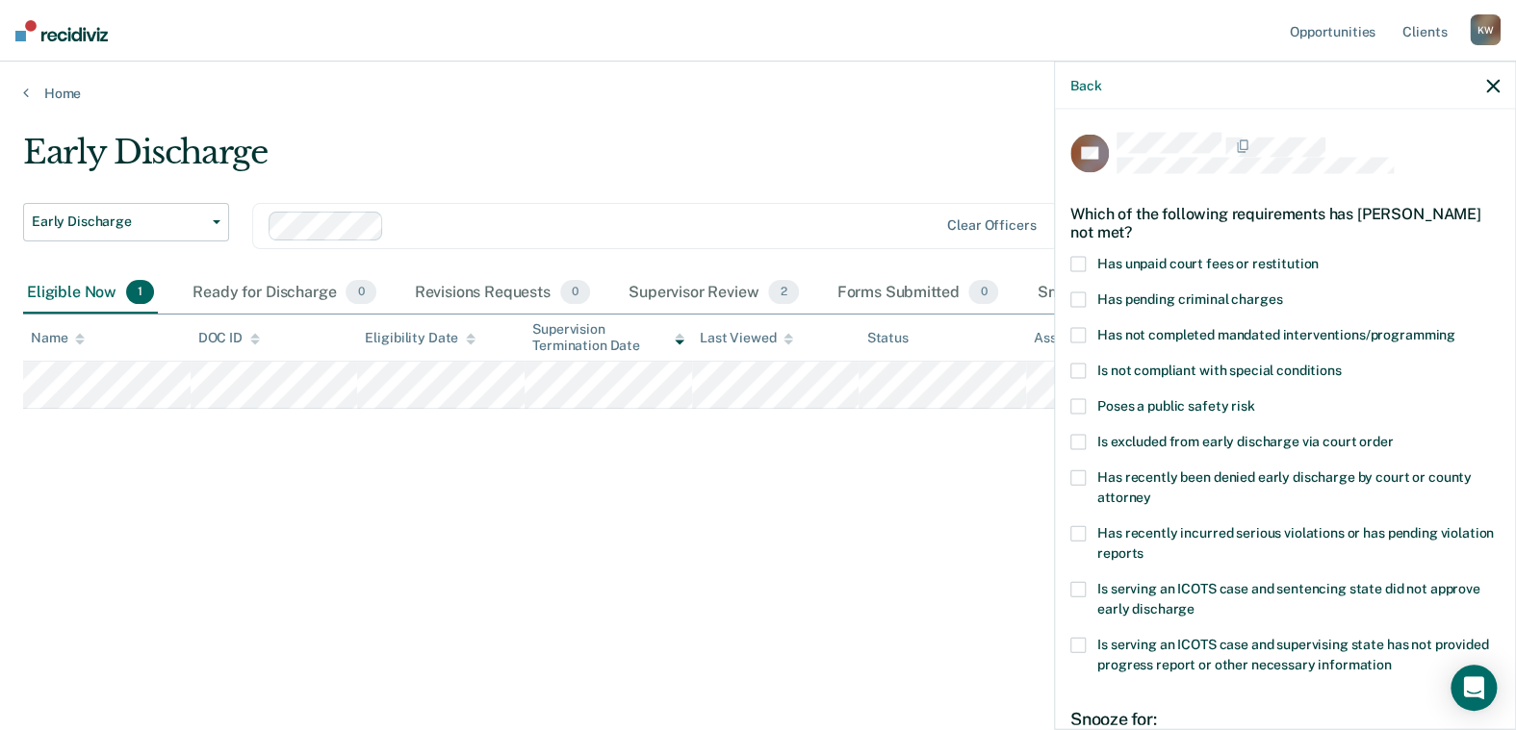
click at [1076, 258] on span at bounding box center [1077, 264] width 15 height 15
click at [1319, 257] on input "Has unpaid court fees or restitution" at bounding box center [1319, 257] width 0 height 0
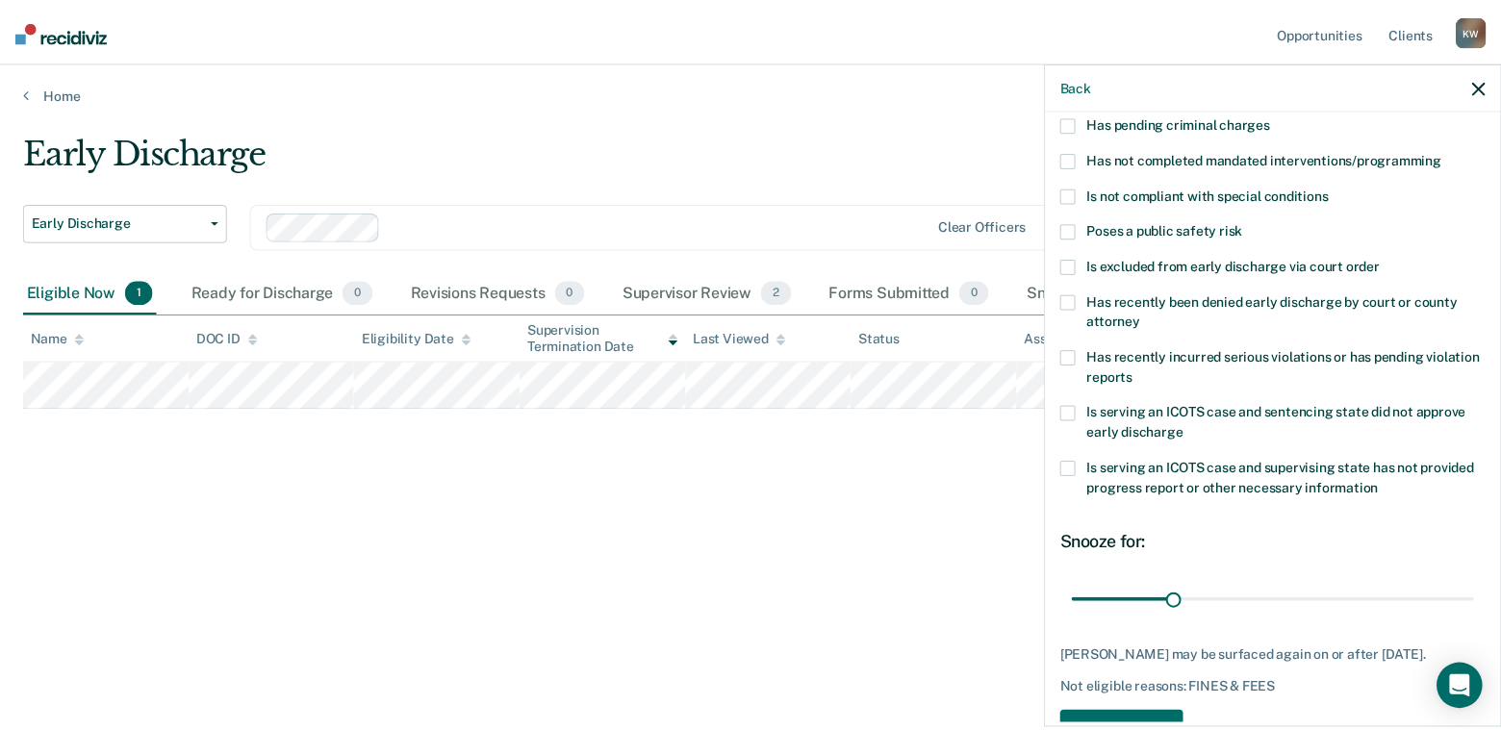
scroll to position [249, 0]
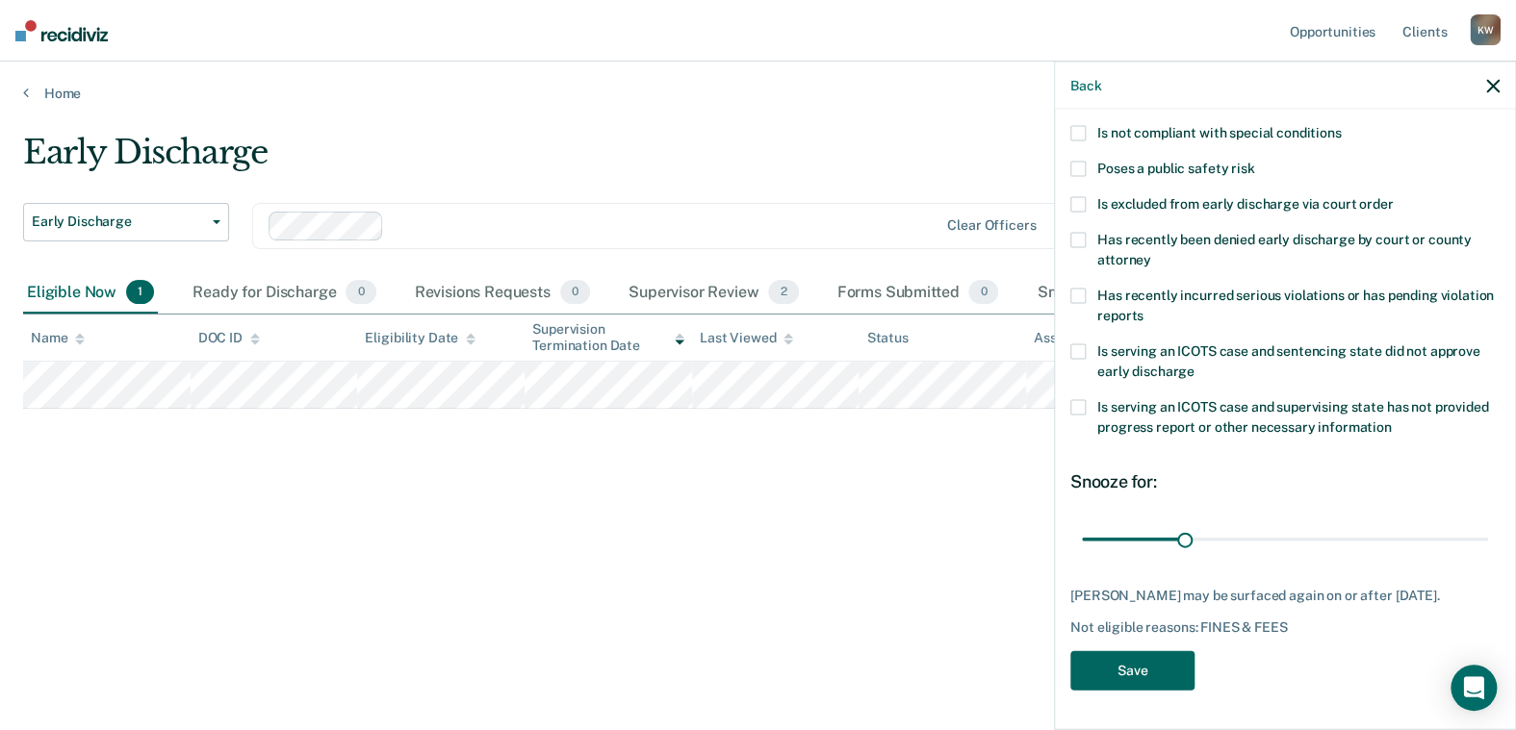
click at [1105, 668] on button "Save" at bounding box center [1132, 671] width 124 height 39
